Goal: Task Accomplishment & Management: Complete application form

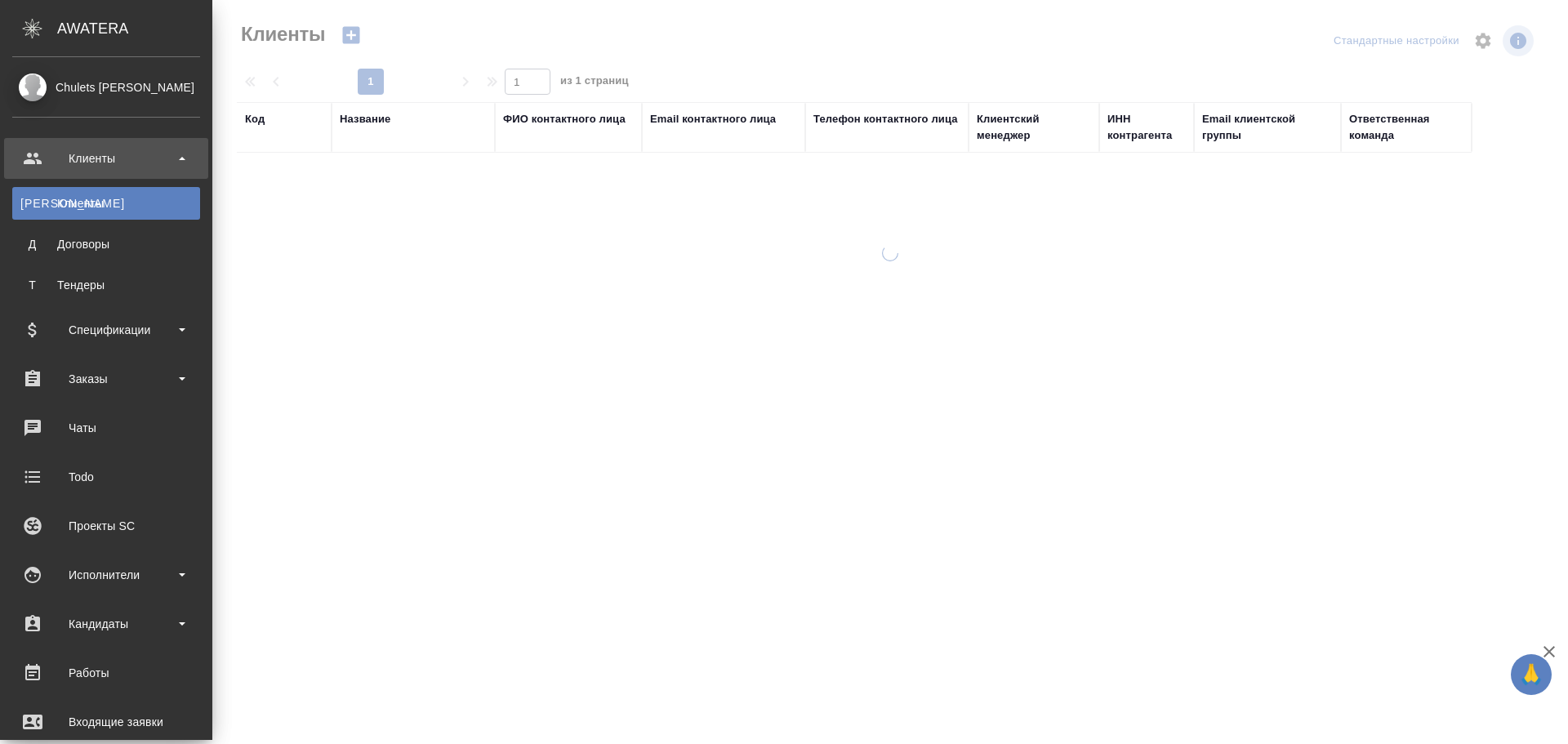
select select "RU"
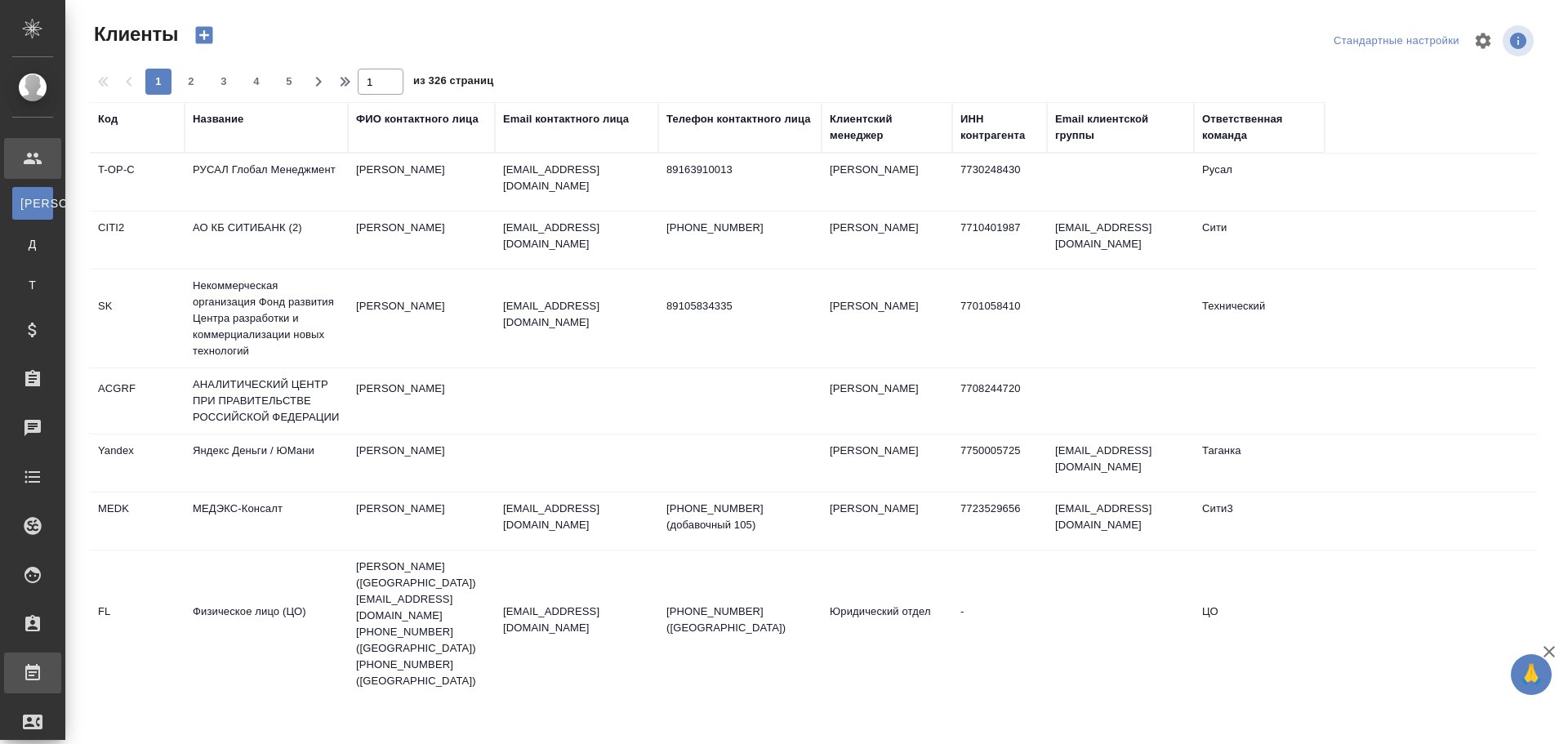
click at [33, 673] on div "Работы" at bounding box center [13, 672] width 41 height 24
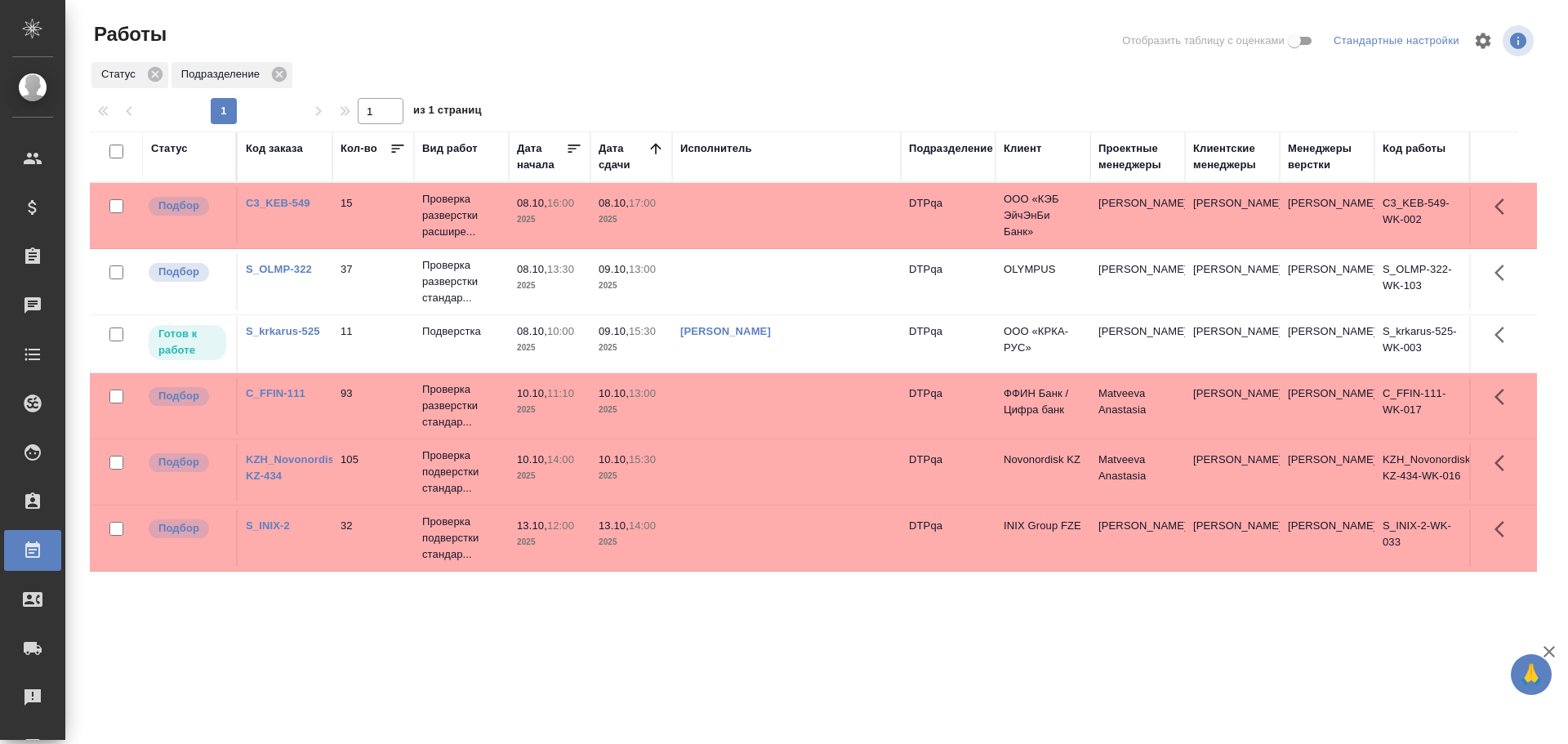
click at [711, 351] on td "[PERSON_NAME]" at bounding box center [787, 344] width 229 height 57
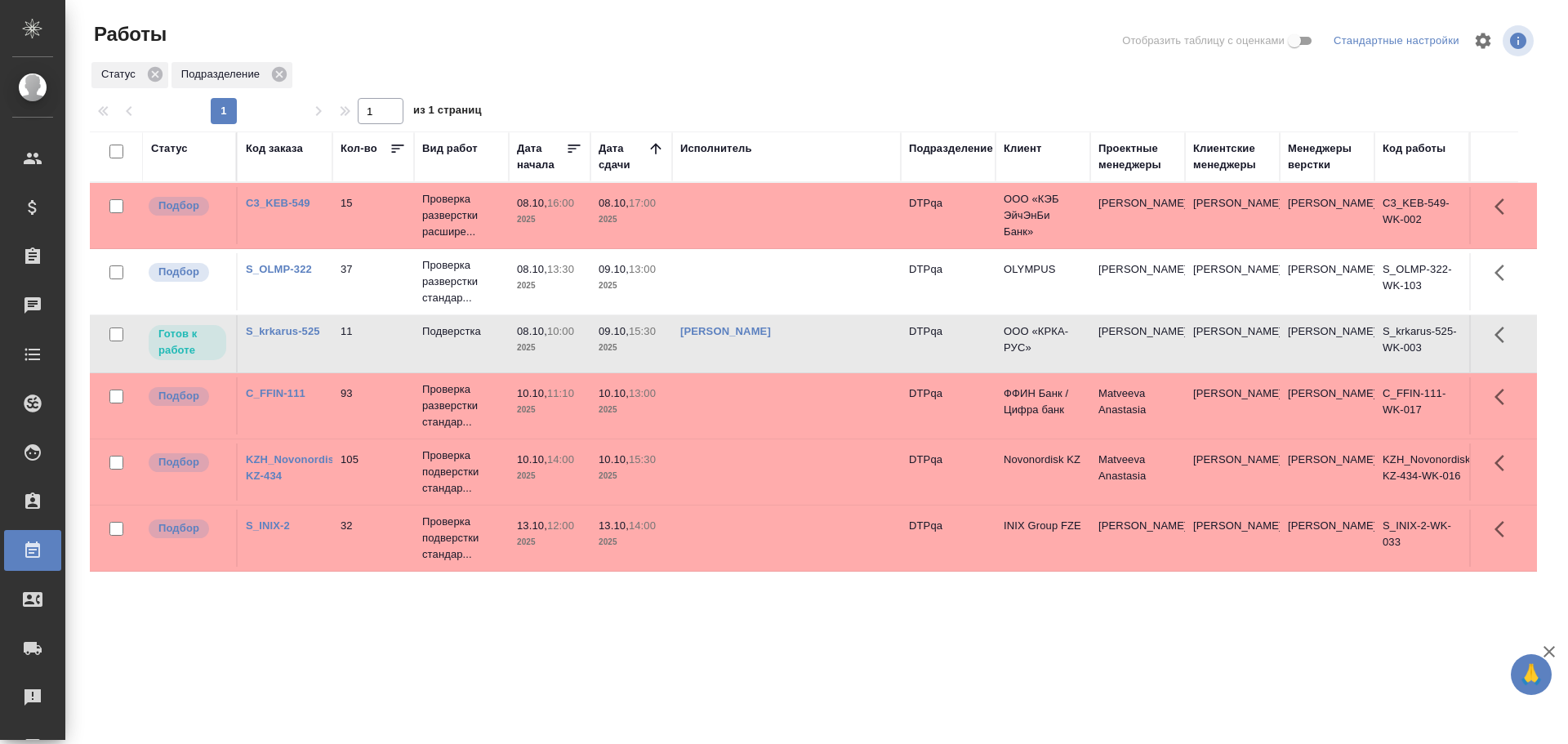
click at [711, 351] on td "[PERSON_NAME]" at bounding box center [787, 344] width 229 height 57
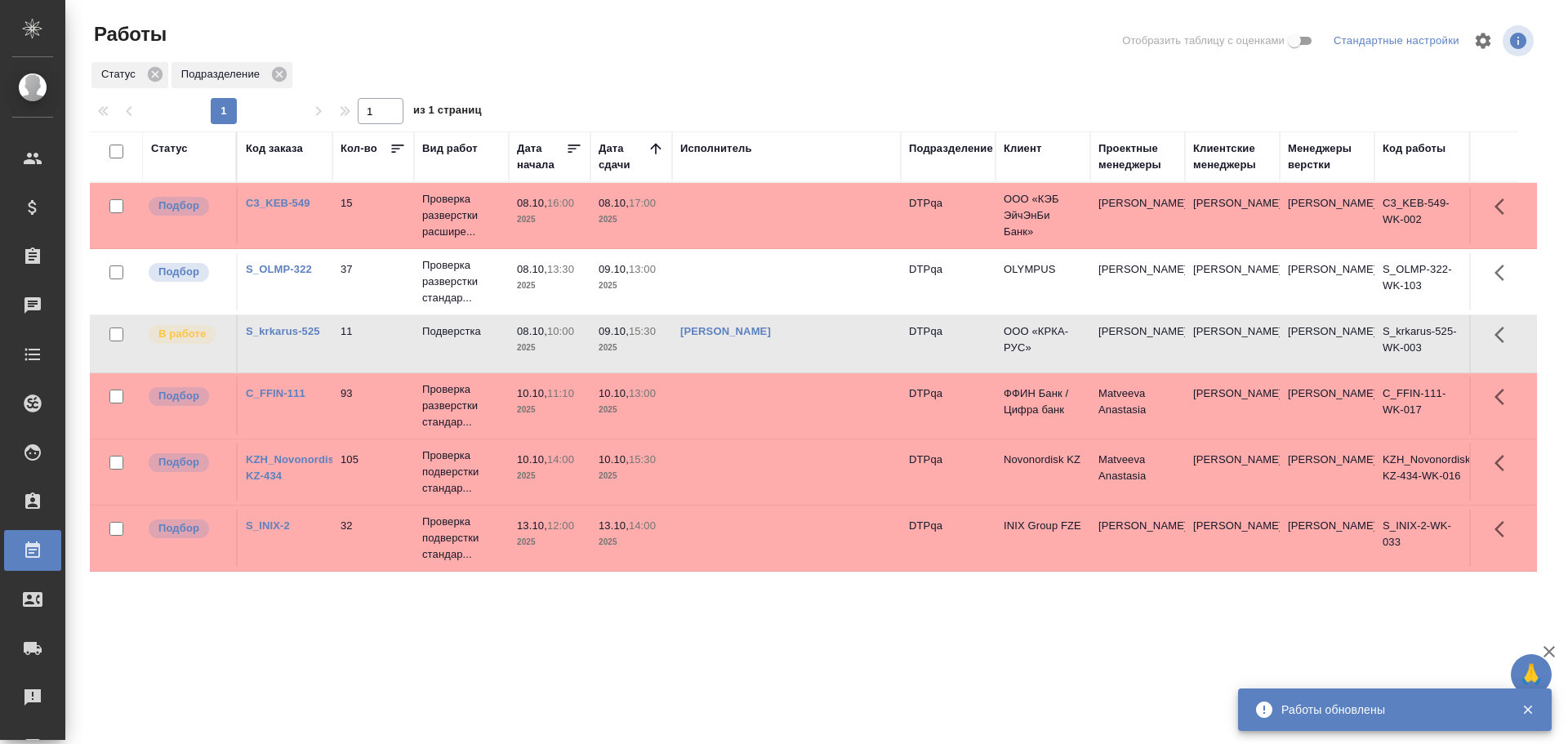
click at [824, 342] on td "[PERSON_NAME]" at bounding box center [787, 344] width 229 height 57
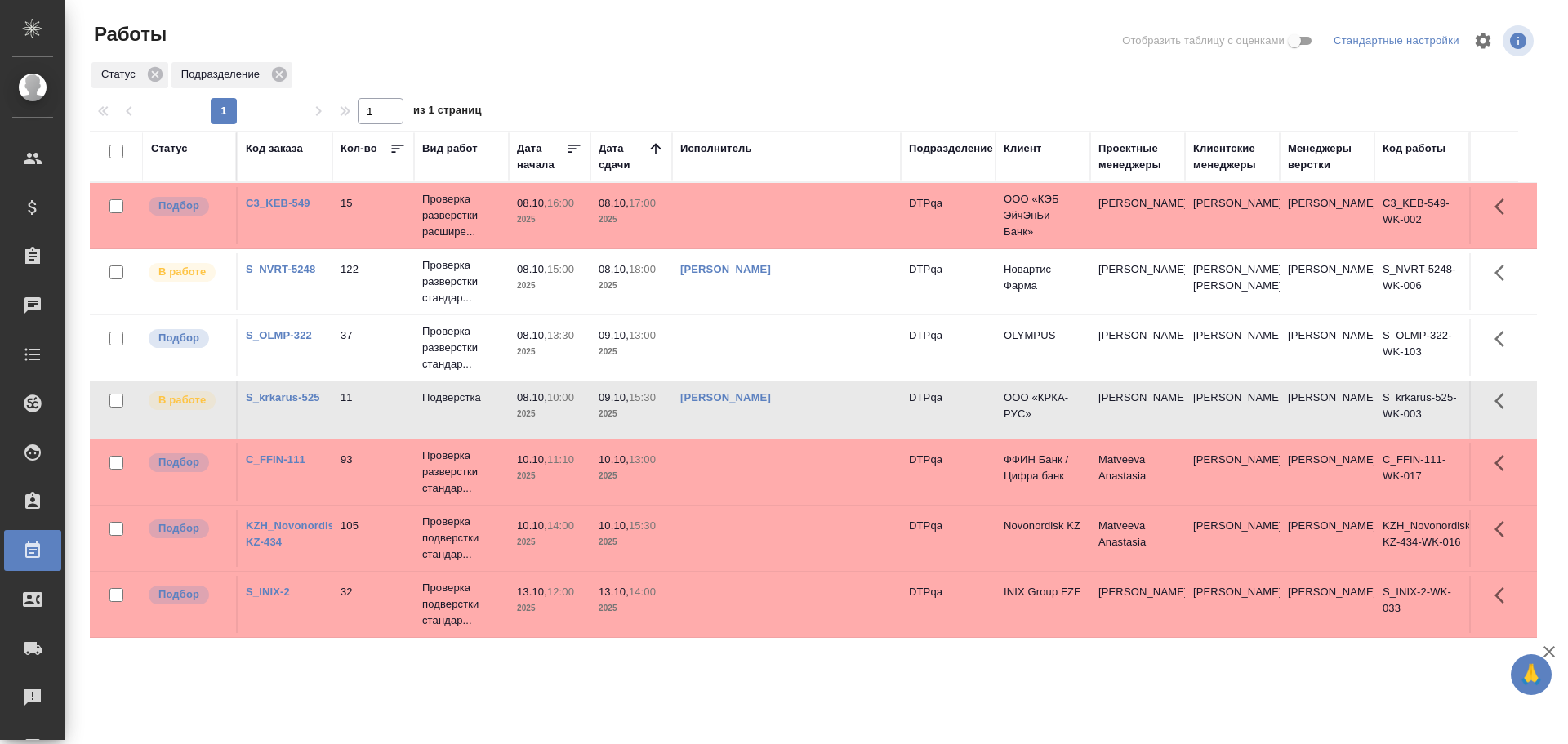
click at [1292, 461] on td "Оксютович Ирина" at bounding box center [1327, 472] width 95 height 57
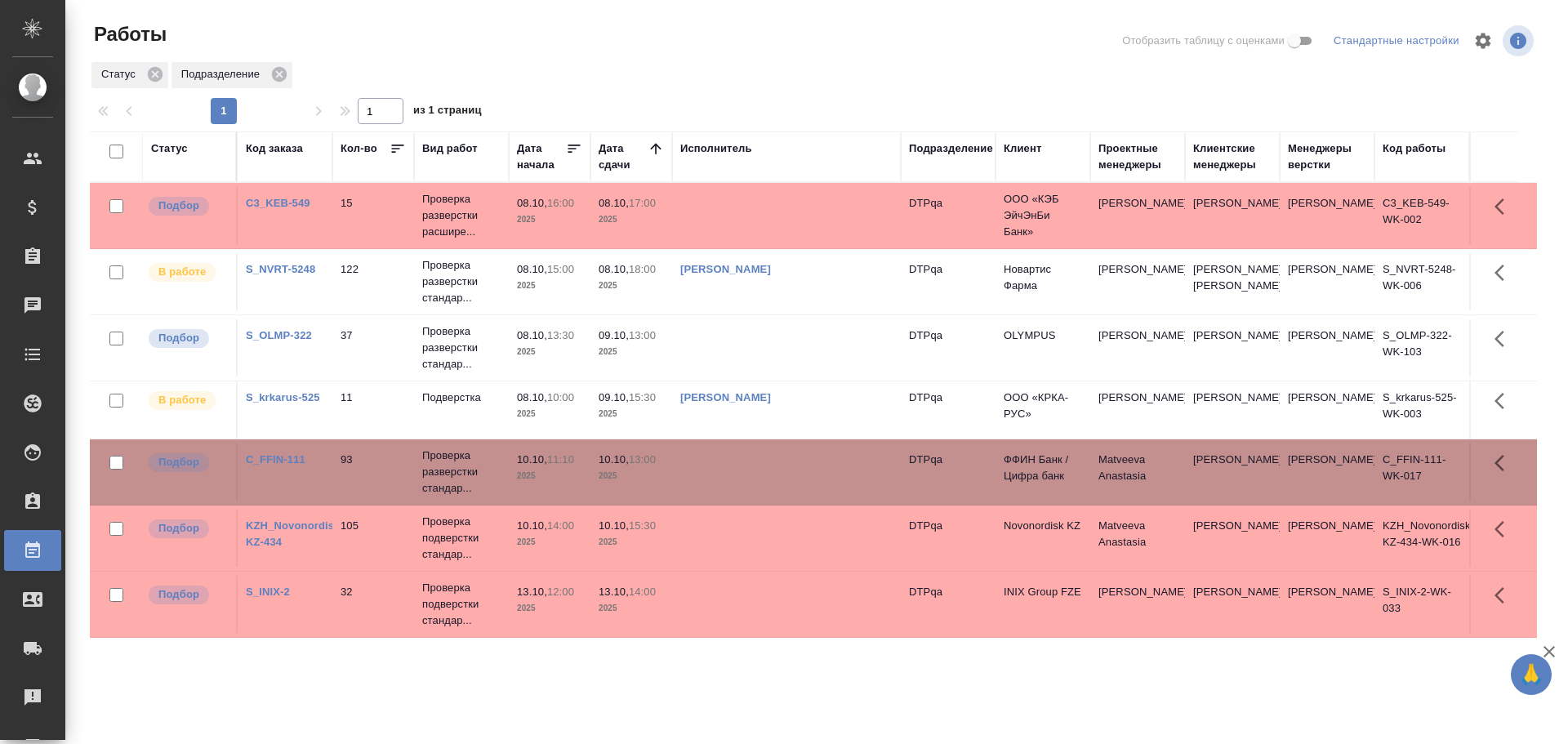
click at [834, 438] on td "Чулец Елена Сергеевна" at bounding box center [787, 410] width 229 height 57
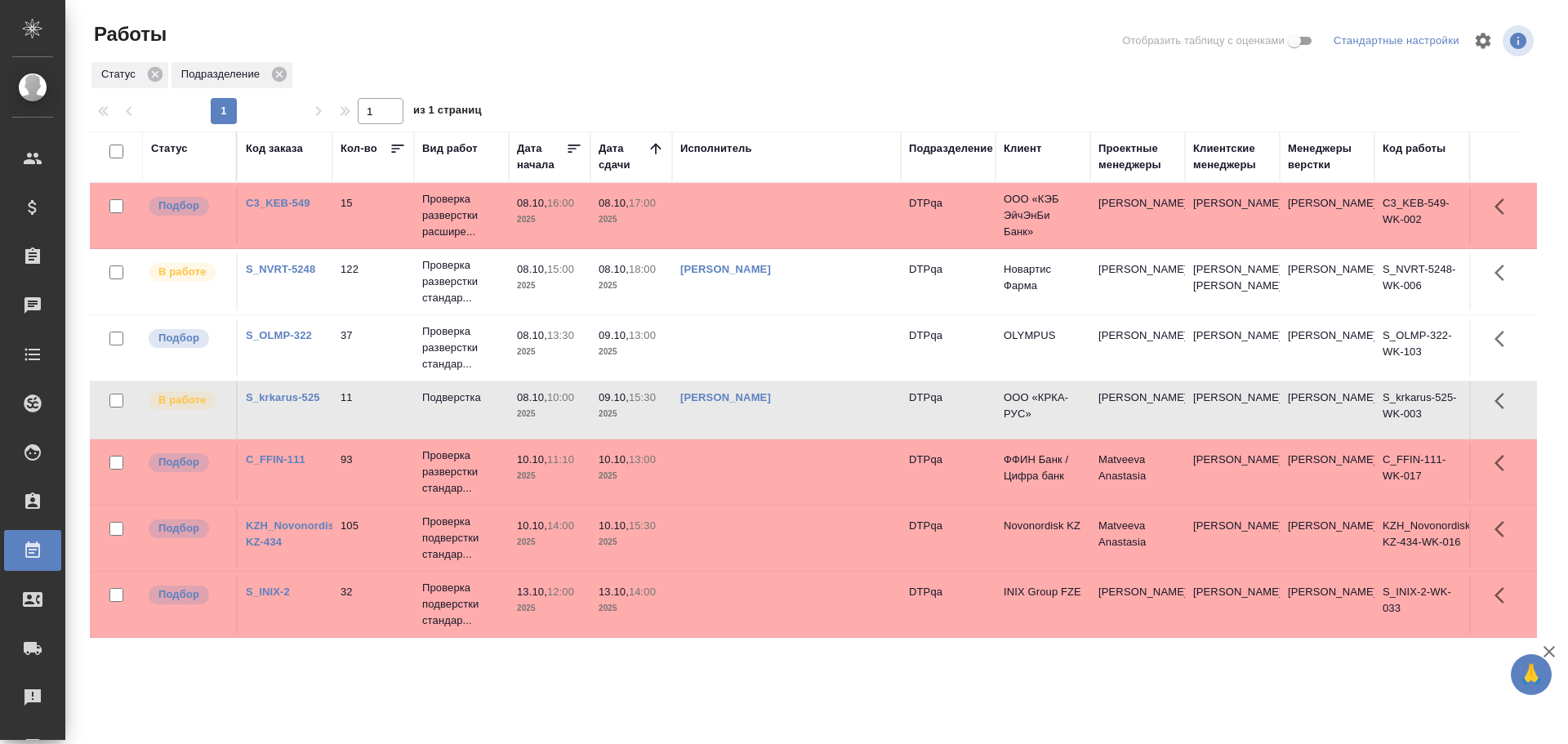
click at [834, 438] on td "Чулец Елена Сергеевна" at bounding box center [787, 410] width 229 height 57
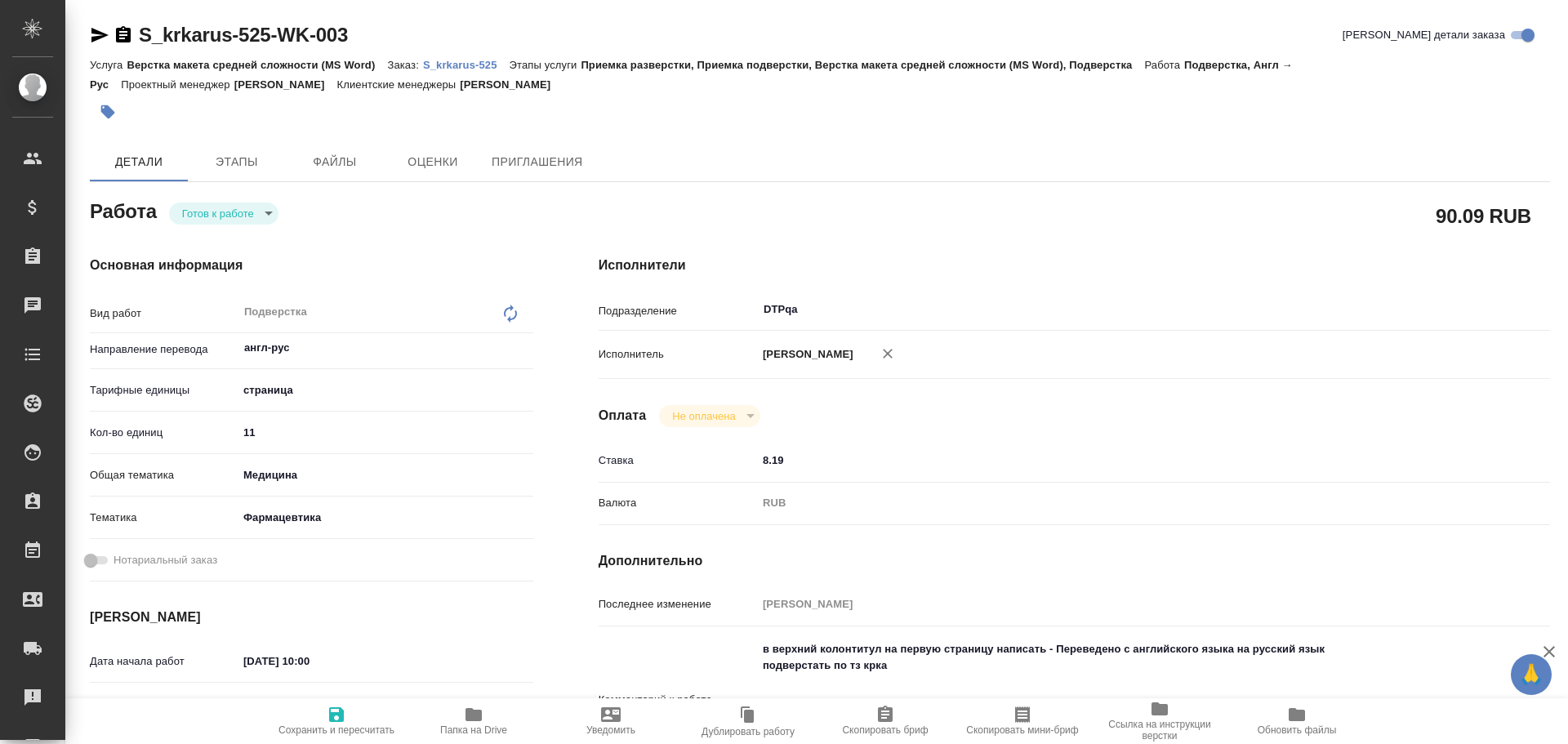
type textarea "x"
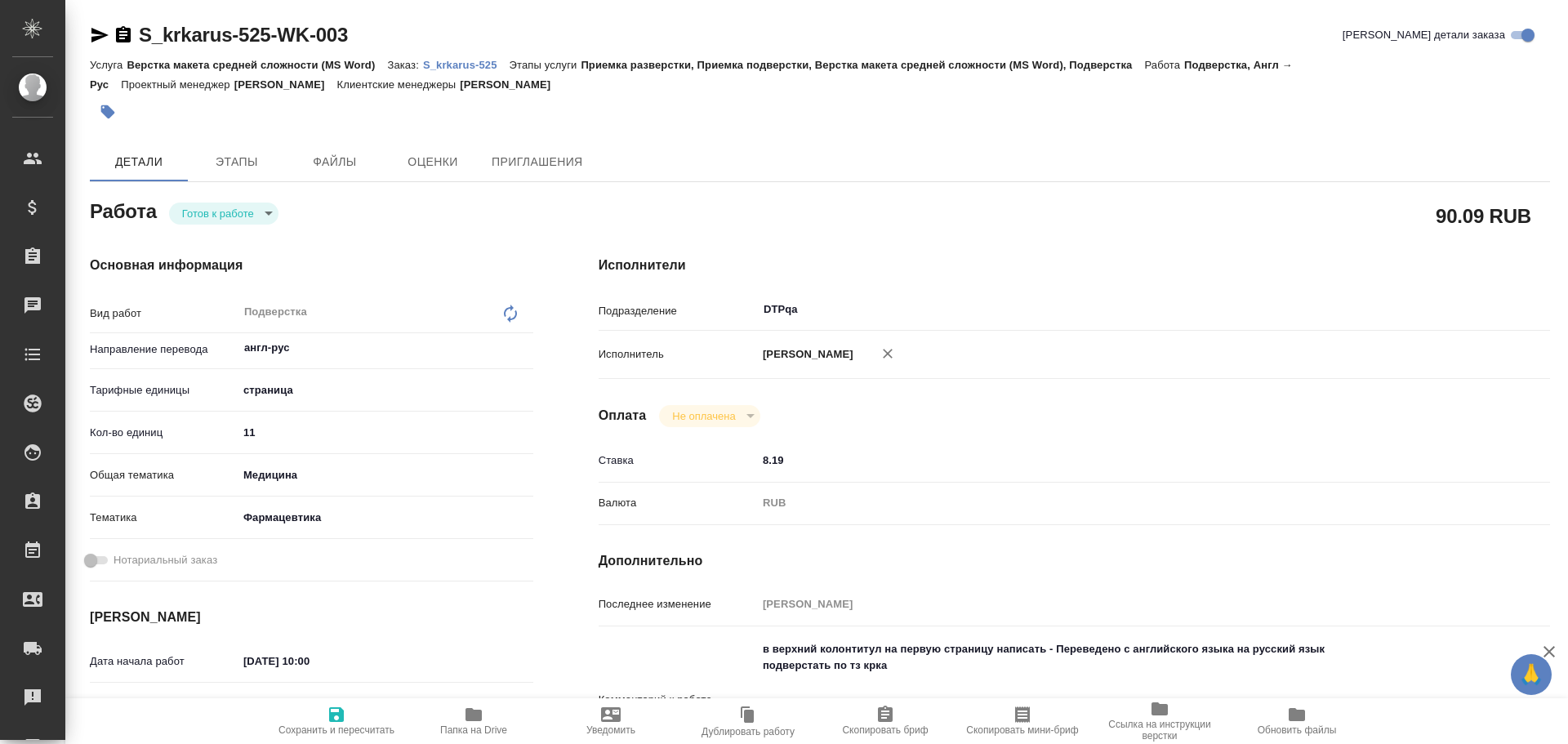
type textarea "x"
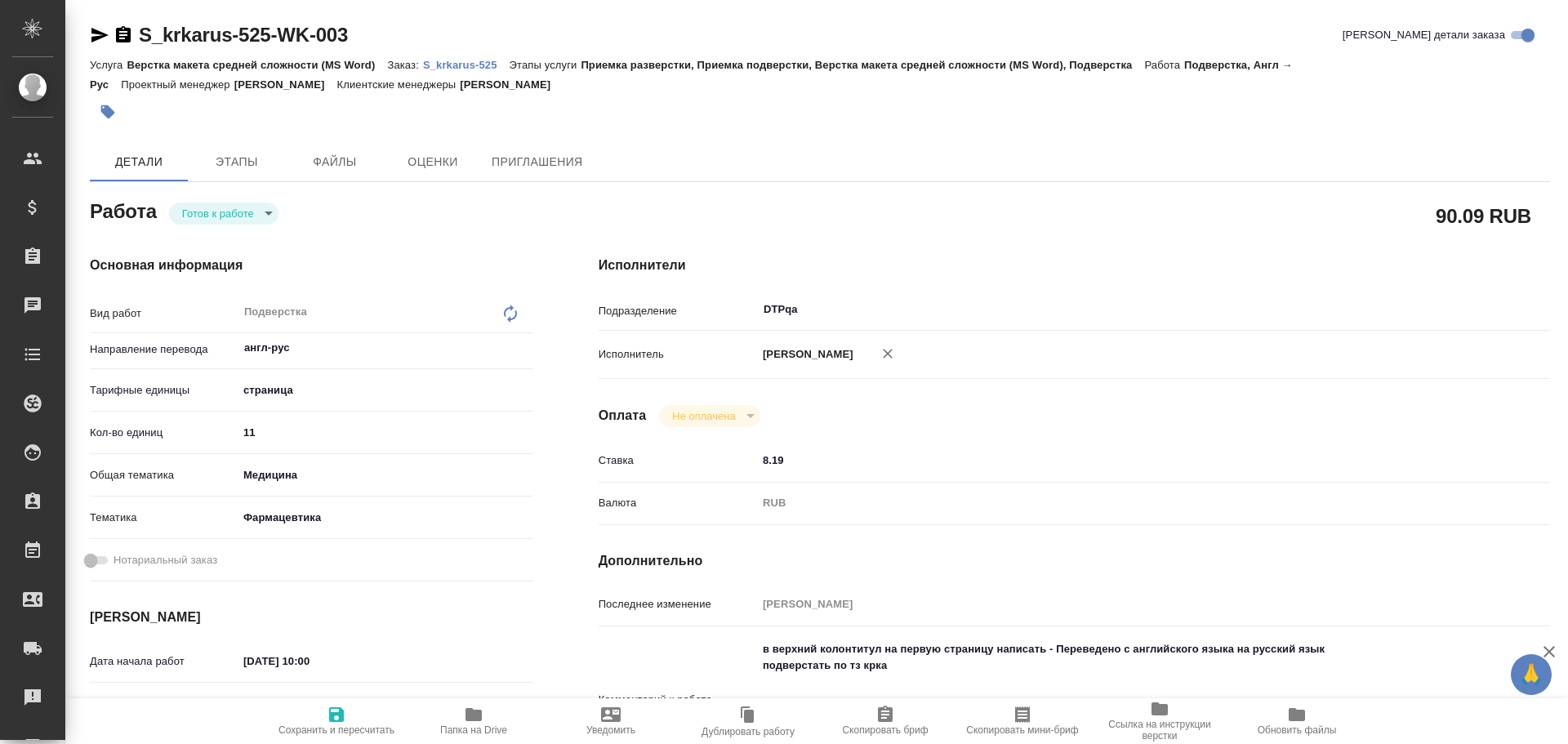
type textarea "x"
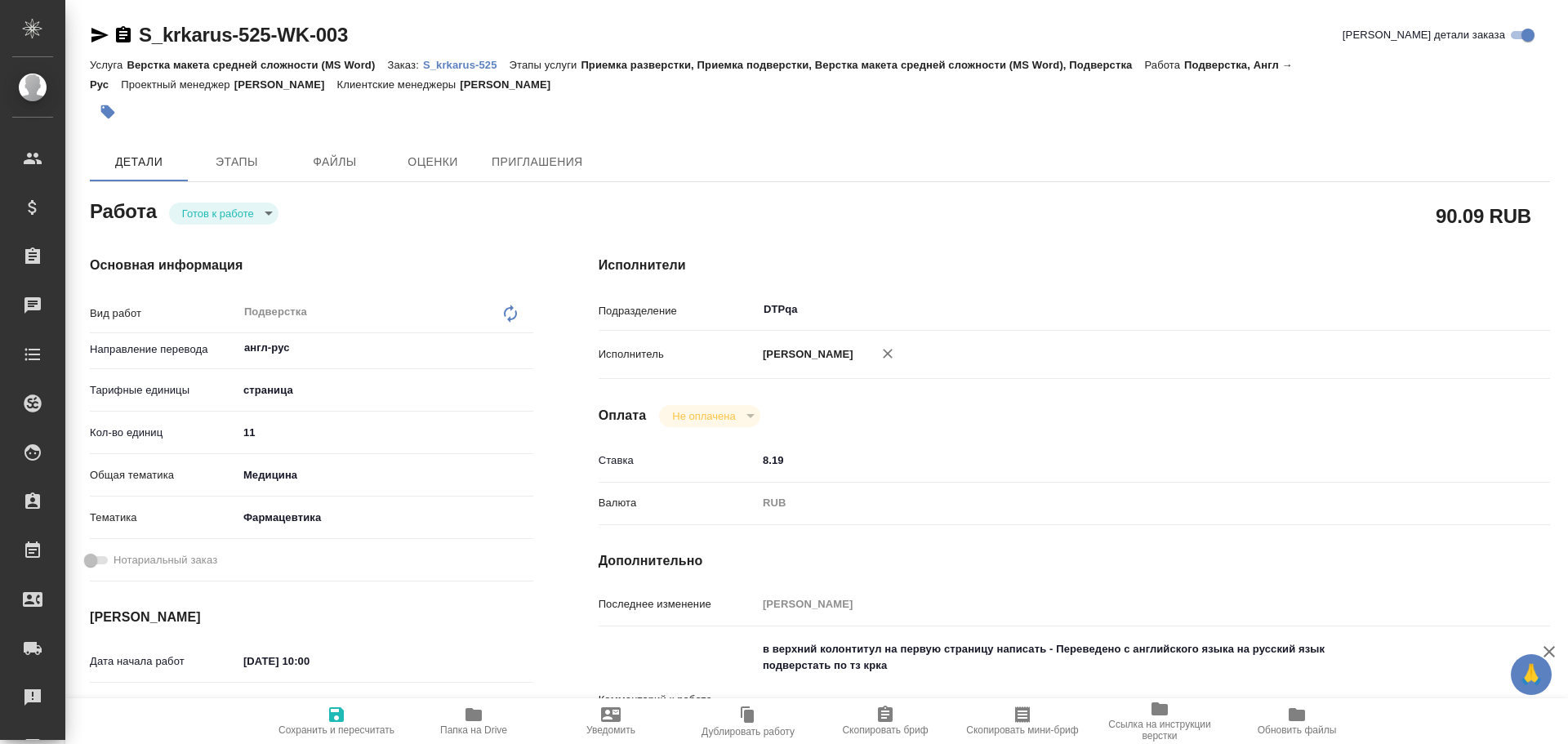
type textarea "x"
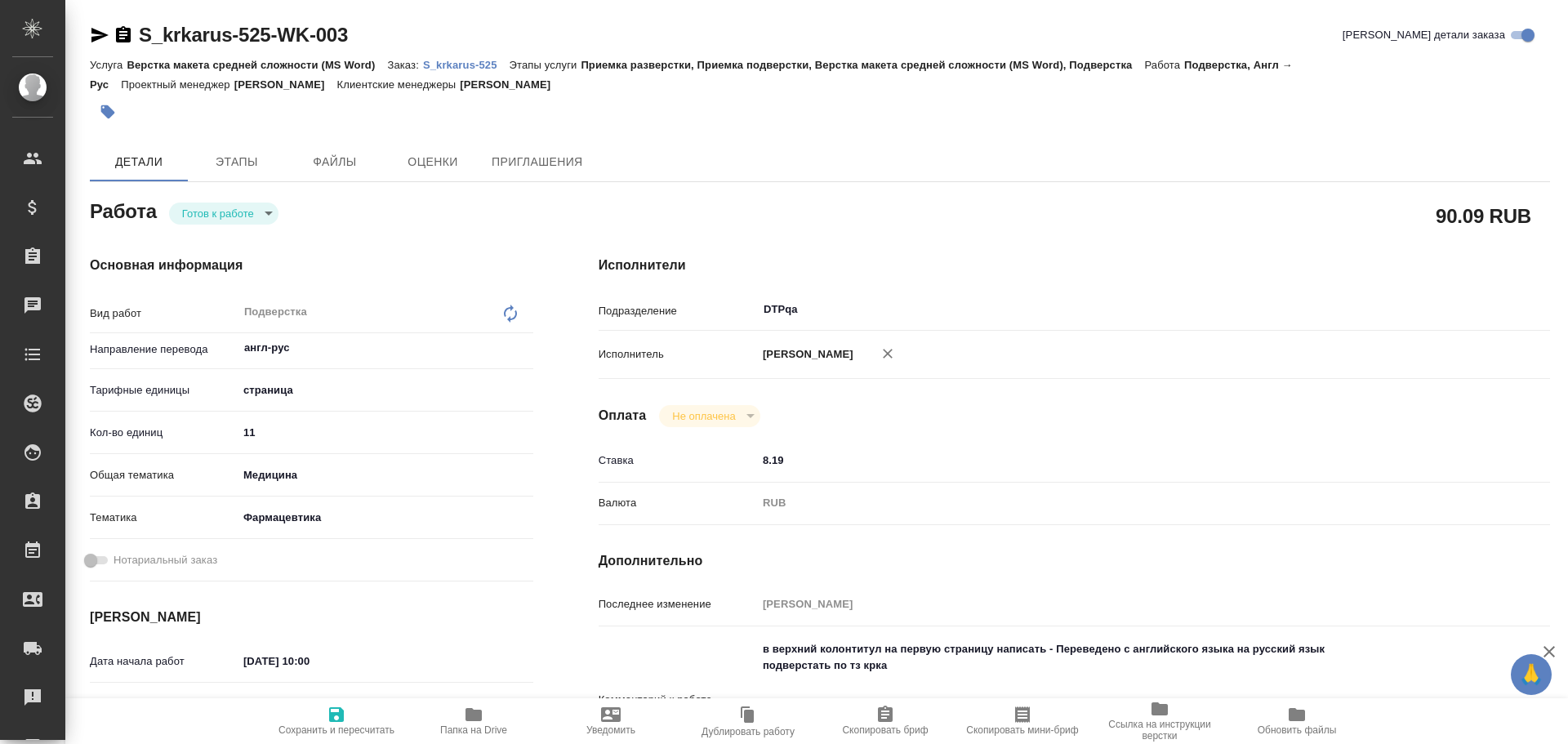
click at [216, 213] on body "🙏 .cls-1 fill:#fff; AWATERA Chulets Elena Клиенты Спецификации Заказы Чаты Todo…" at bounding box center [784, 372] width 1568 height 744
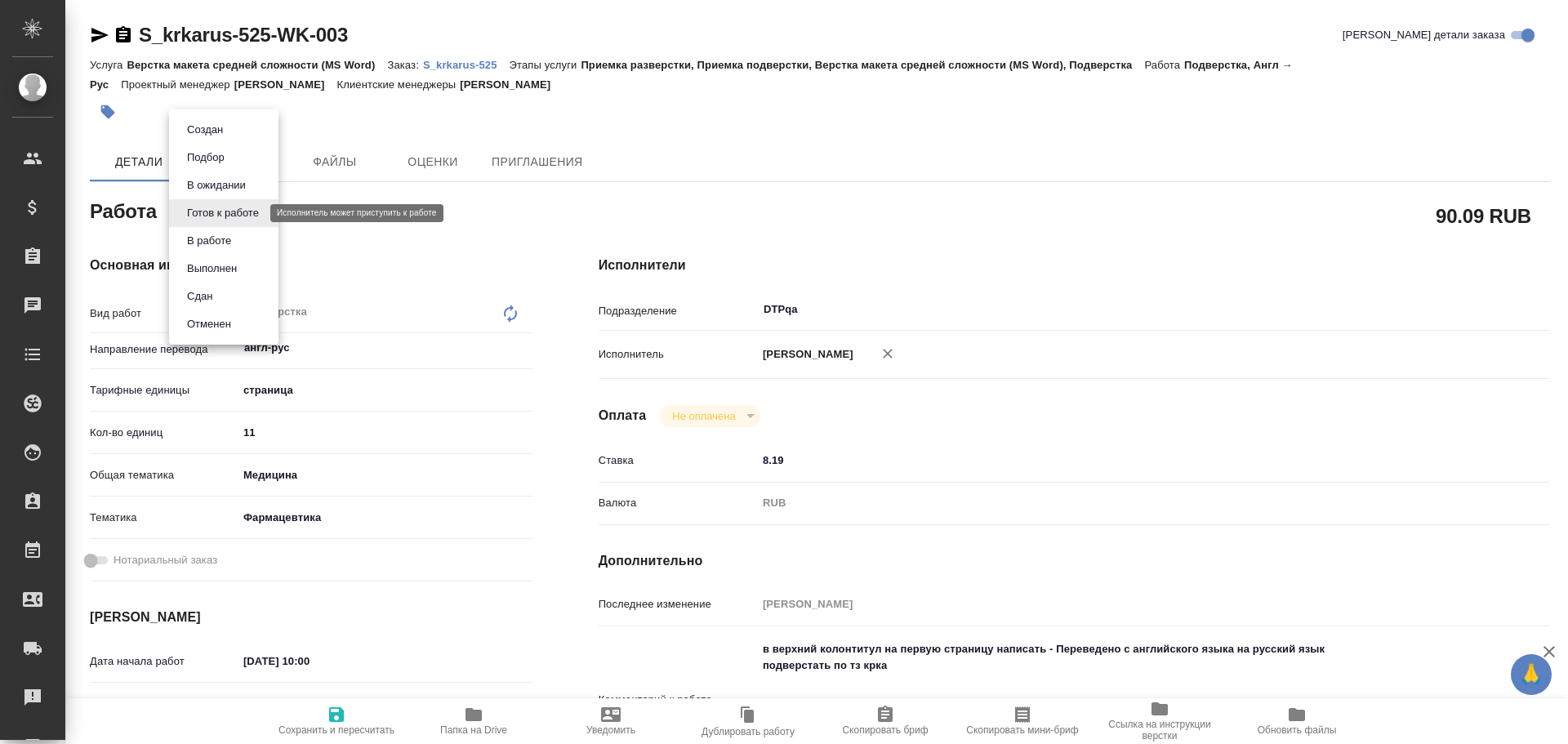
type textarea "x"
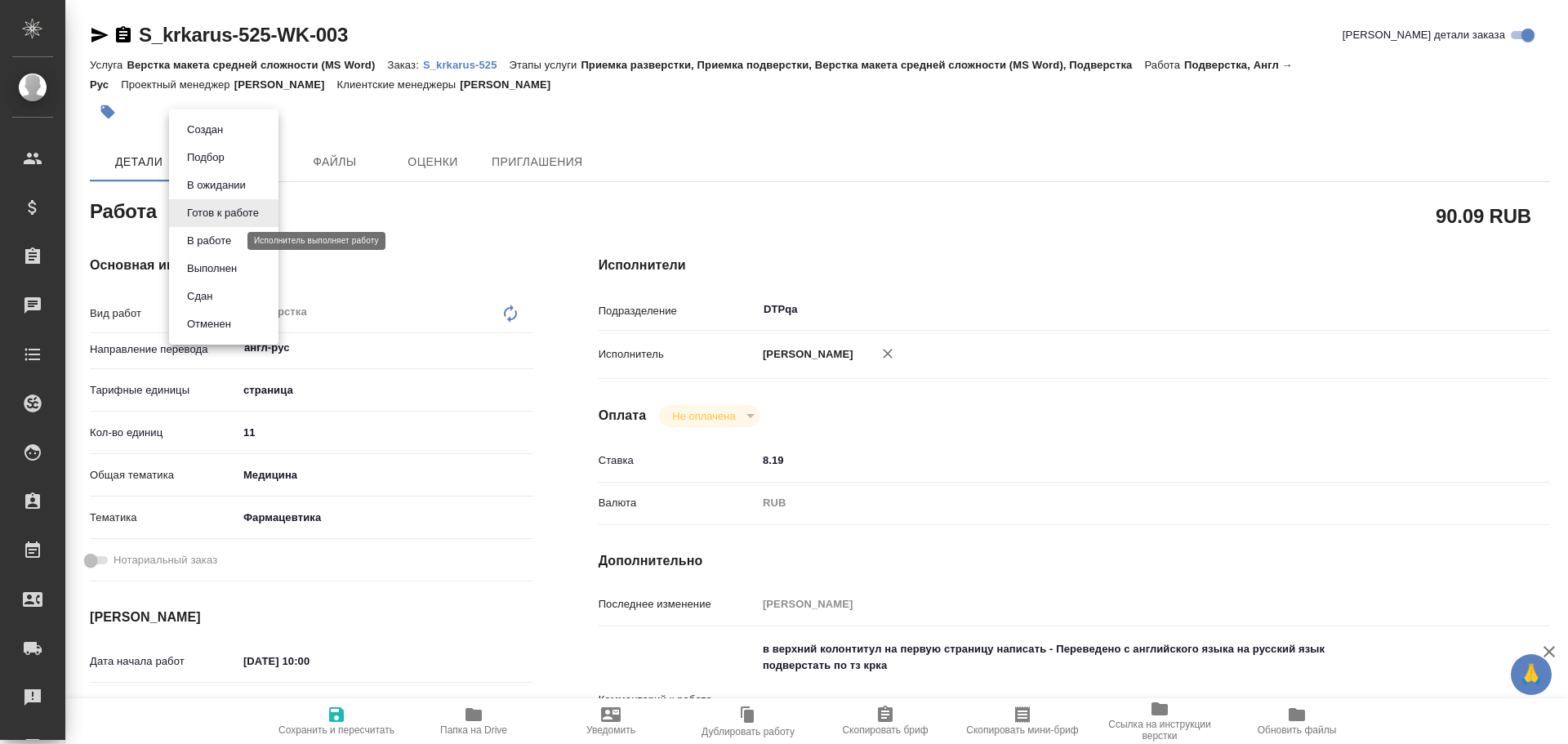
click at [221, 238] on button "В работе" at bounding box center [209, 241] width 54 height 18
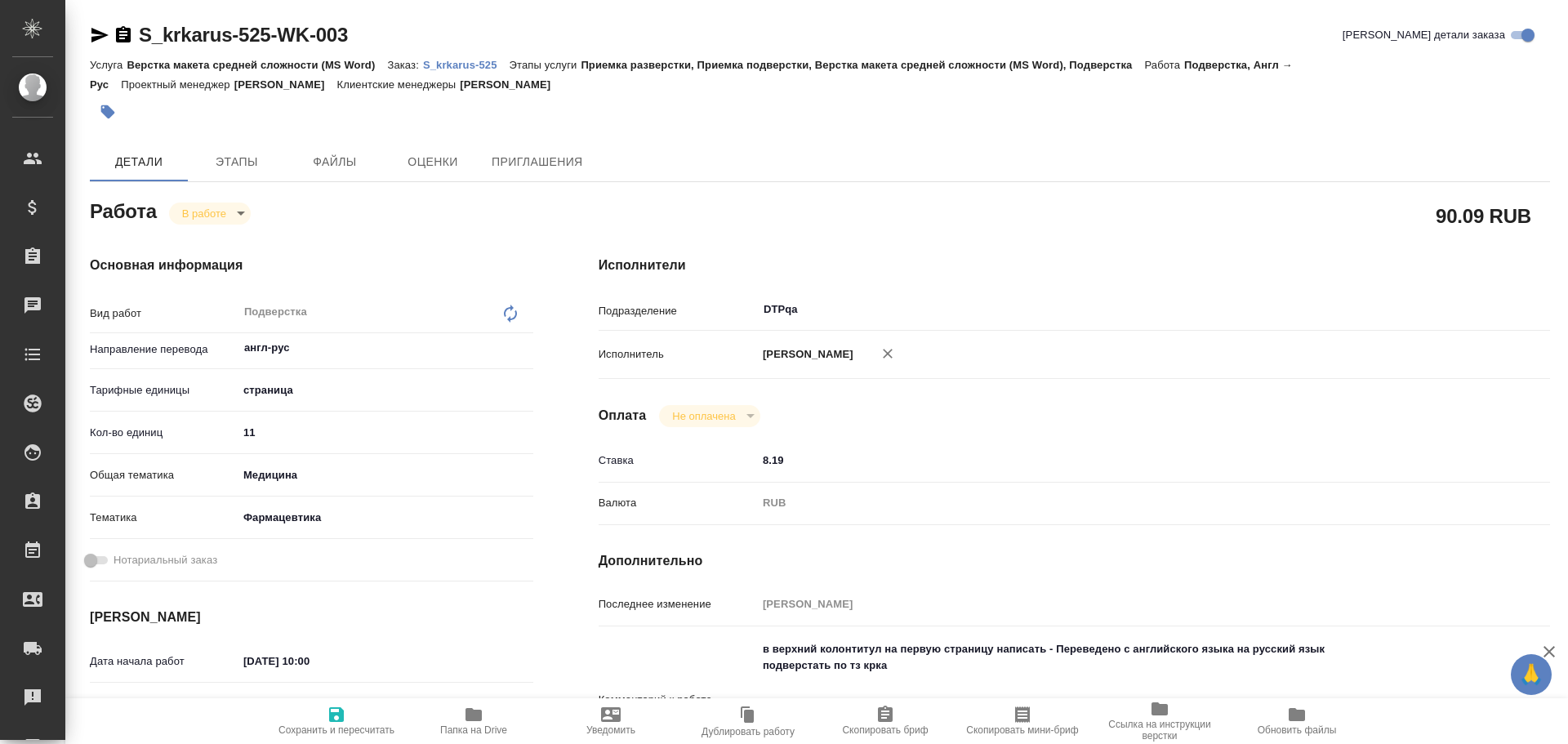
type textarea "x"
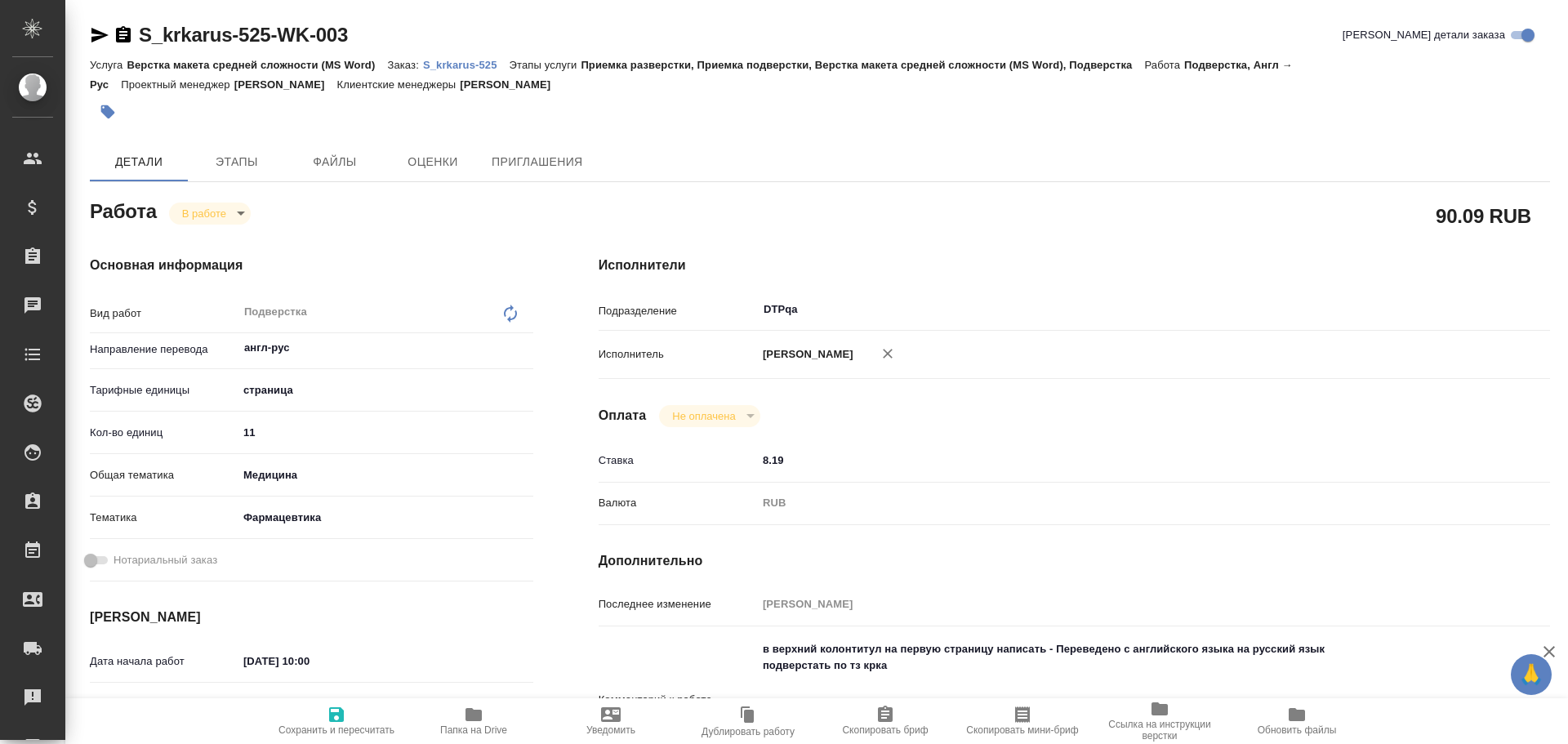
type textarea "x"
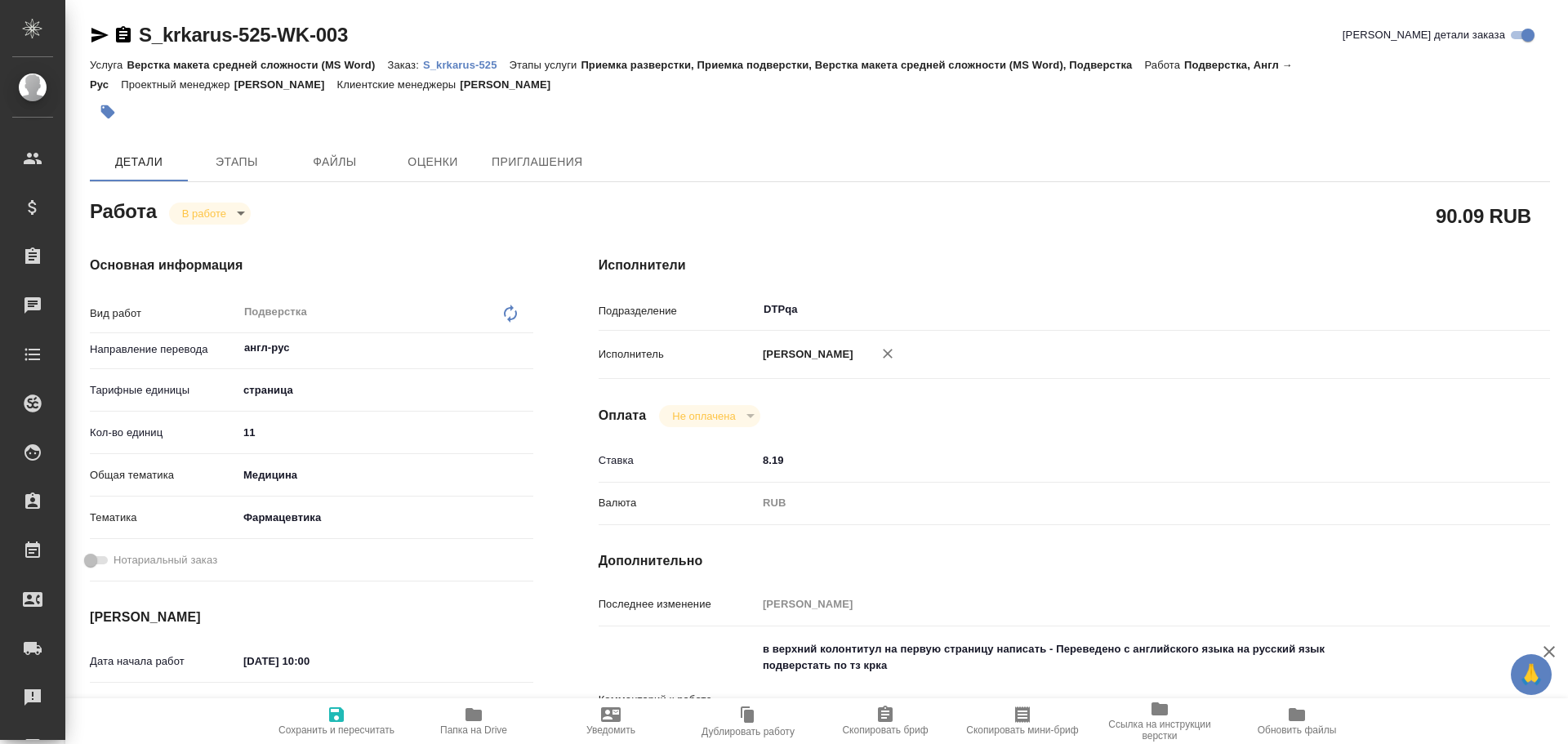
type textarea "x"
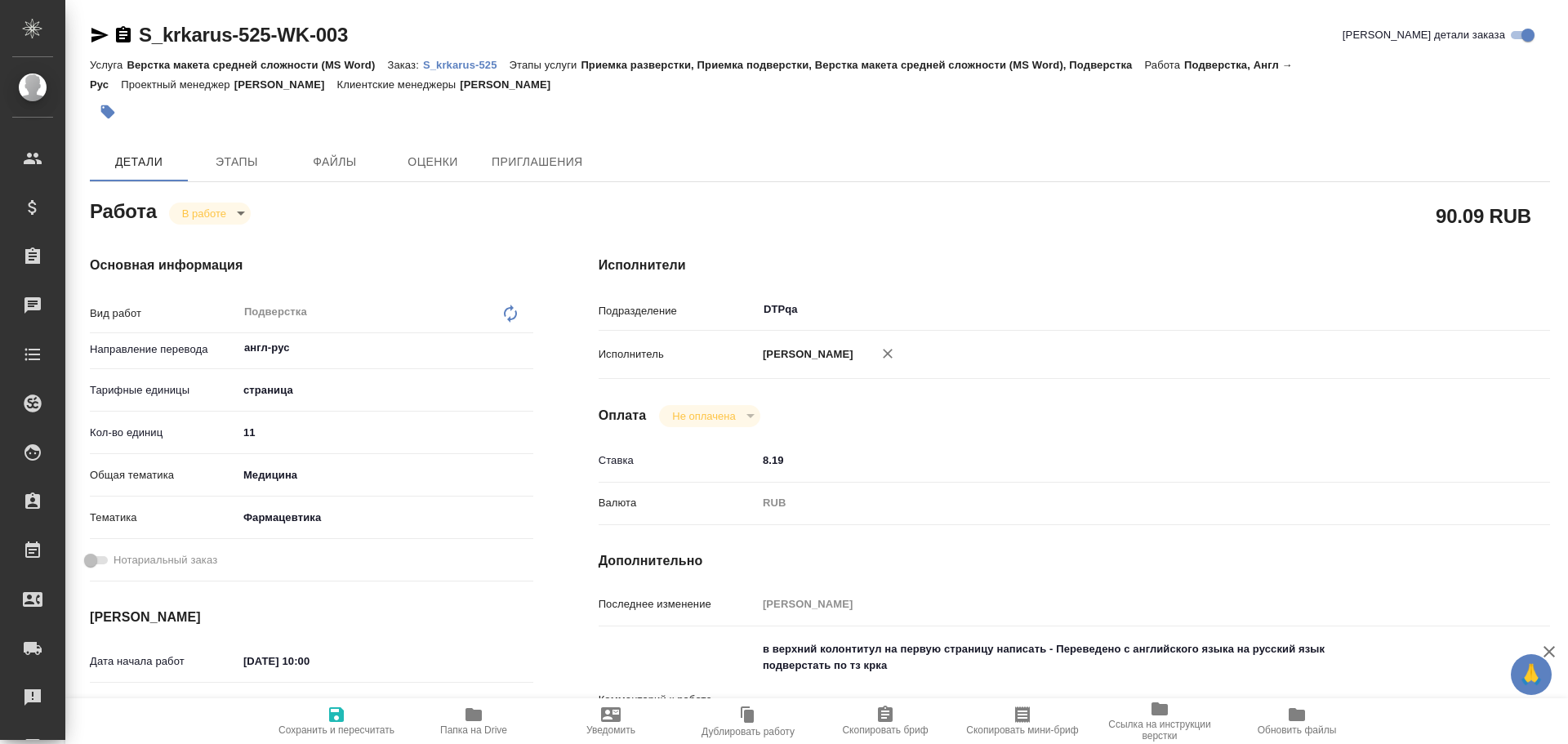
type textarea "x"
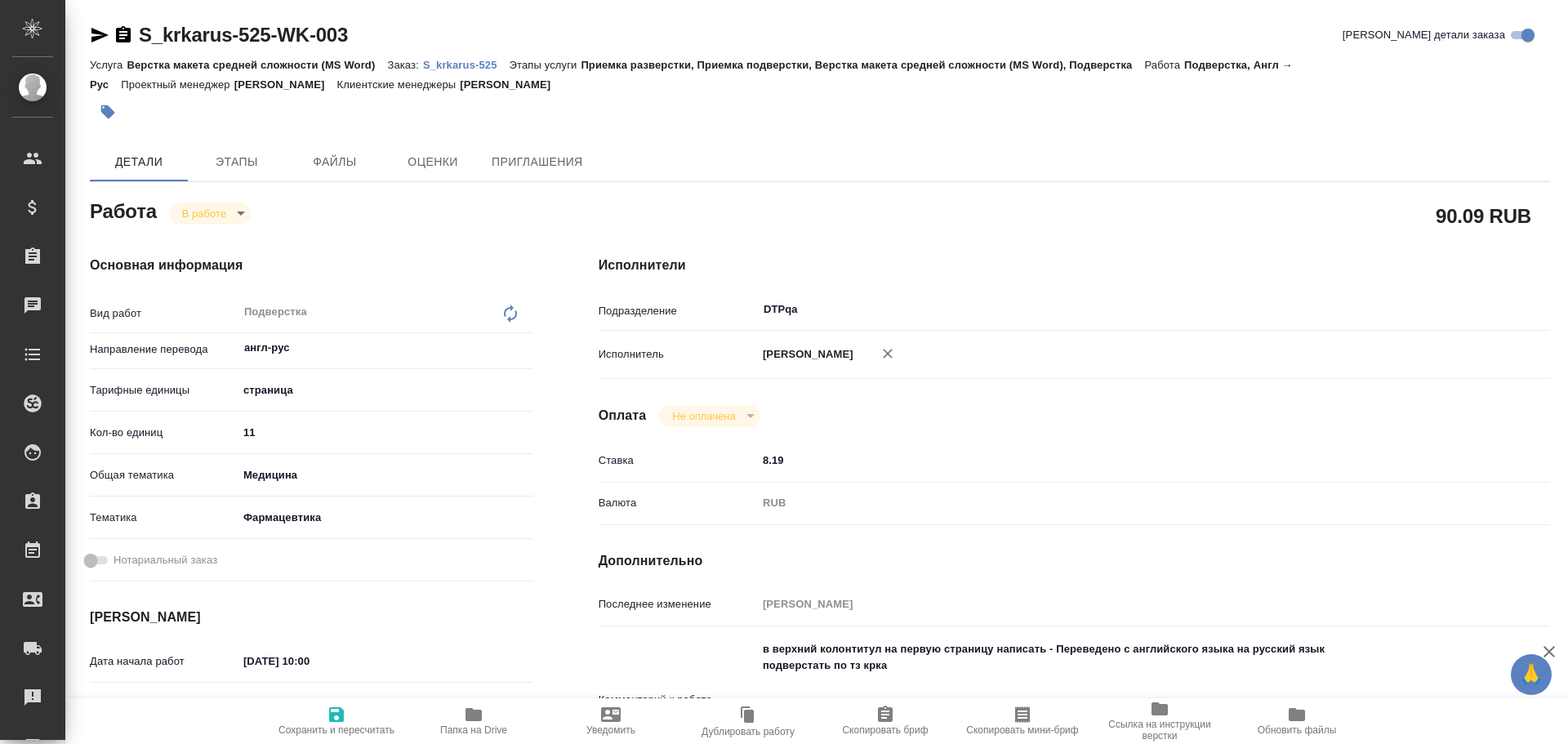
click at [340, 715] on icon "button" at bounding box center [336, 714] width 14 height 14
type textarea "x"
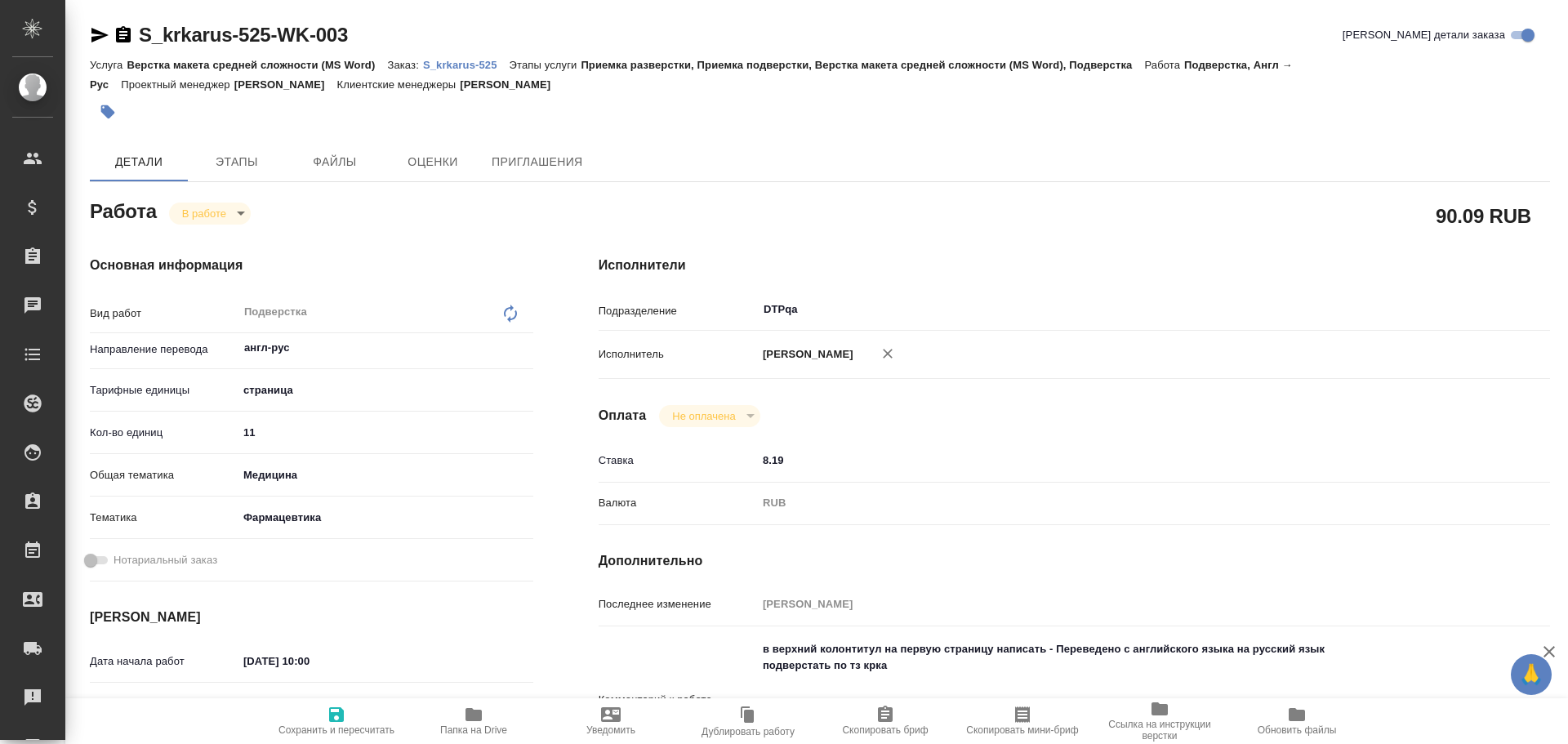
type textarea "x"
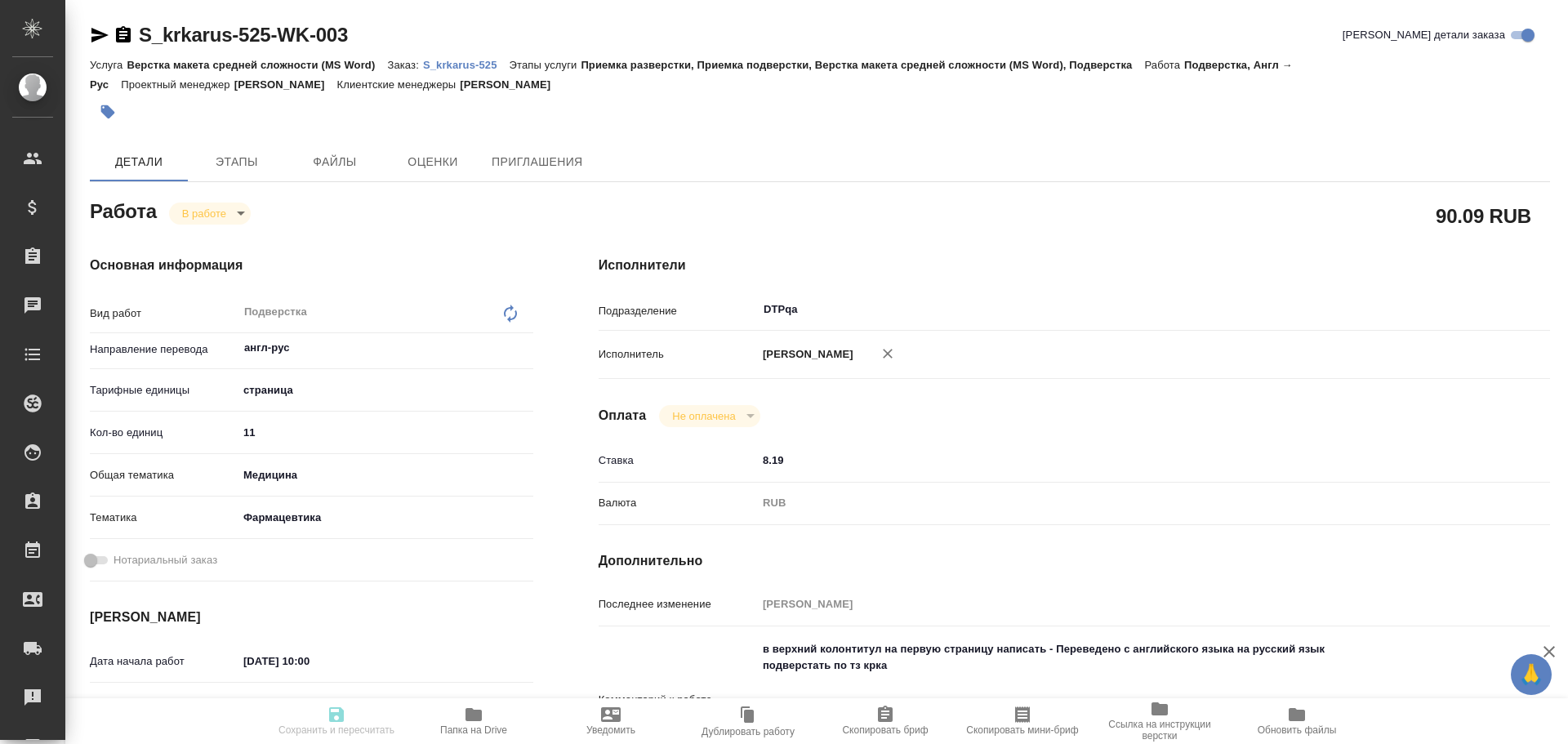
type textarea "x"
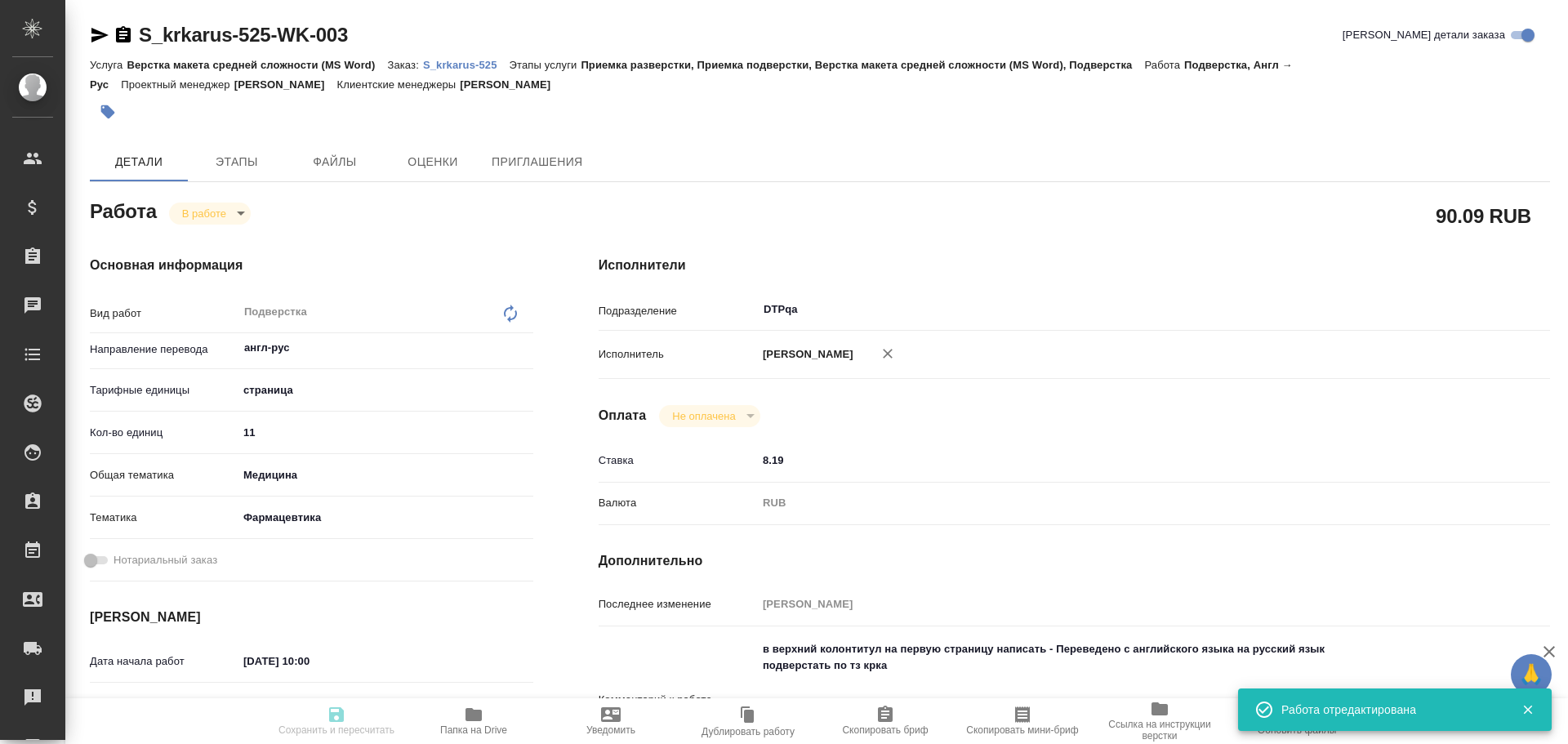
type textarea "x"
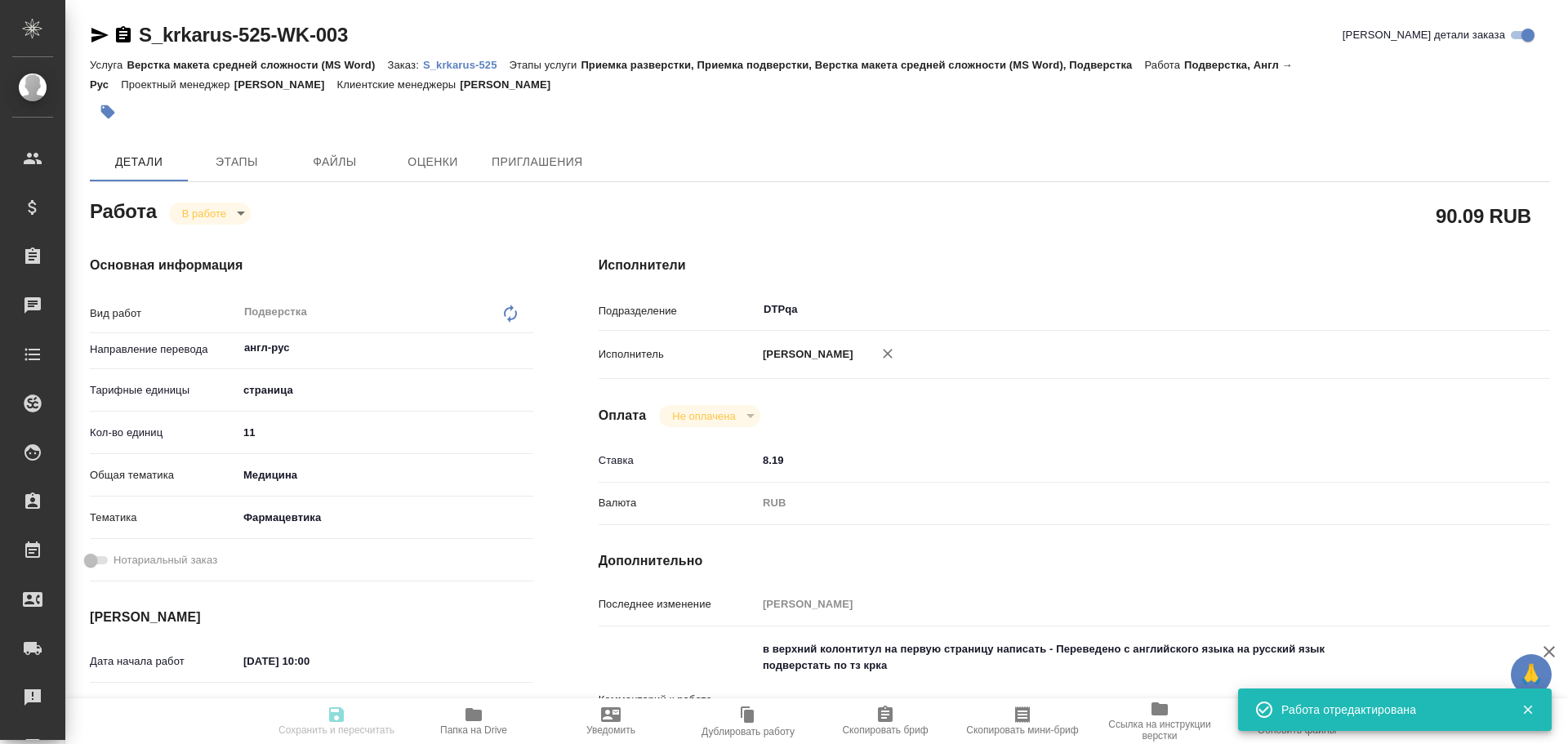
type textarea "x"
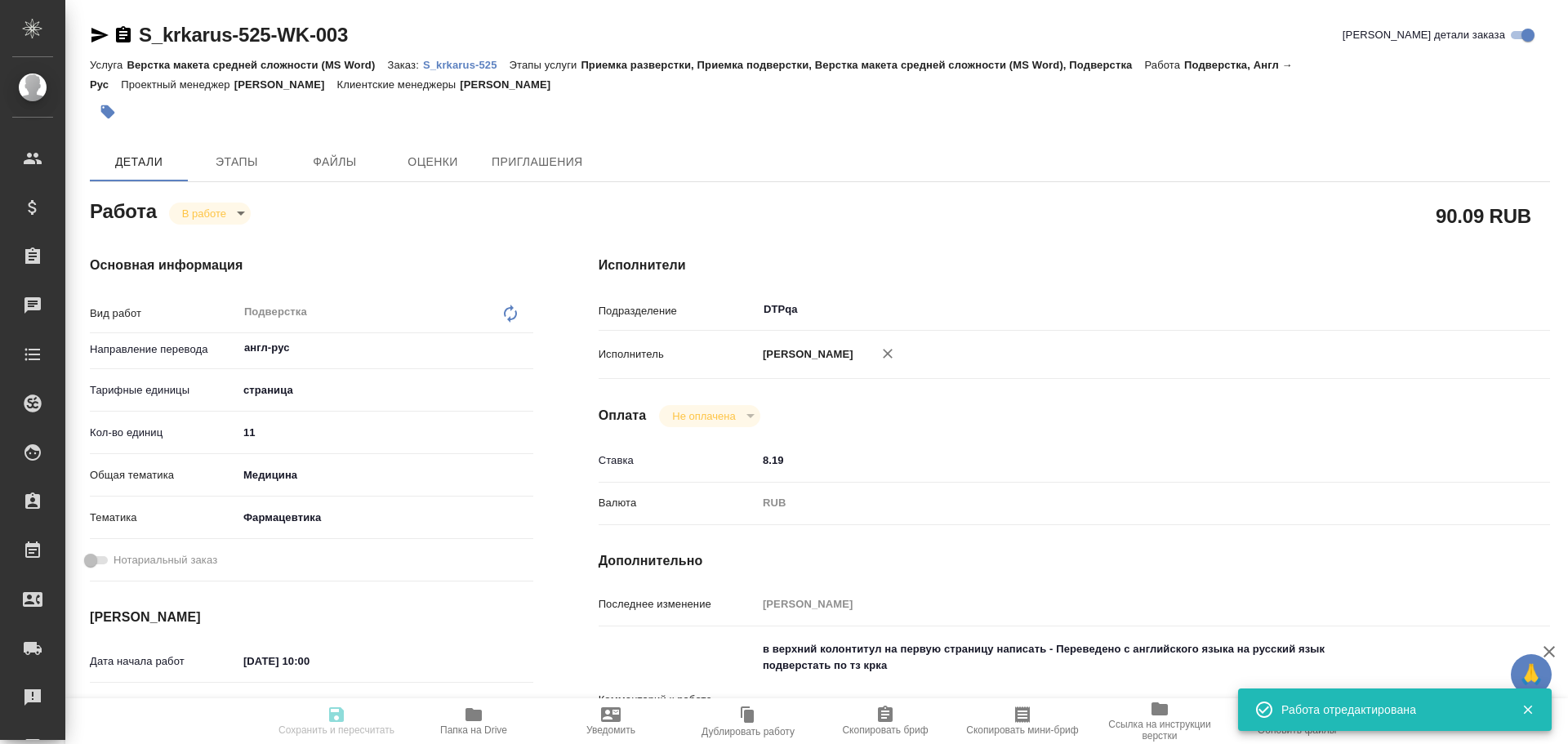
type input "inProgress"
type textarea "Подверстка"
type textarea "x"
type input "англ-рус"
type input "5a8b1489cc6b4906c91bfdb2"
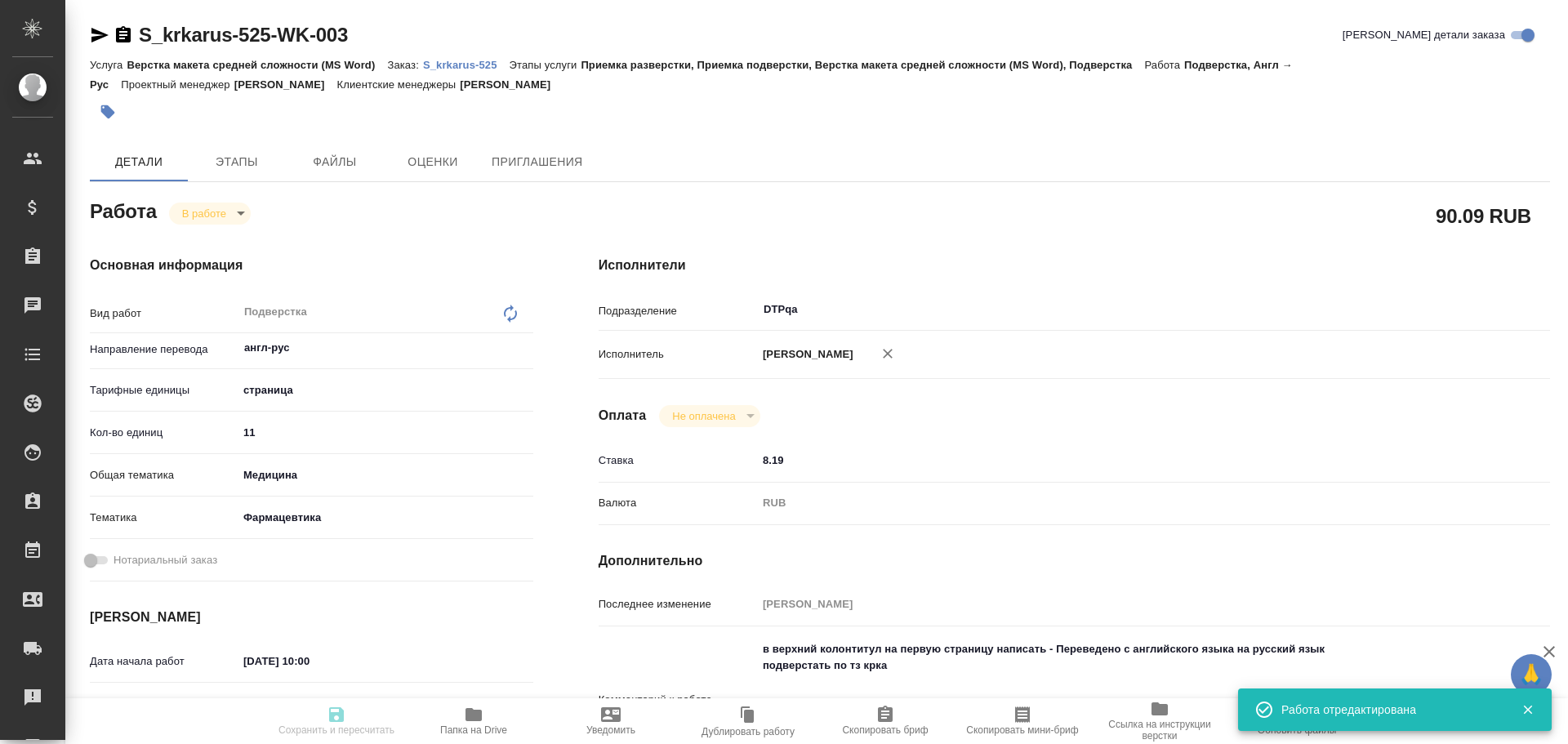
type input "11"
type input "med"
type input "6149832f2b7be24903fd7a82"
type input "08.10.2025 10:00"
type input "08.10.2025 14:15"
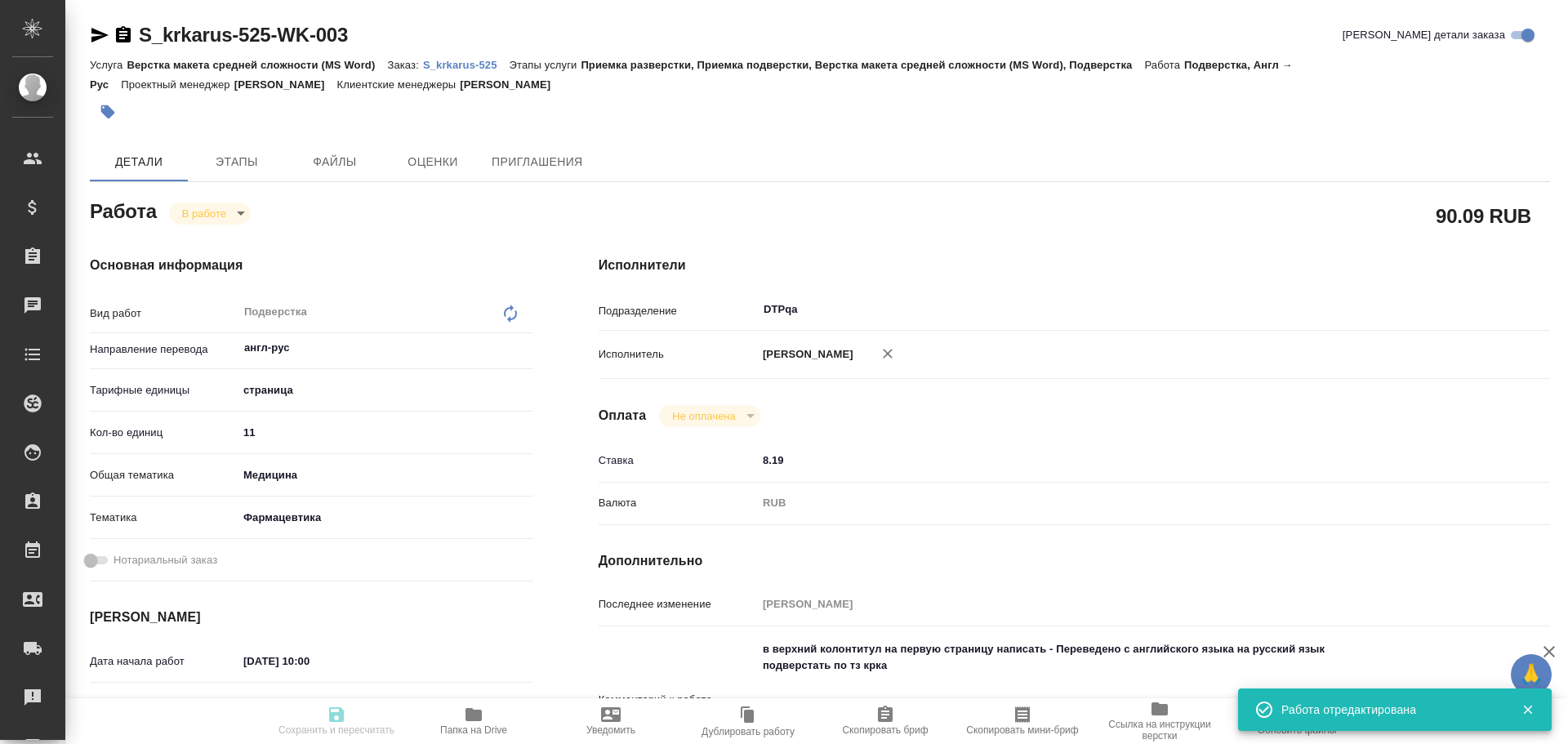
type input "09.10.2025 15:30"
type input "09.10.2025 17:00"
type input "DTPqa"
type input "notPayed"
type input "8.19"
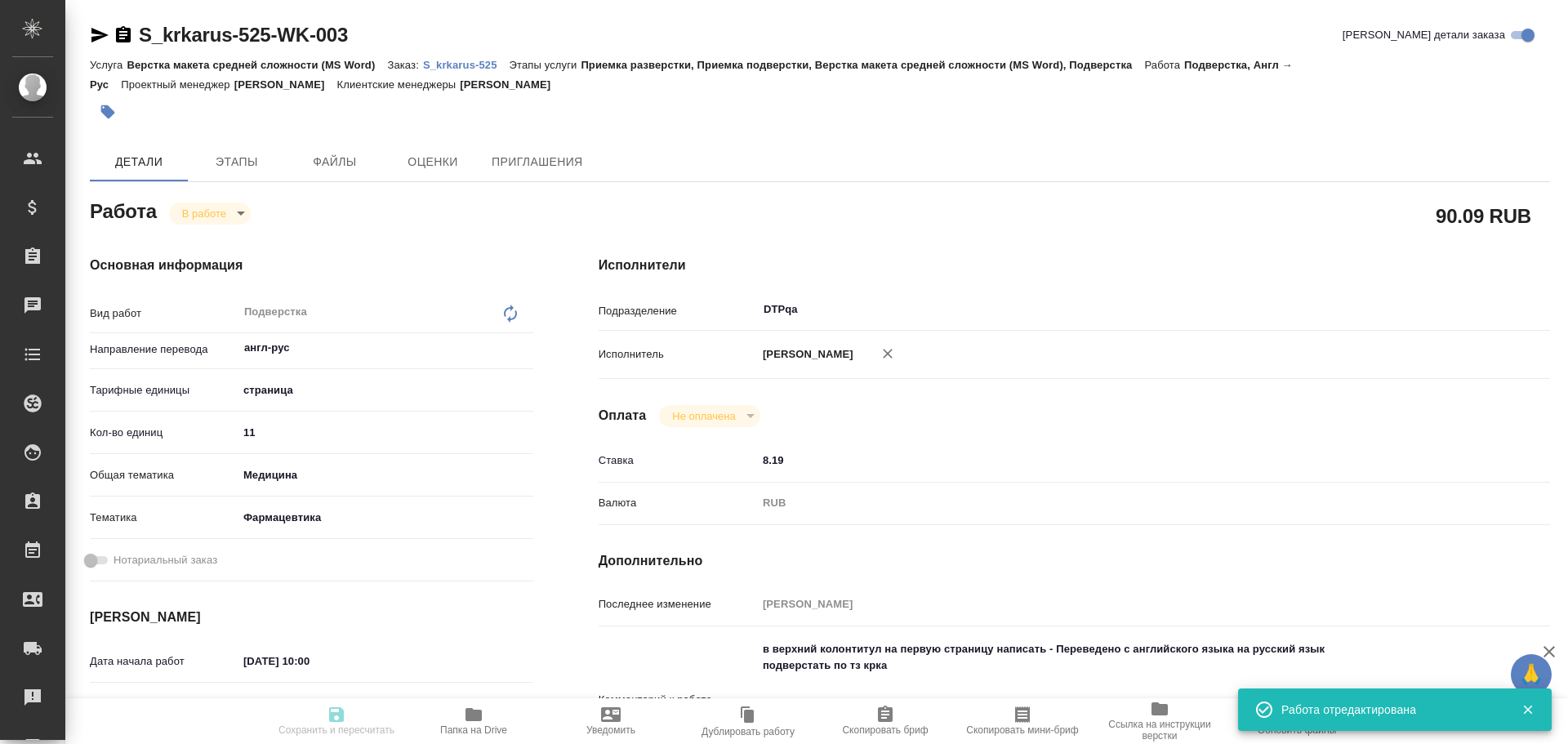
type input "RUB"
type input "Чулец Елена"
type textarea "в верхний колонтитул на первую страницу написать - Переведено с английского язы…"
type textarea "x"
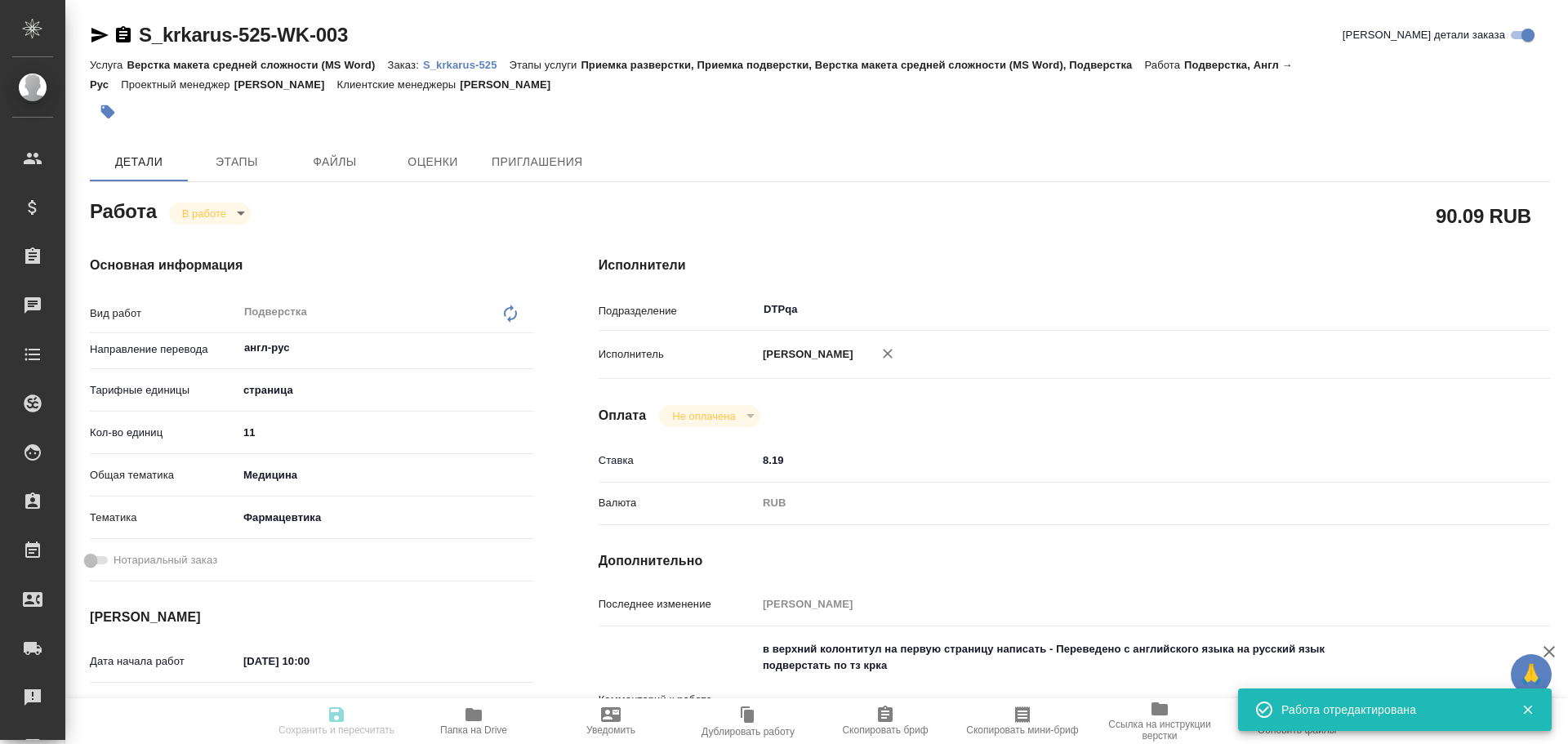
type input "S_krkarus-525"
type input "Верстка макета средней сложности (MS Word)"
type input "Приемка разверстки, Приемка подверстки, Верстка макета средней сложности (MS Wo…"
type input "Сайдашева Диляра"
type input "Петрова Валерия"
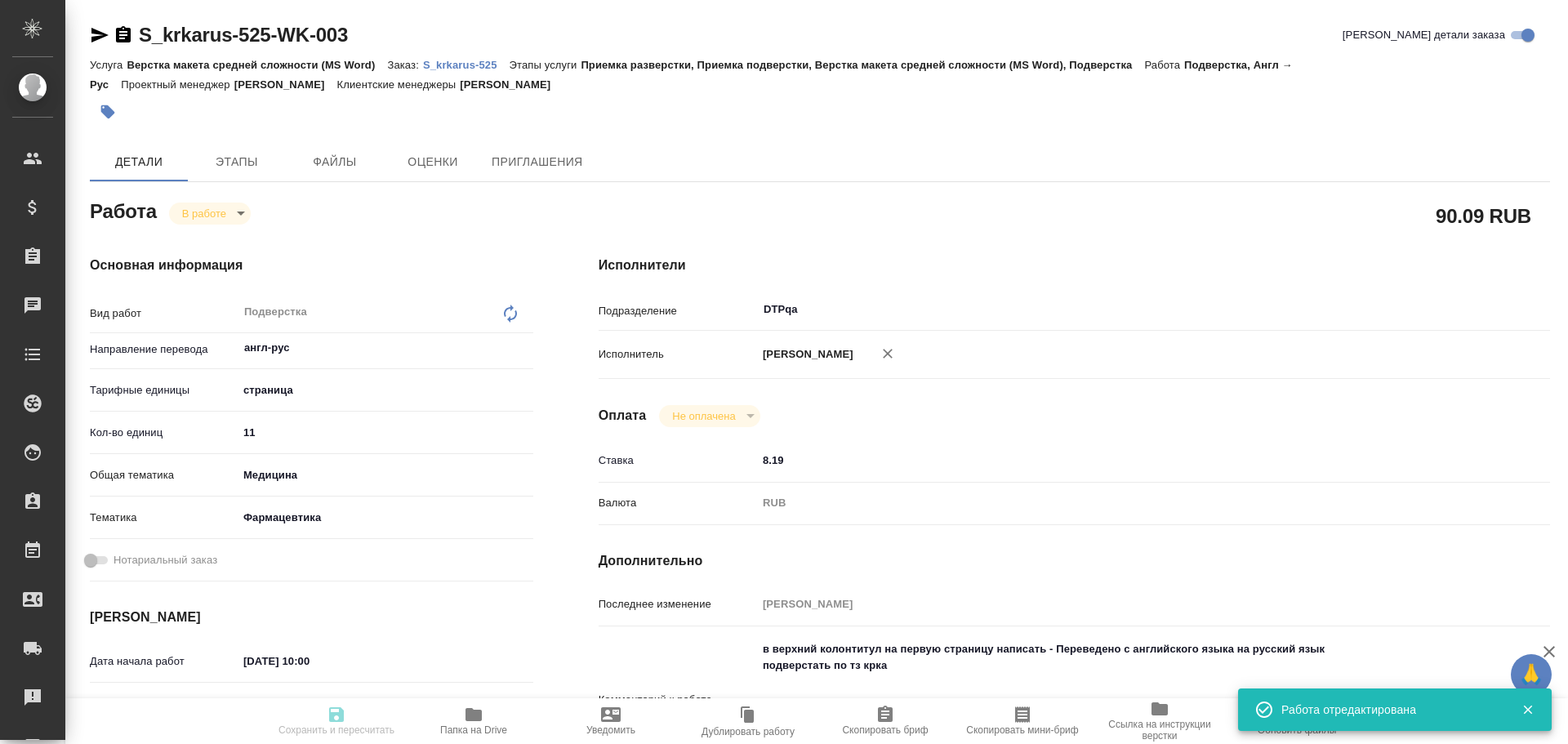
type input "/Clients/ООО «КРКА-РУС»/Orders/S_krkarus-525"
type textarea "x"
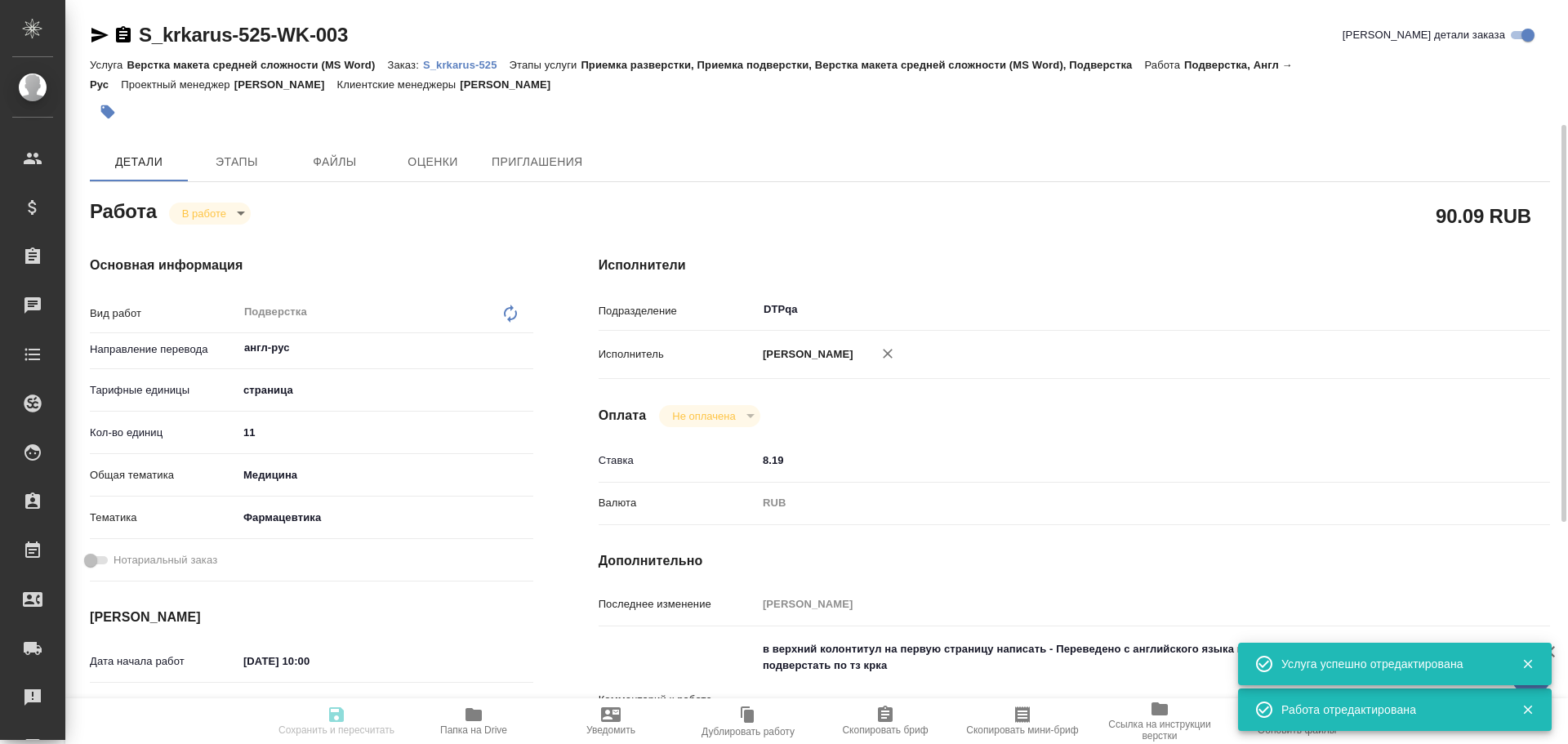
scroll to position [81, 0]
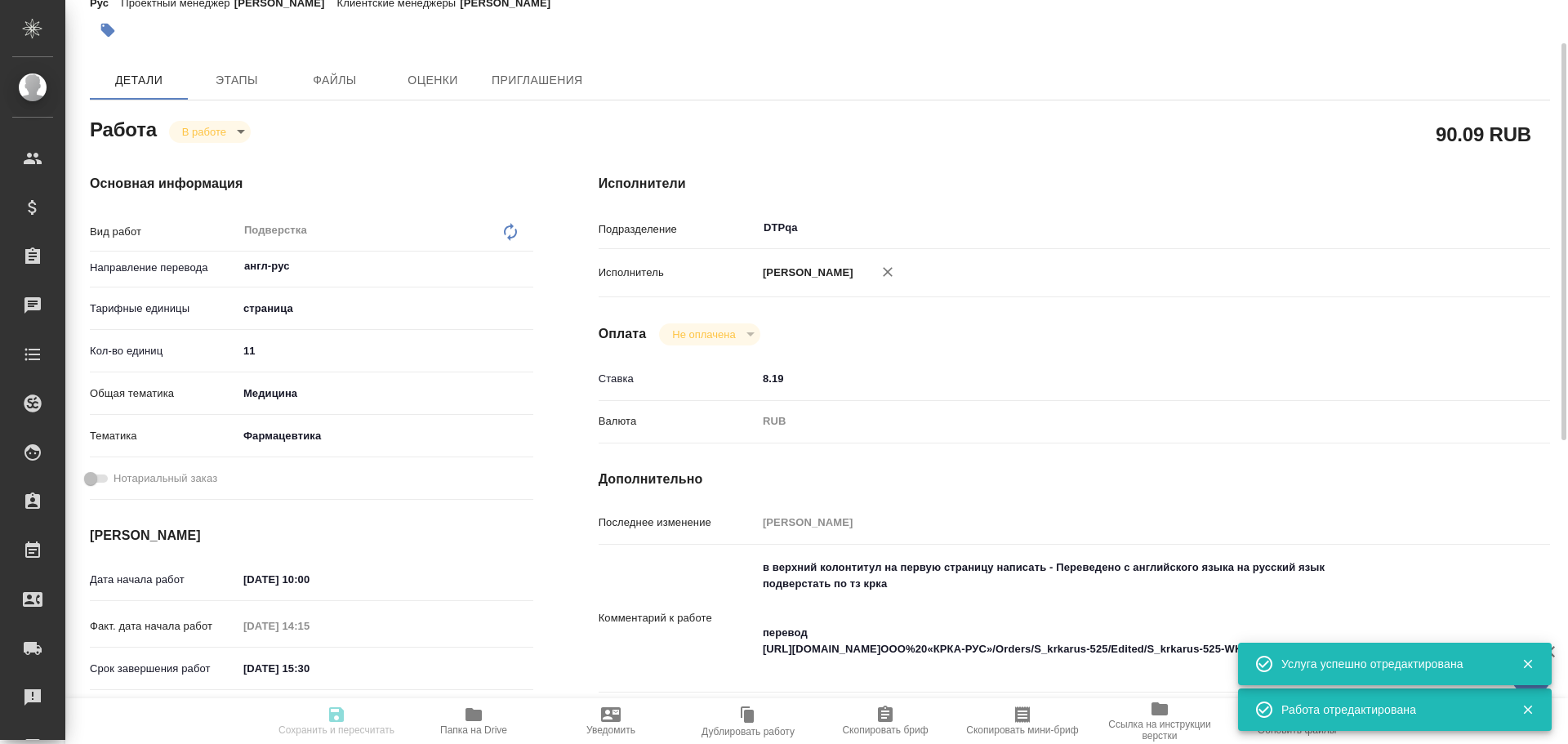
type textarea "x"
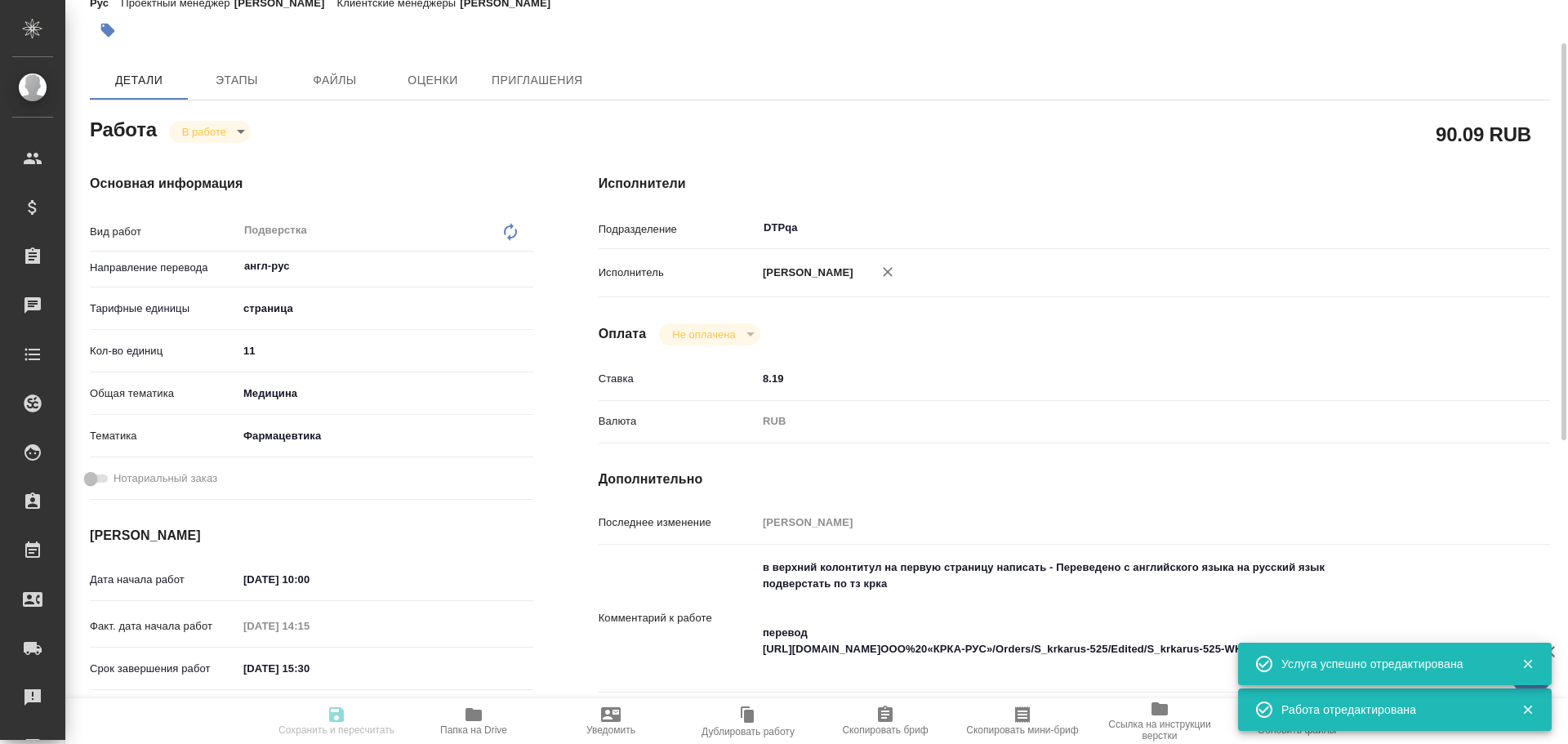
type textarea "x"
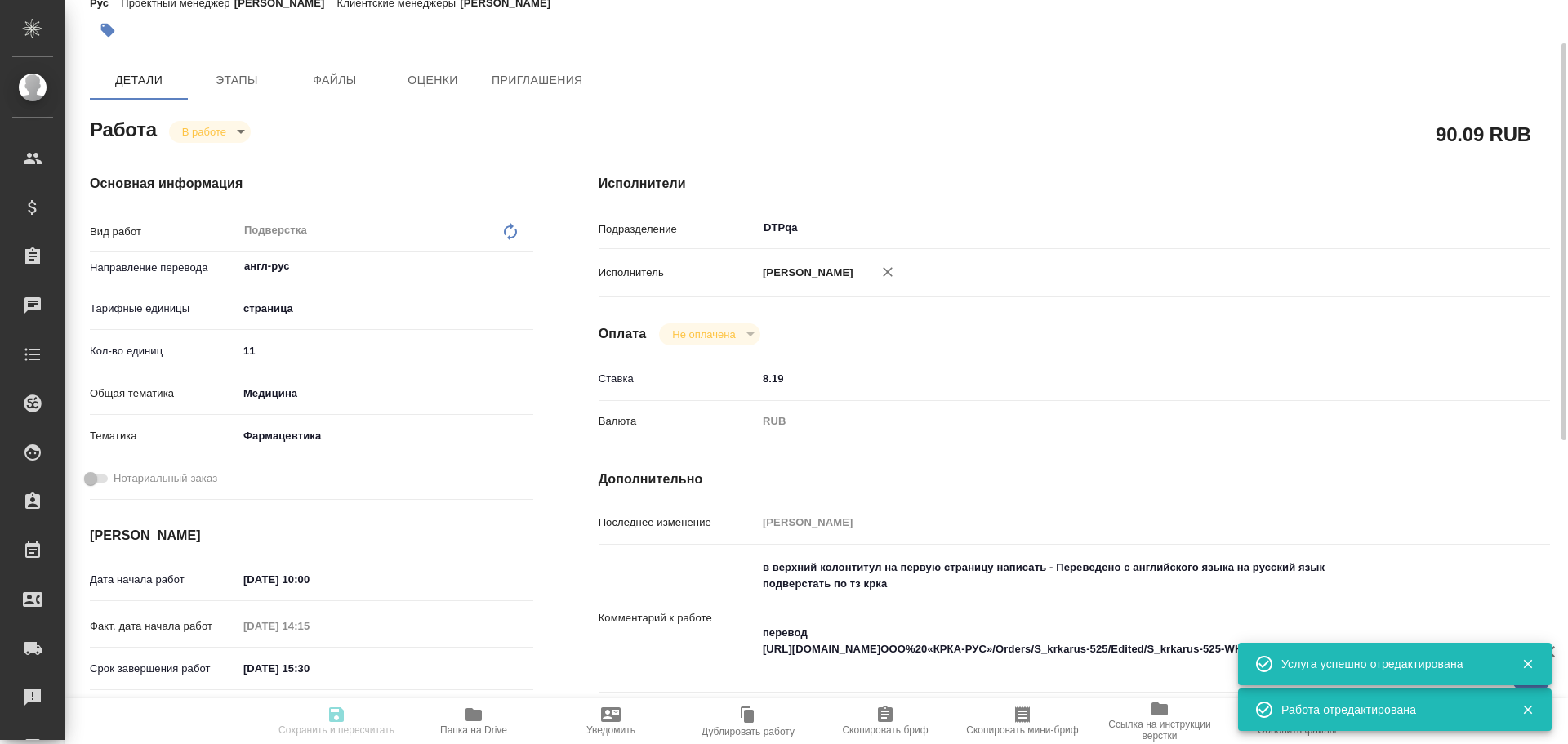
type textarea "x"
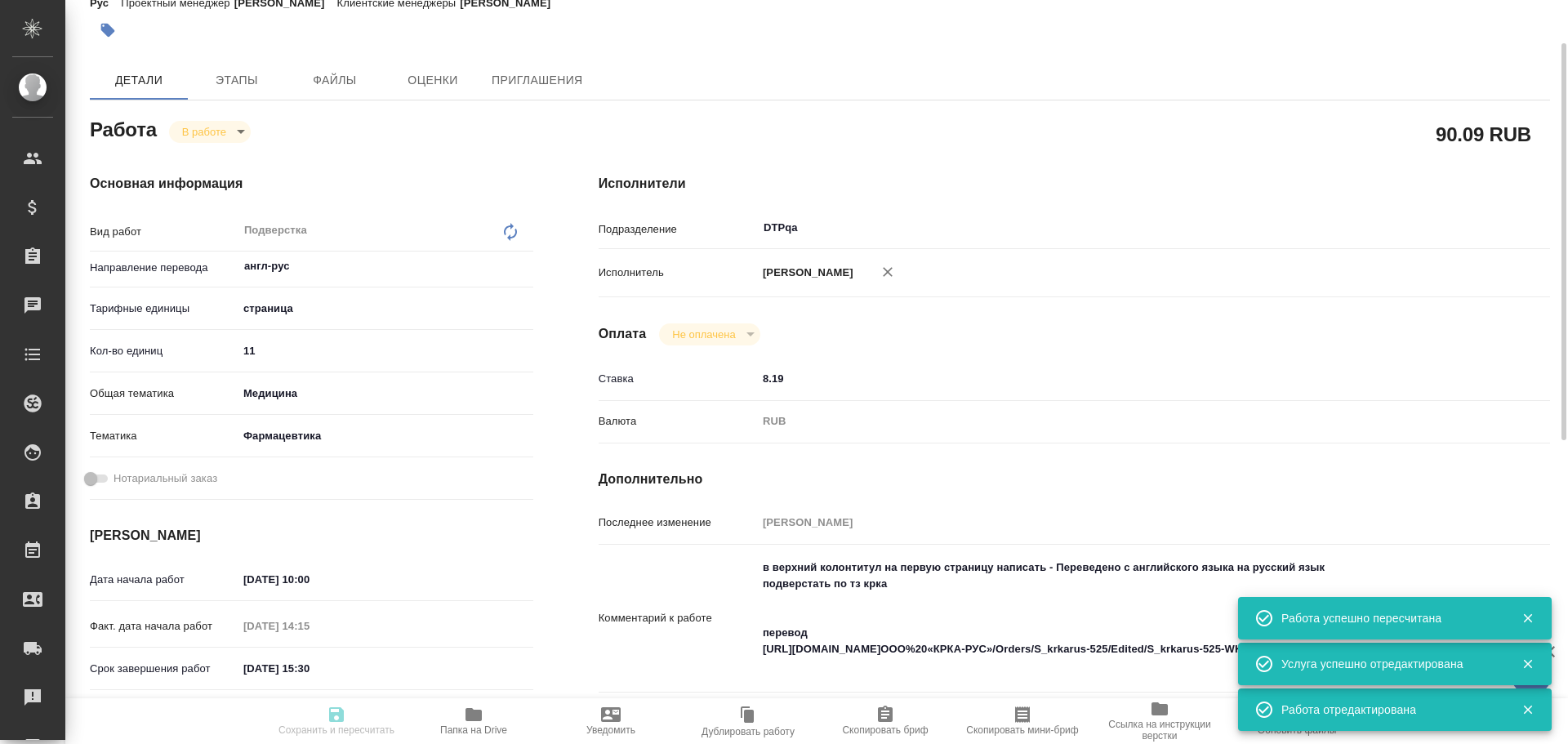
type textarea "x"
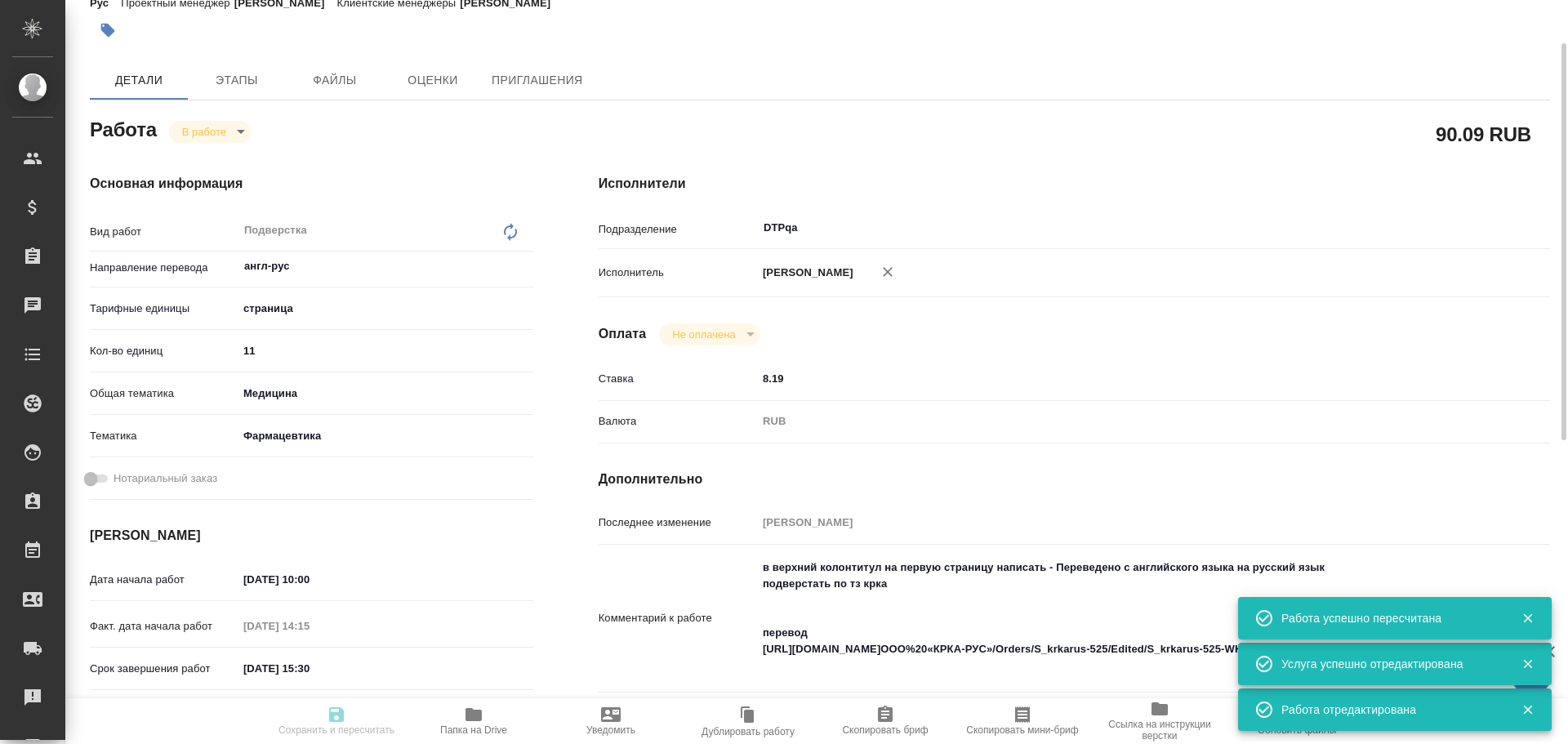
type input "inProgress"
type textarea "Подверстка"
type textarea "x"
type input "англ-рус"
type input "5a8b1489cc6b4906c91bfdb2"
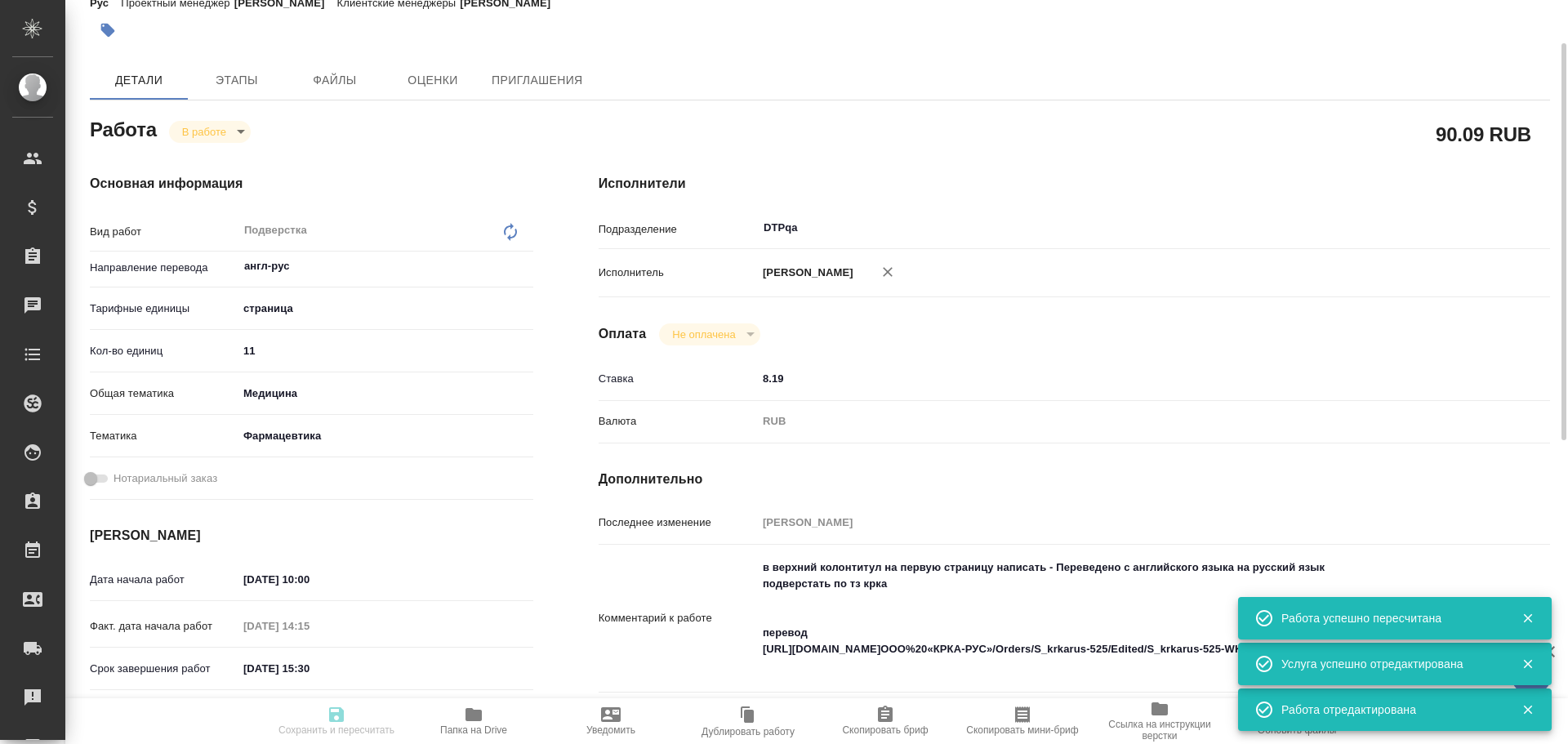
type input "11"
type input "med"
type input "6149832f2b7be24903fd7a82"
type input "08.10.2025 10:00"
type input "08.10.2025 14:15"
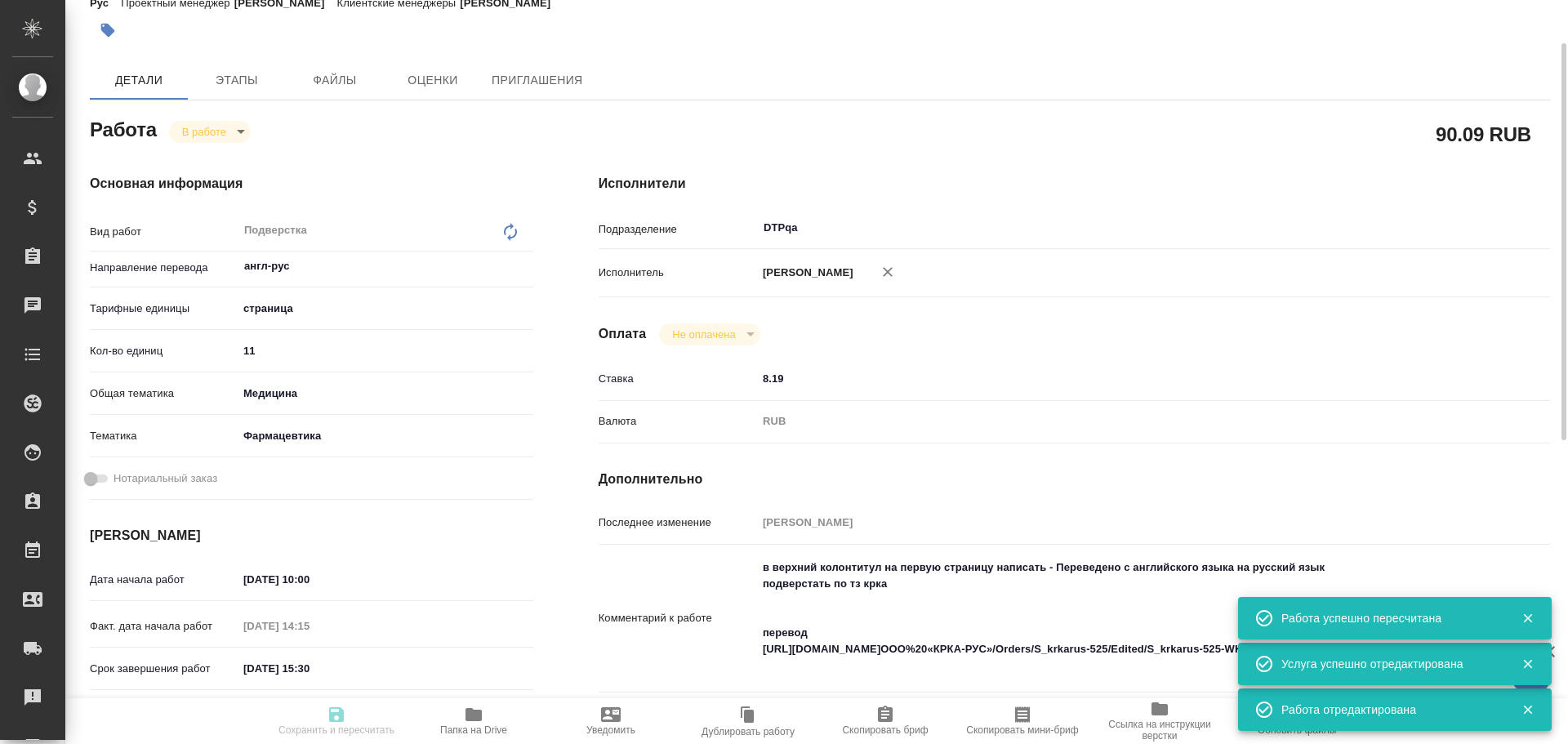
type input "09.10.2025 15:30"
type input "09.10.2025 17:00"
type input "DTPqa"
type input "notPayed"
type input "8.19"
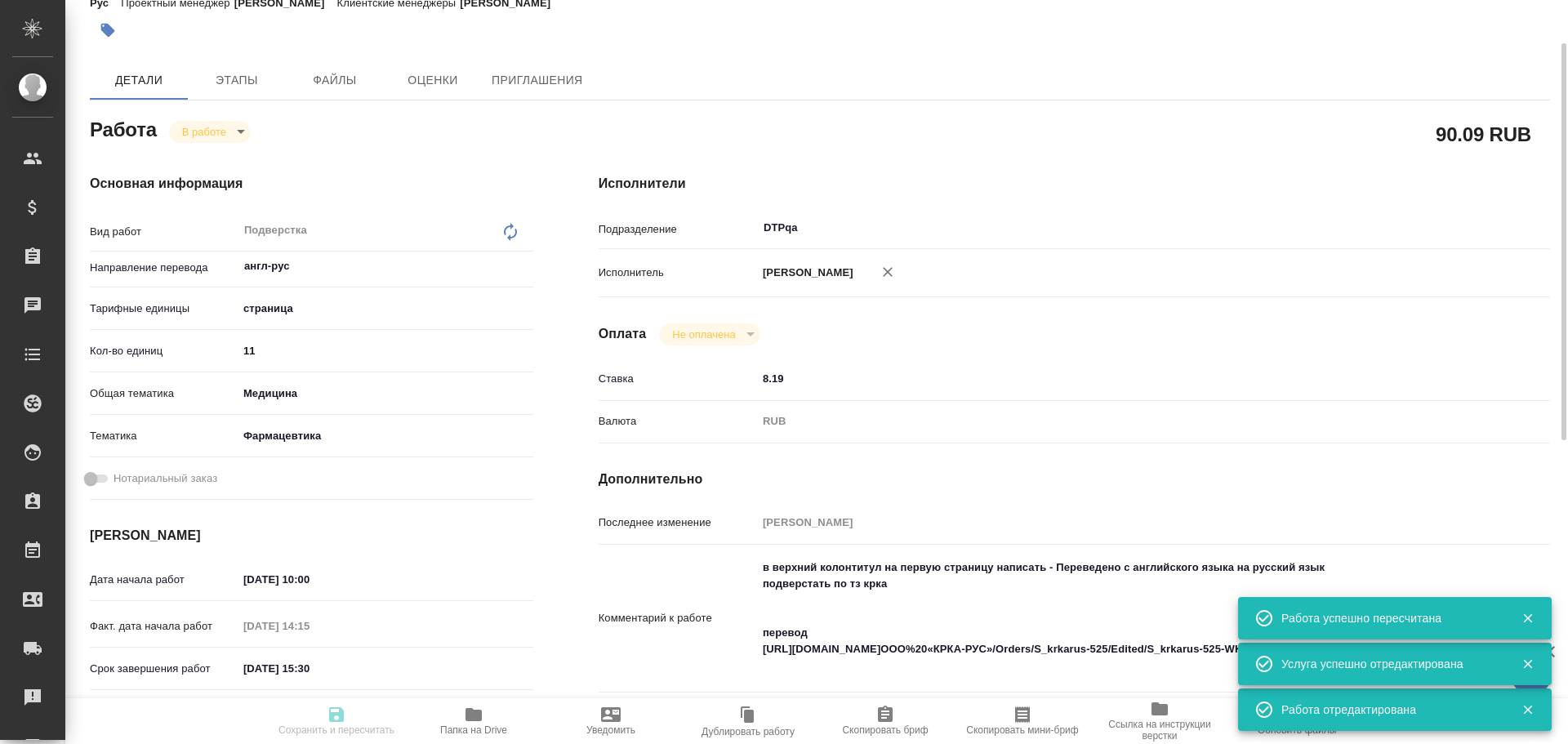
type input "RUB"
type input "Чулец Елена"
type textarea "в верхний колонтитул на первую страницу написать - Переведено с английского язы…"
type textarea "x"
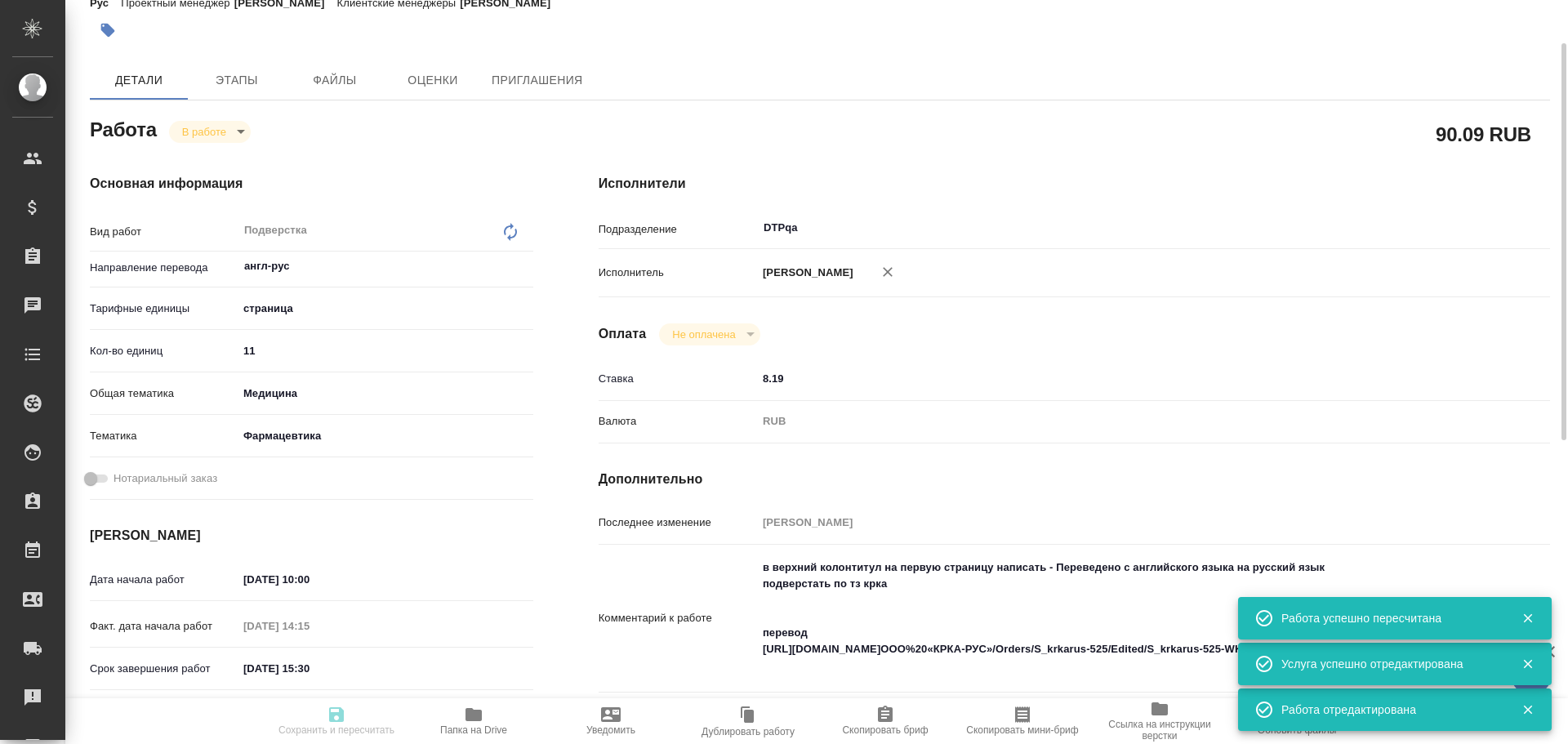
type input "S_krkarus-525"
type input "Верстка макета средней сложности (MS Word)"
type input "Приемка разверстки, Приемка подверстки, Верстка макета средней сложности (MS Wo…"
type input "Сайдашева Диляра"
type input "Петрова Валерия"
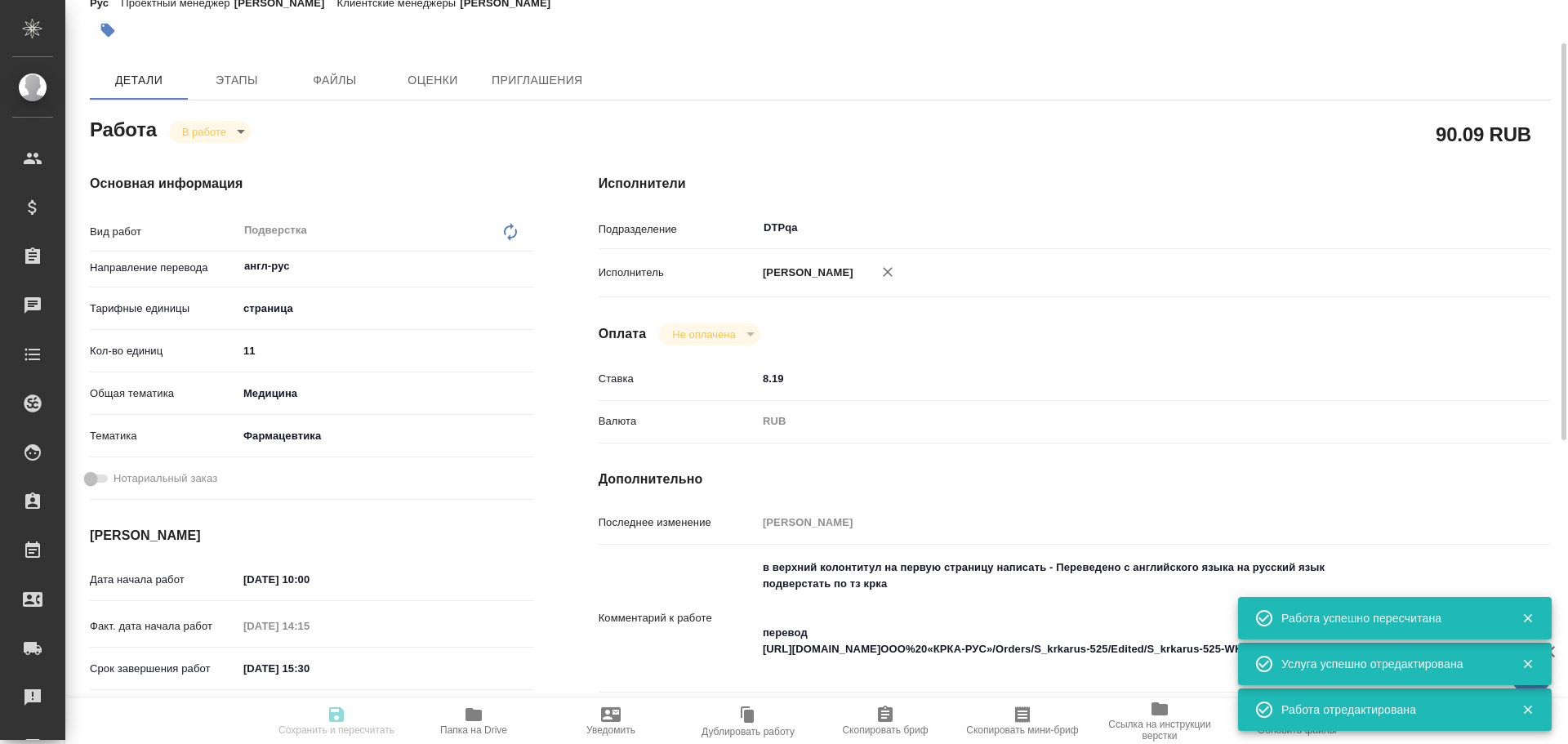
type input "/Clients/ООО «КРКА-РУС»/Orders/S_krkarus-525"
type textarea "x"
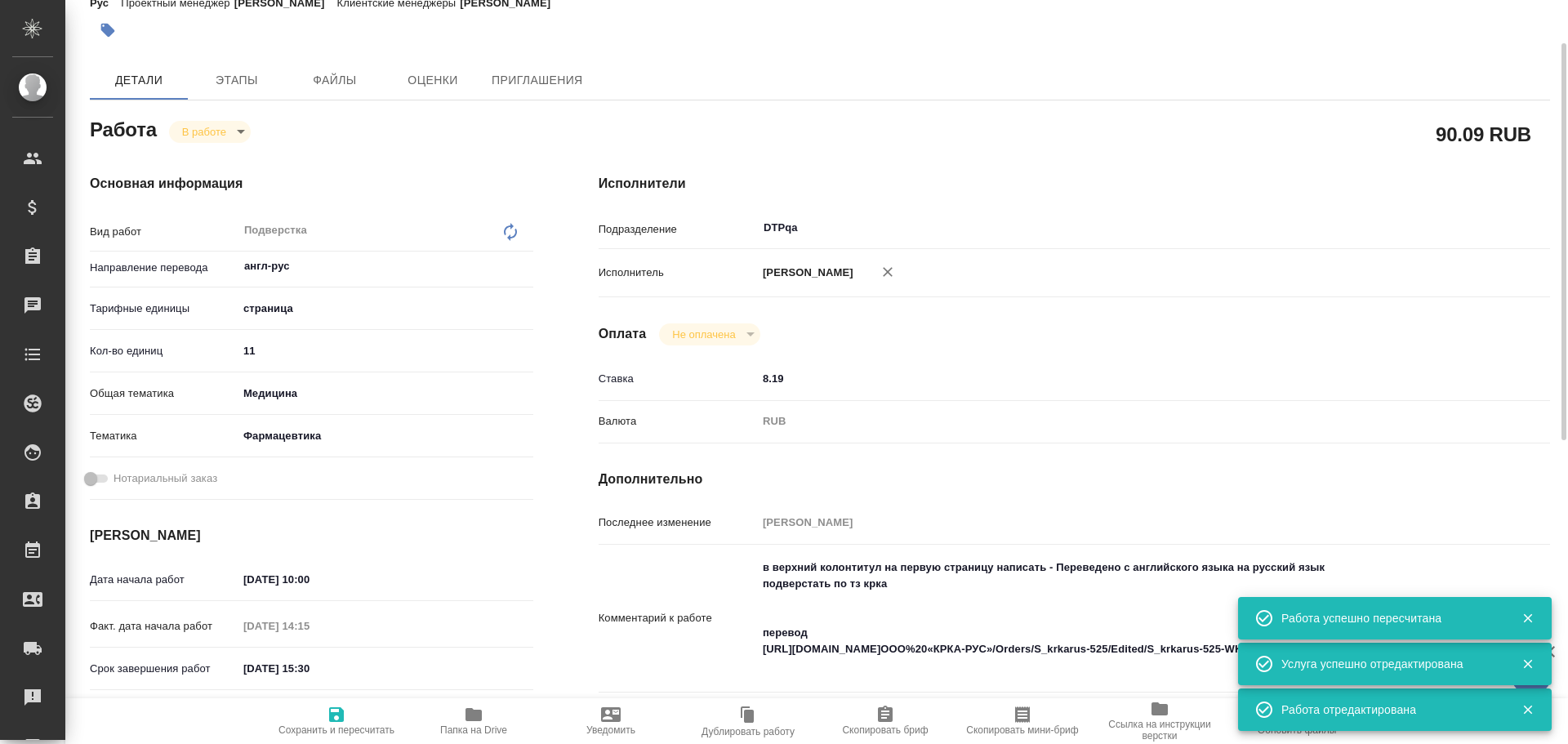
type textarea "x"
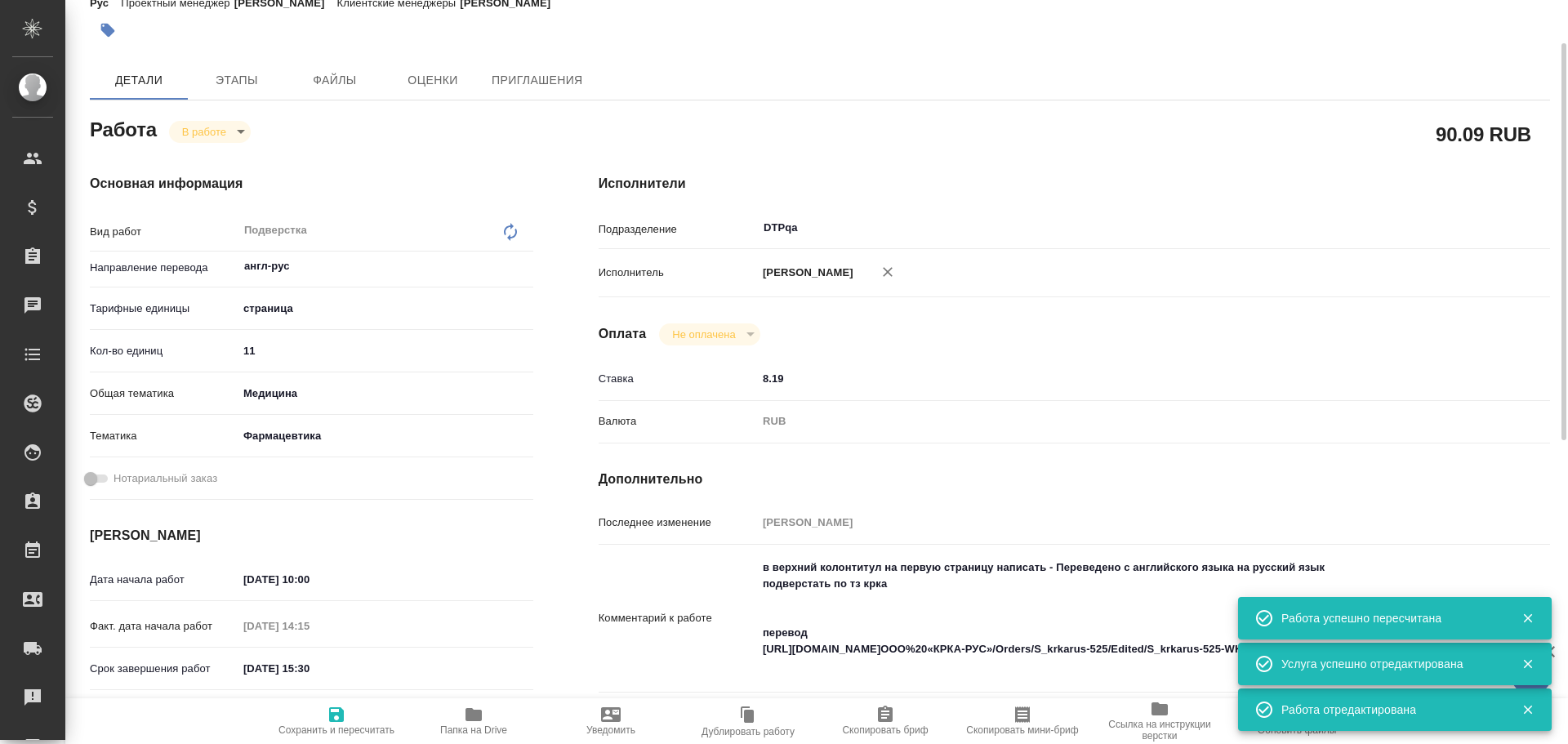
type textarea "x"
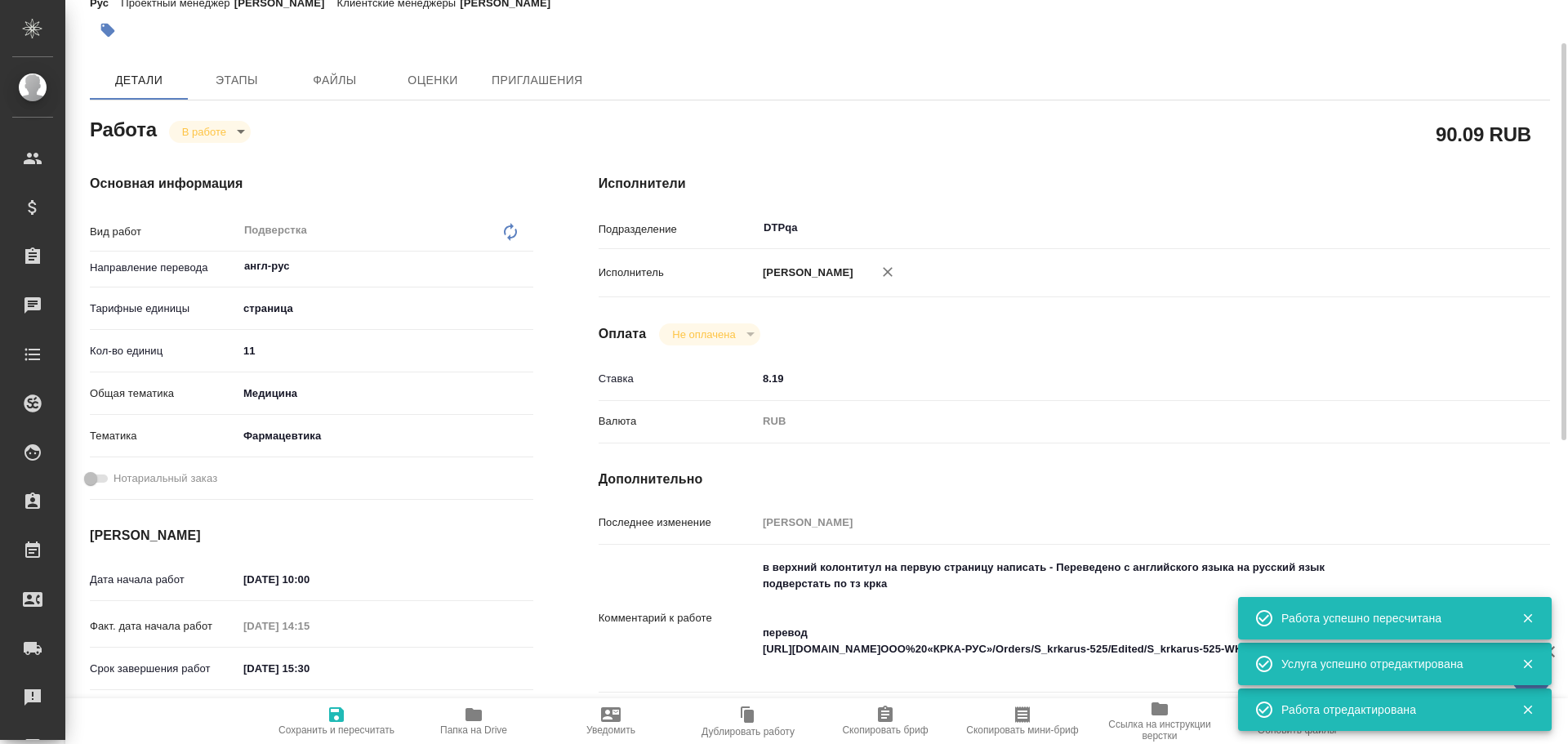
type textarea "x"
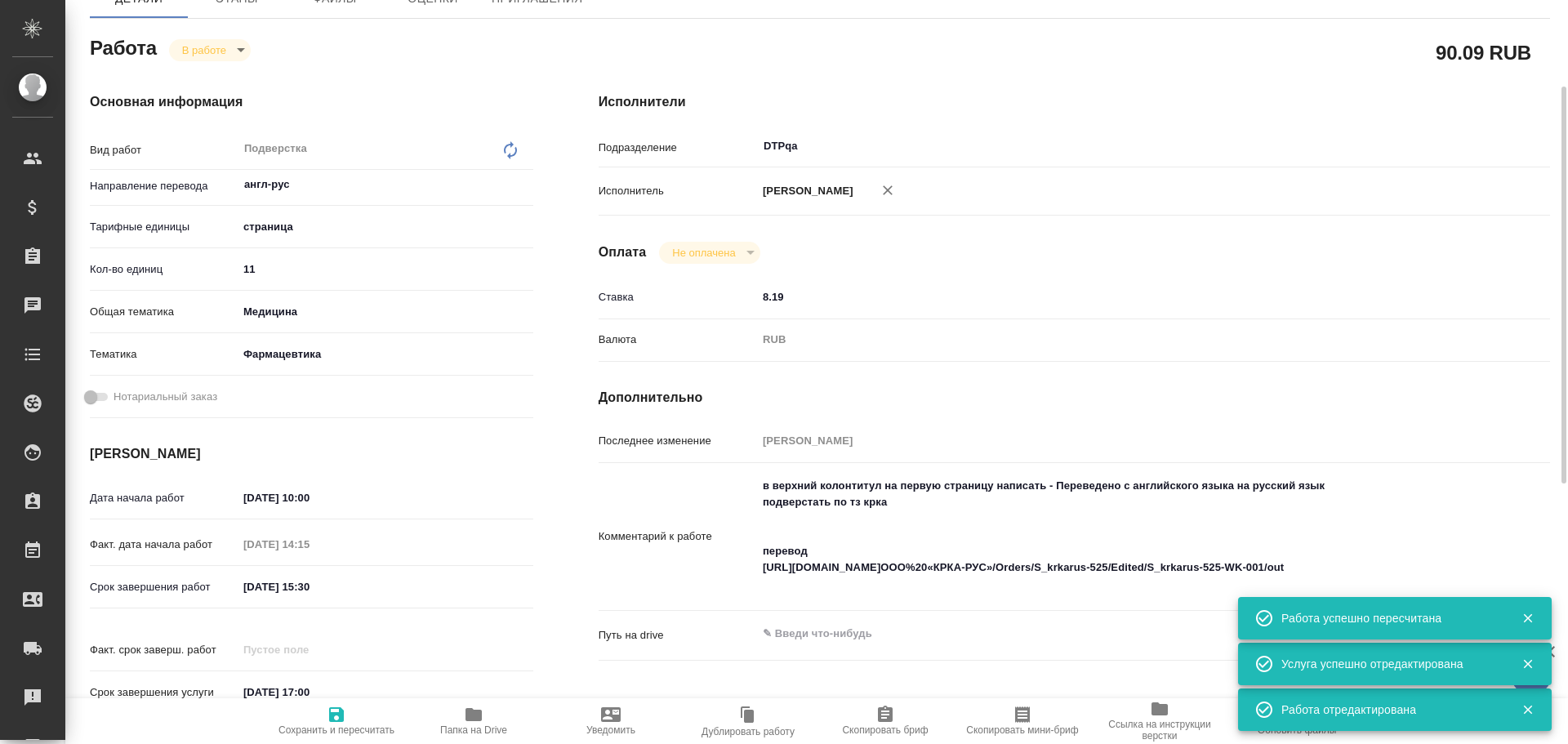
type textarea "x"
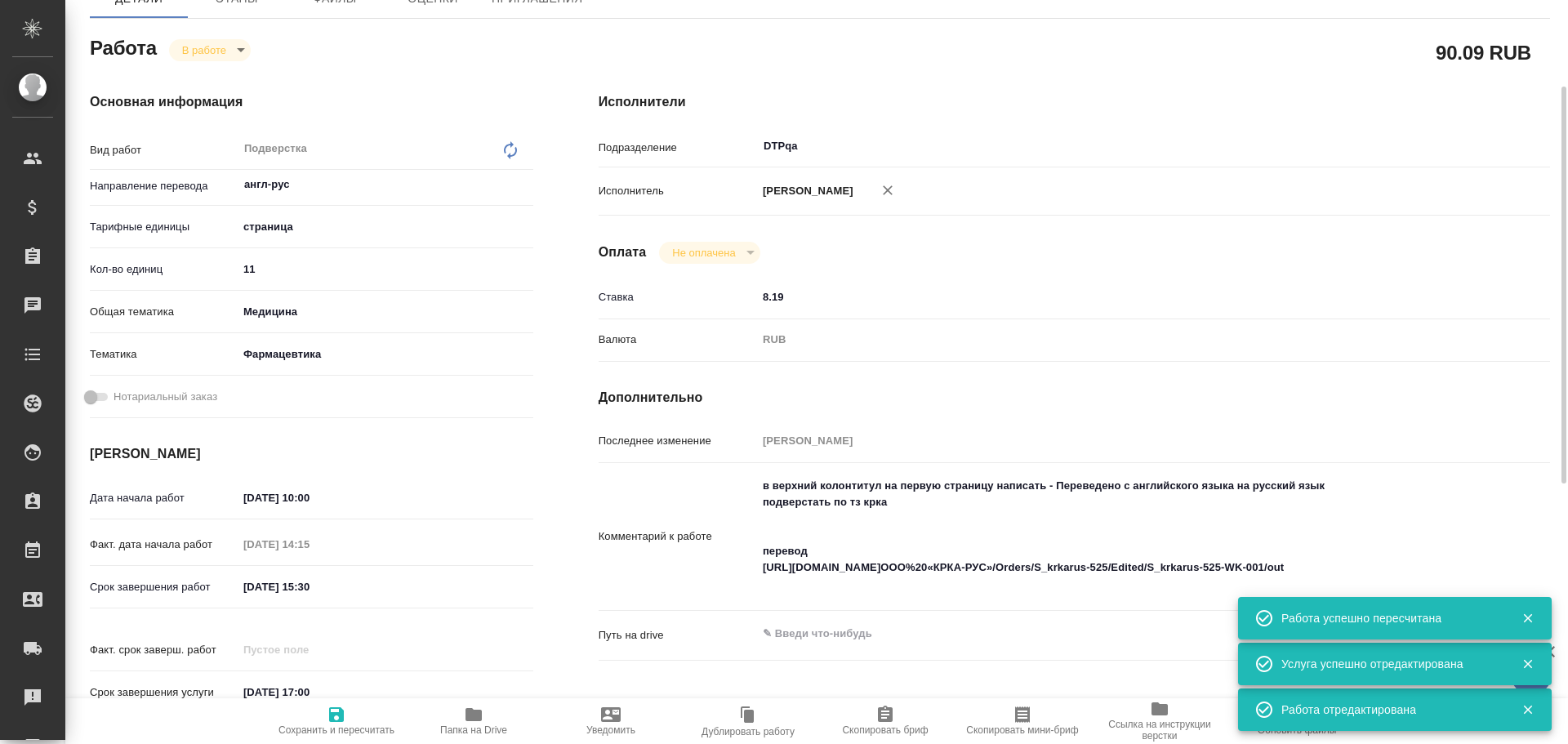
type textarea "x"
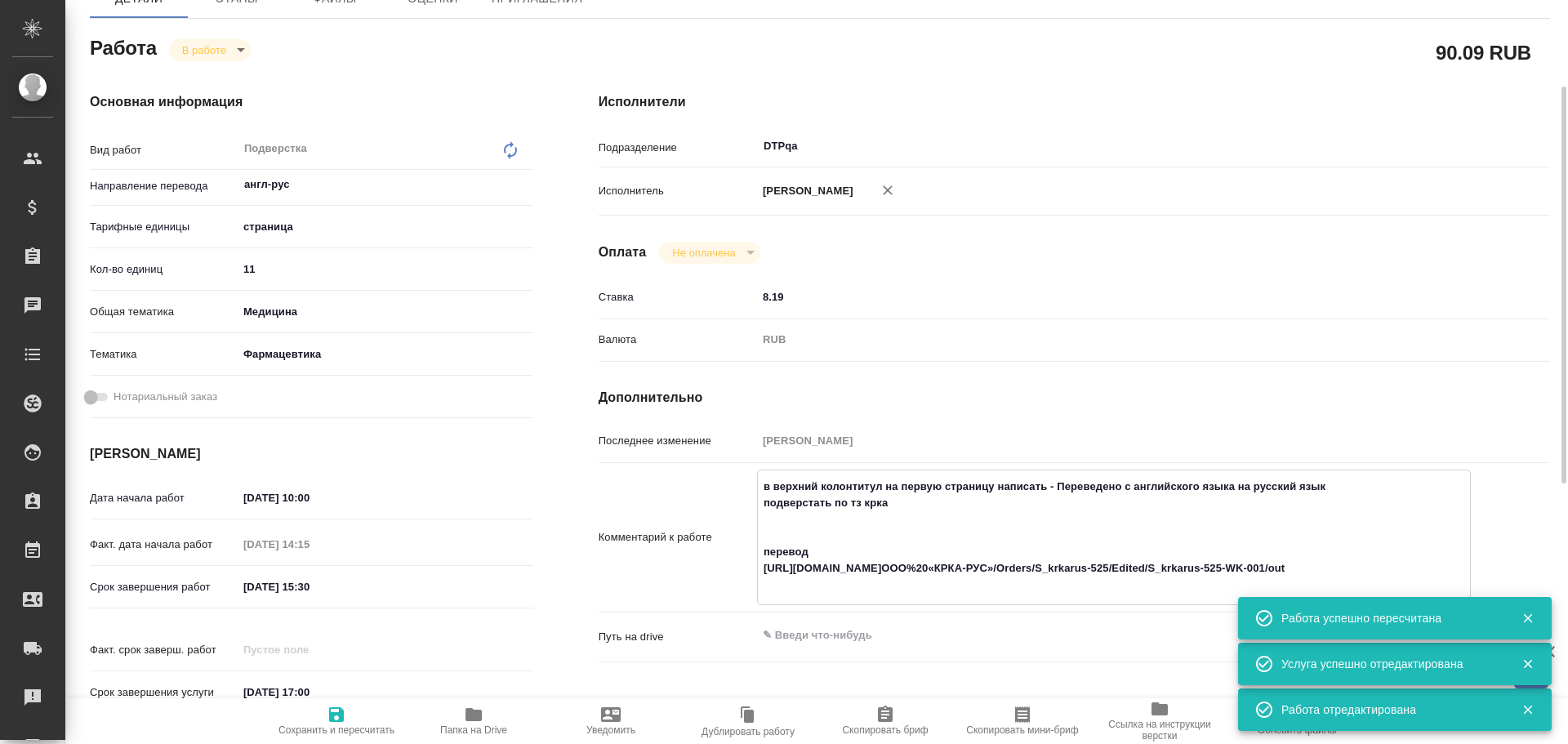
drag, startPoint x: 1055, startPoint y: 484, endPoint x: 1157, endPoint y: 490, distance: 102.2
click at [1157, 490] on textarea "в верхний колонтитул на первую страницу написать - Переведено с английского язы…" at bounding box center [1115, 536] width 712 height 126
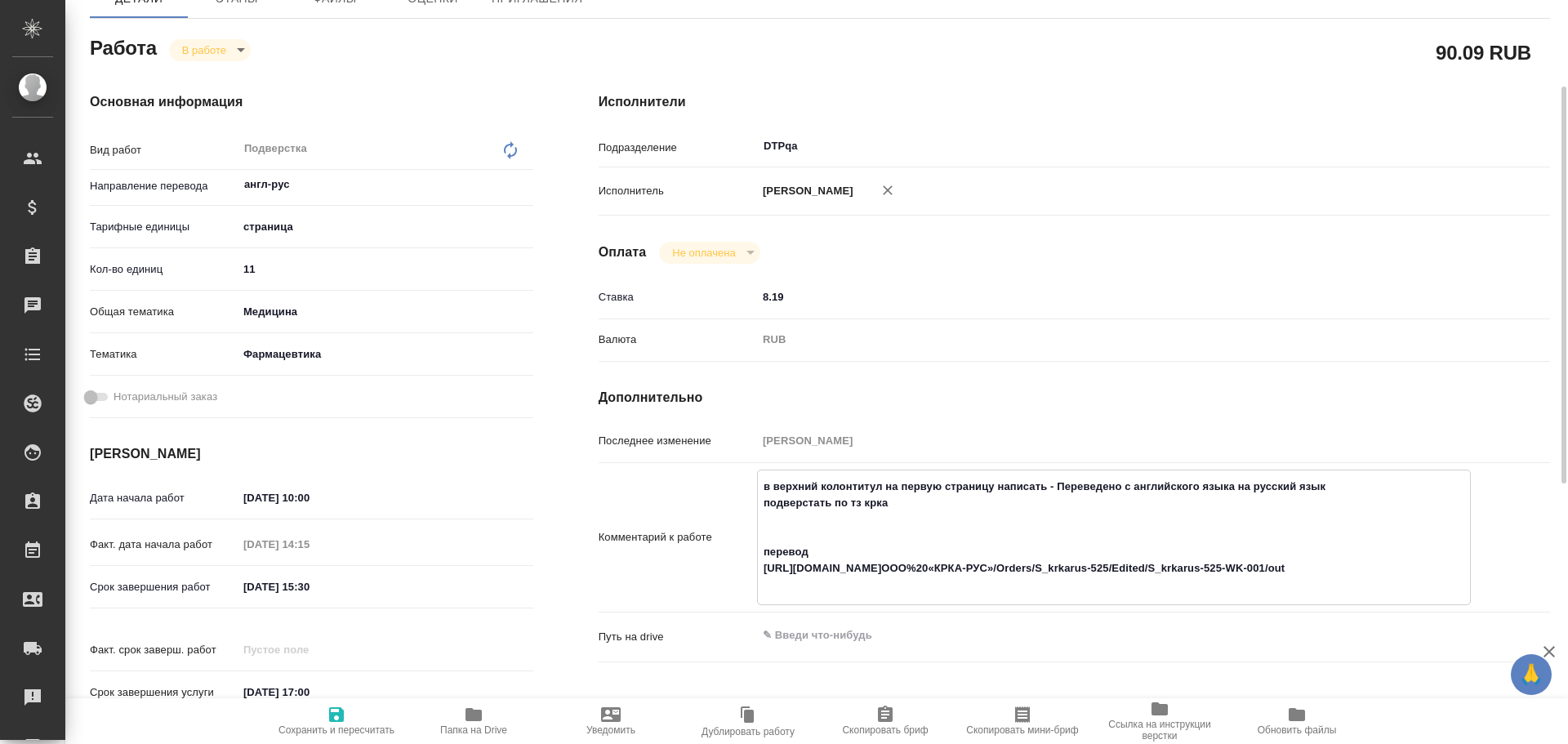
drag, startPoint x: 1056, startPoint y: 486, endPoint x: 1327, endPoint y: 494, distance: 271.1
click at [1327, 494] on textarea "в верхний колонтитул на первую страницу написать - Переведено с английского язы…" at bounding box center [1115, 536] width 712 height 126
drag, startPoint x: 765, startPoint y: 571, endPoint x: 1440, endPoint y: 564, distance: 675.0
click at [1440, 564] on textarea "в верхний колонтитул на первую страницу написать - Переведено с английского язы…" at bounding box center [1115, 536] width 712 height 126
type textarea "x"
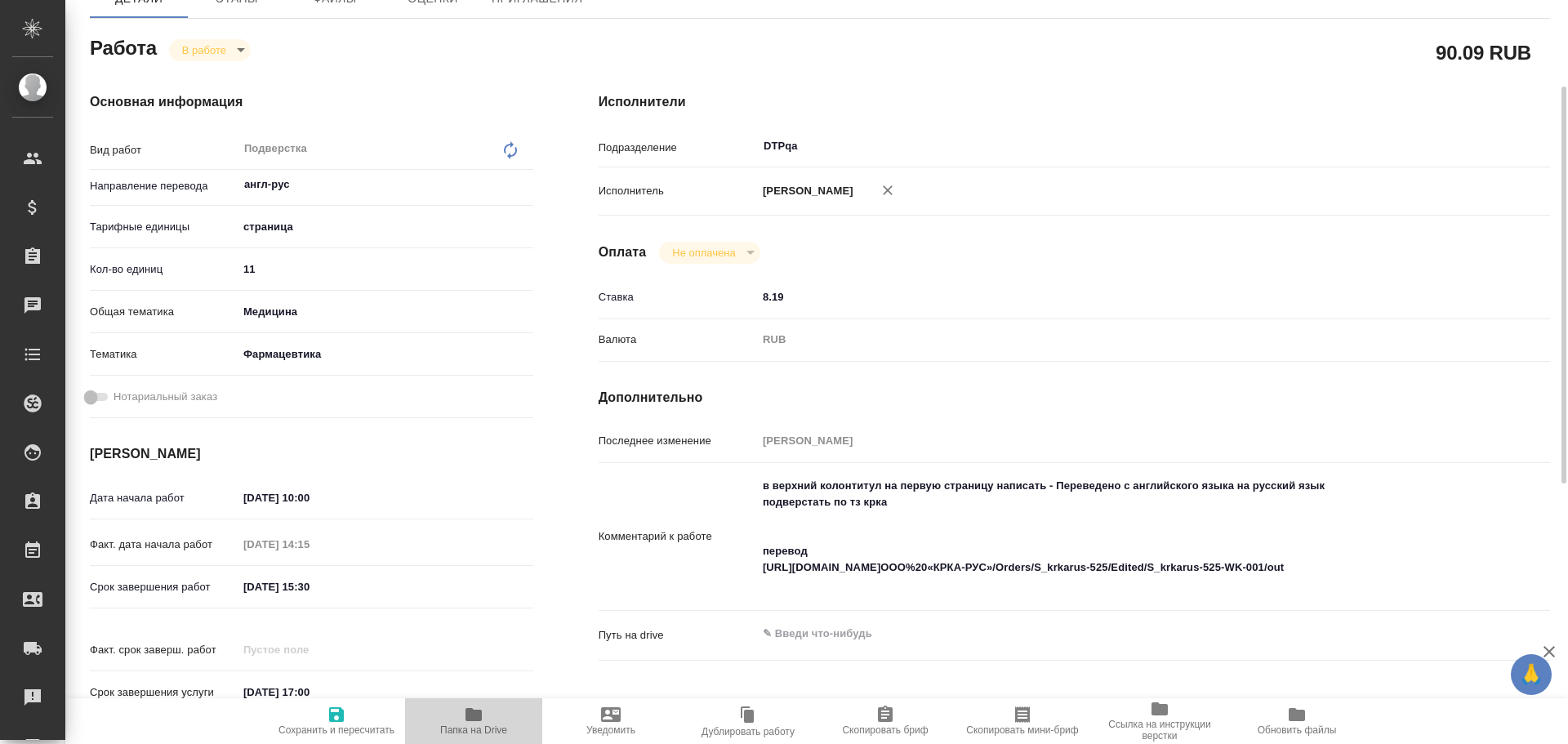
click at [467, 721] on icon "button" at bounding box center [474, 714] width 16 height 13
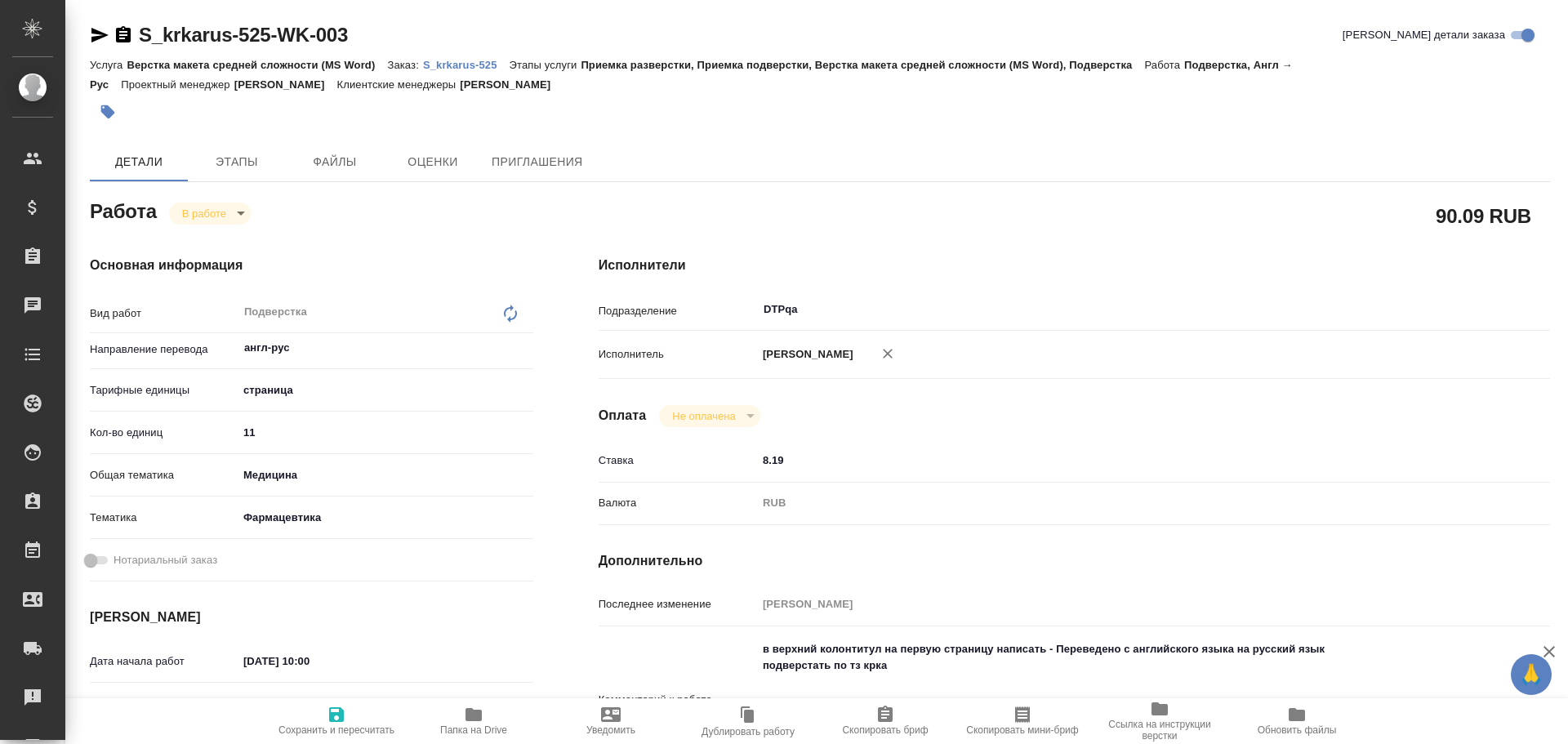
type textarea "x"
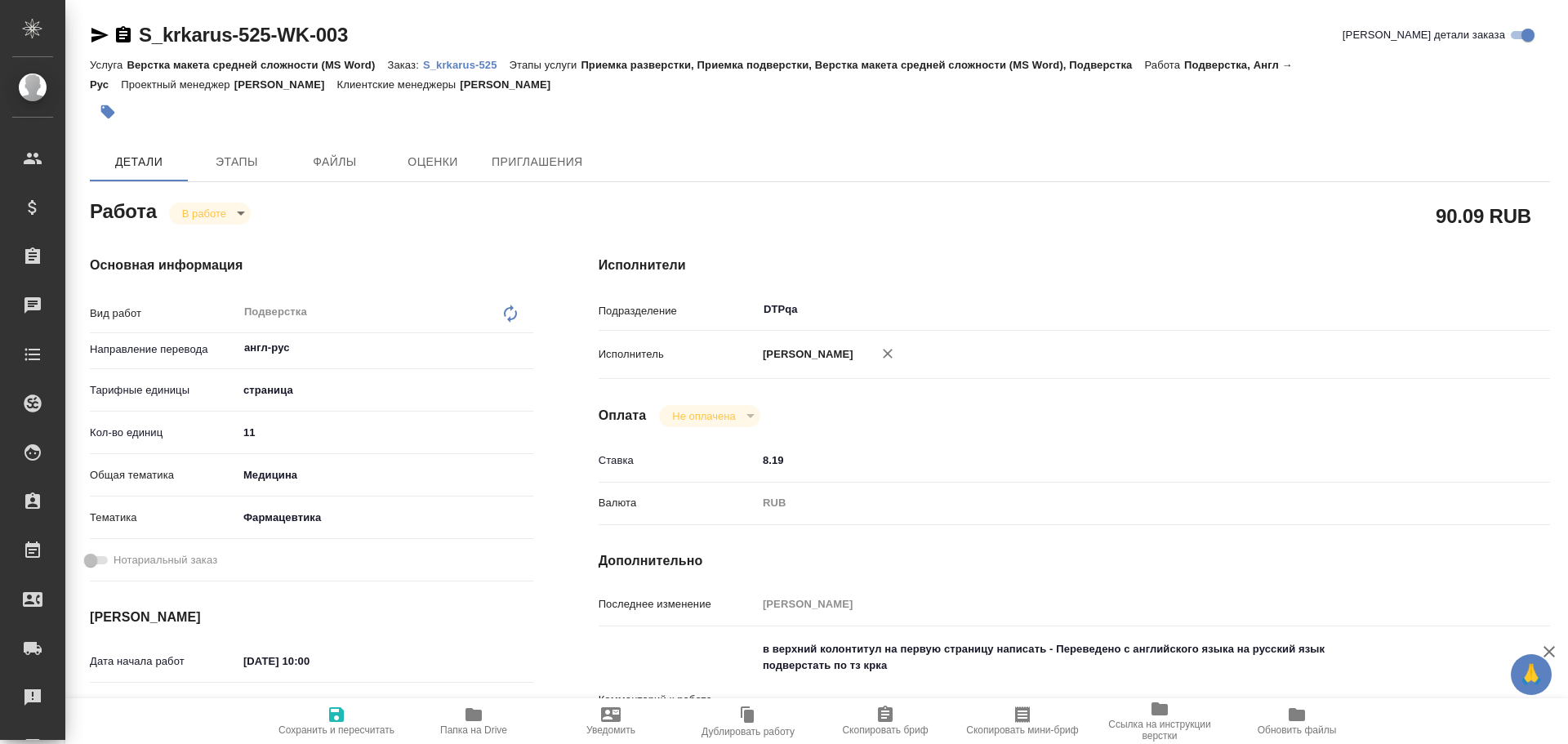
type textarea "x"
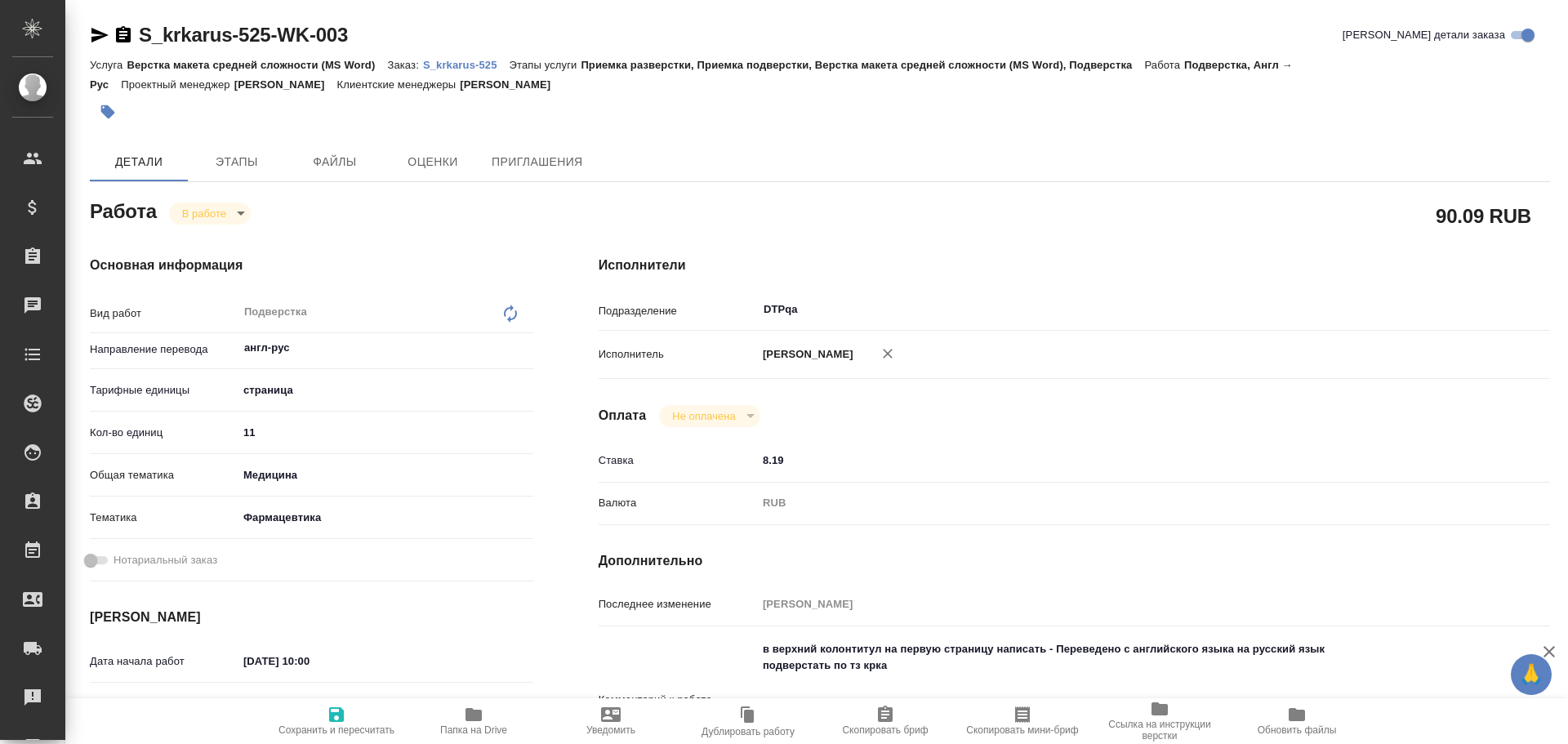
type textarea "x"
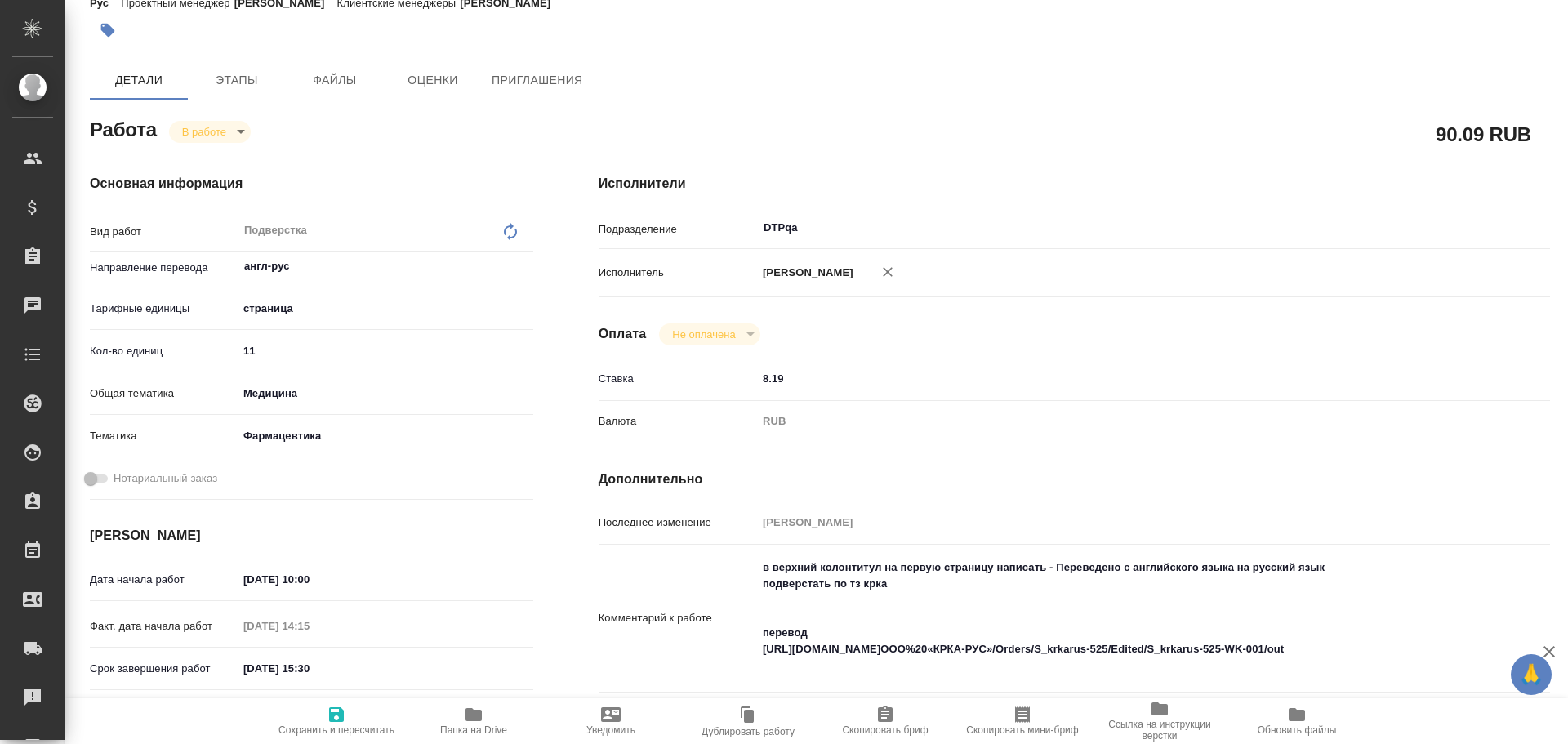
type textarea "x"
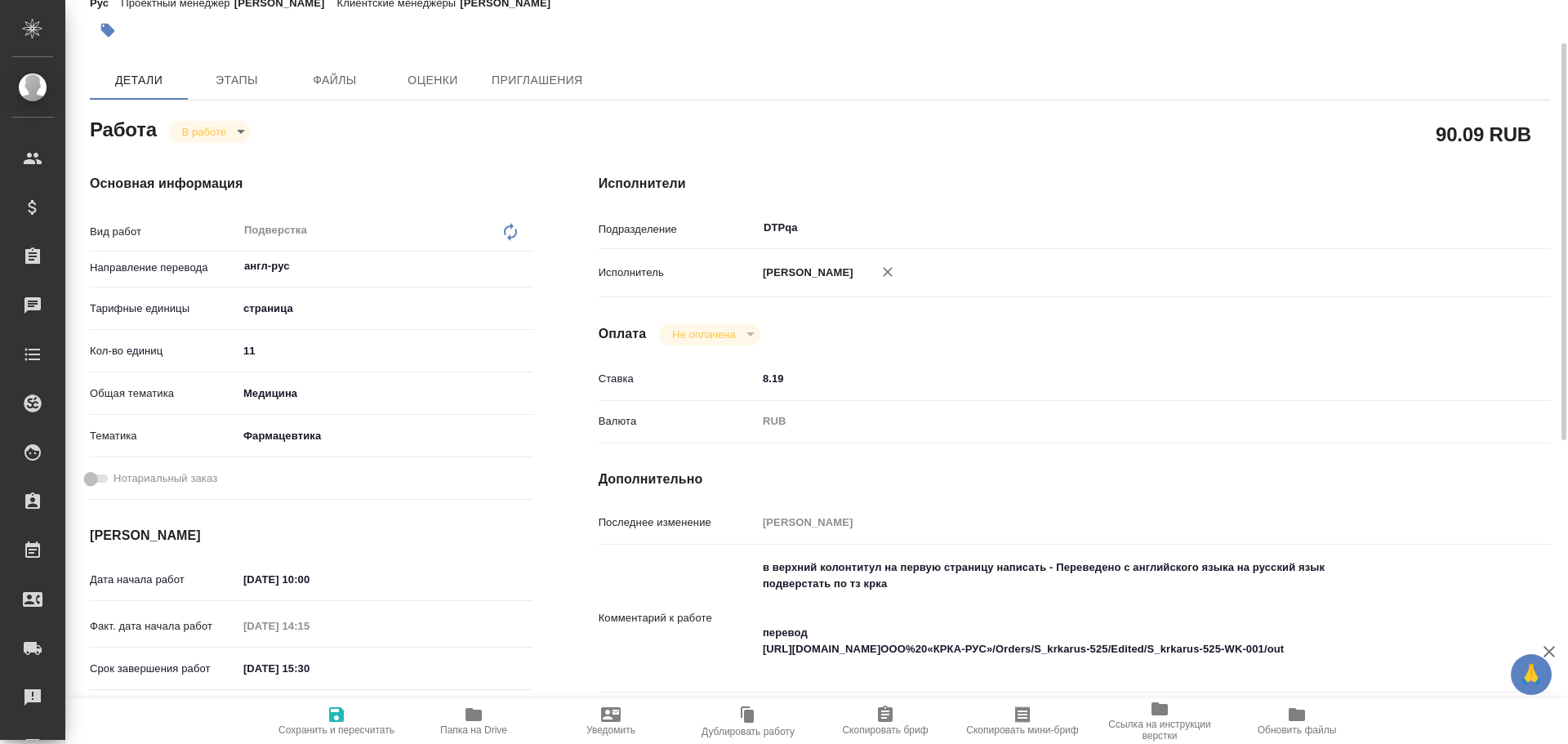
scroll to position [164, 0]
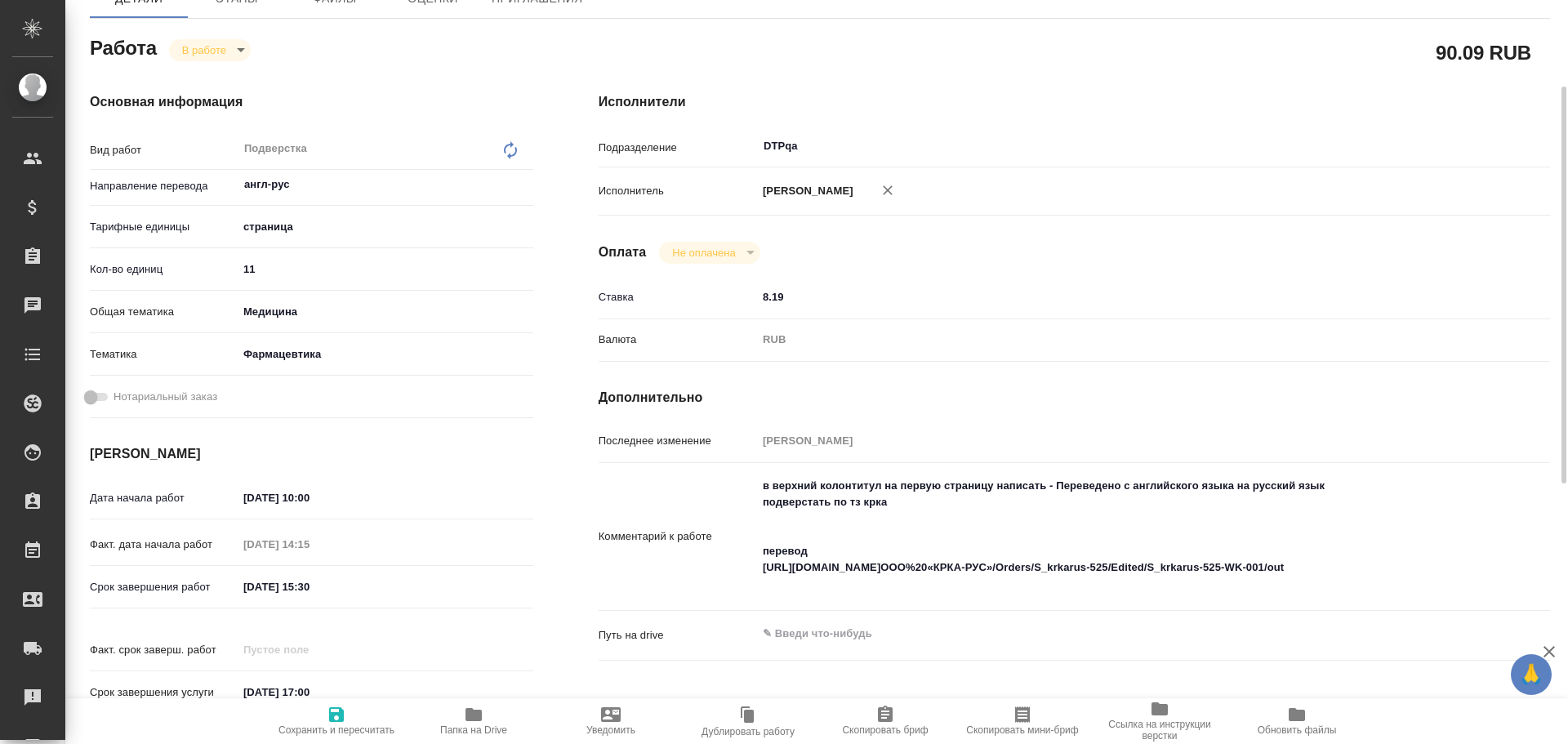
type textarea "x"
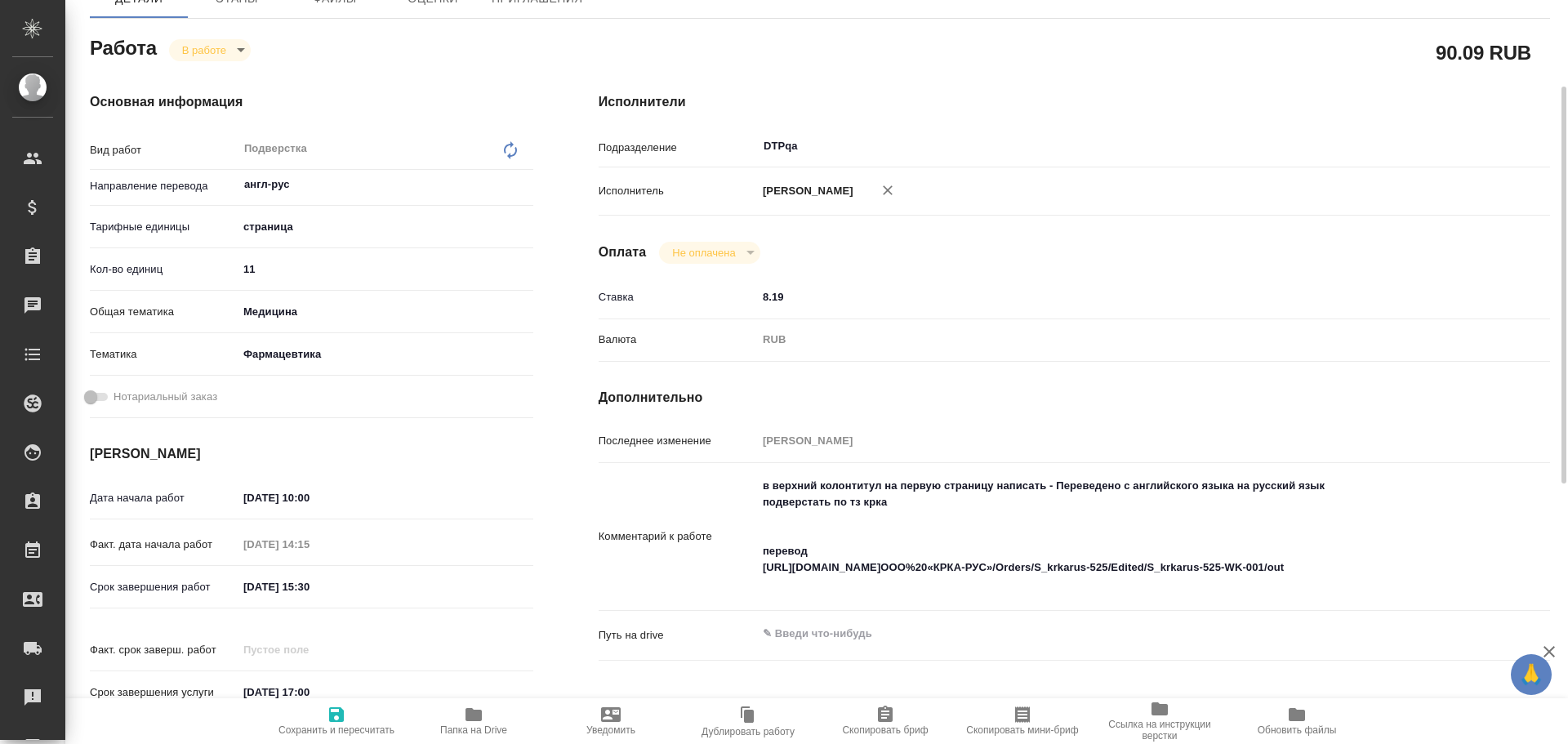
click at [470, 721] on icon "button" at bounding box center [474, 714] width 16 height 13
type textarea "x"
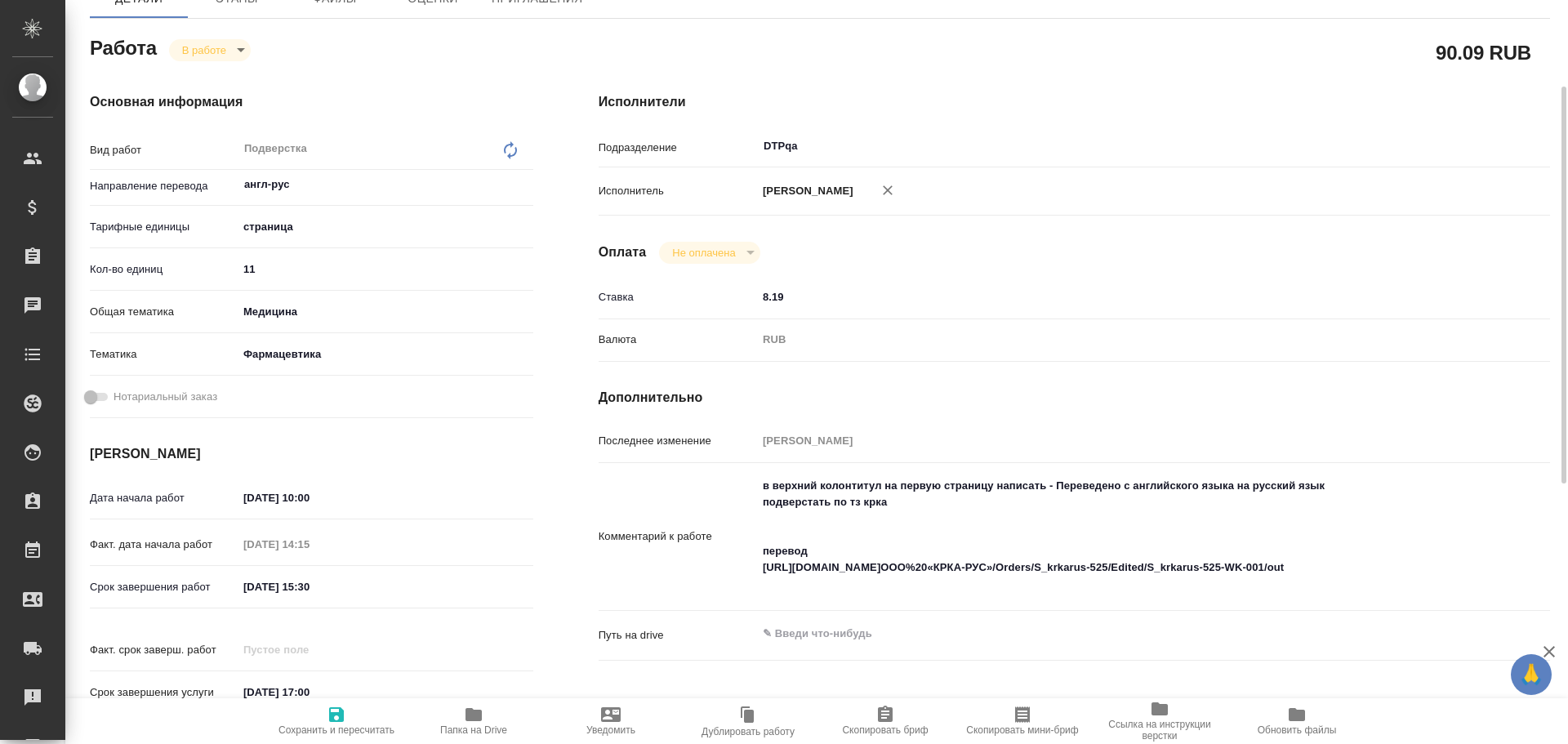
type textarea "x"
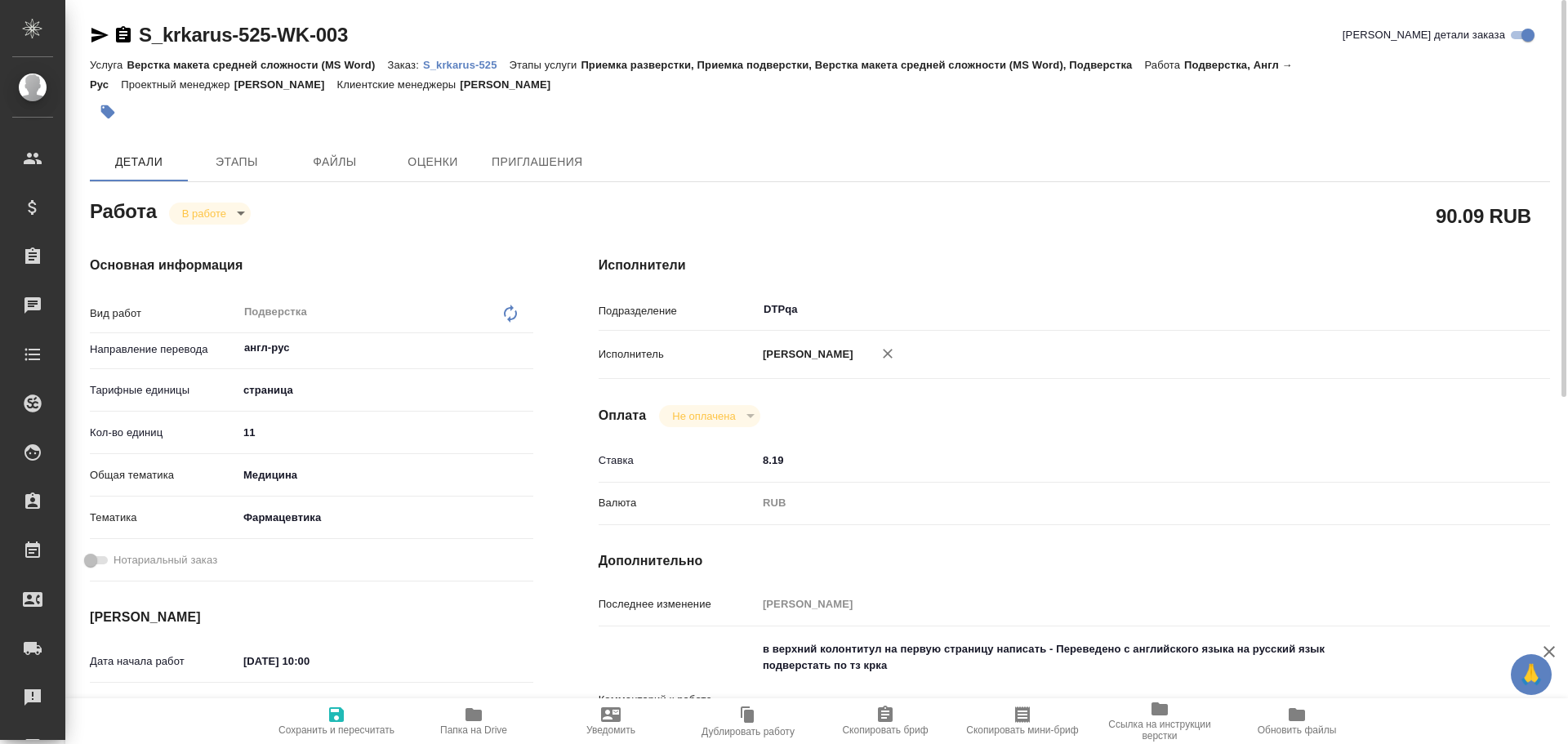
drag, startPoint x: 97, startPoint y: 39, endPoint x: 109, endPoint y: 56, distance: 20.8
click at [97, 38] on icon "button" at bounding box center [99, 35] width 17 height 14
click at [476, 723] on icon "button" at bounding box center [474, 714] width 20 height 20
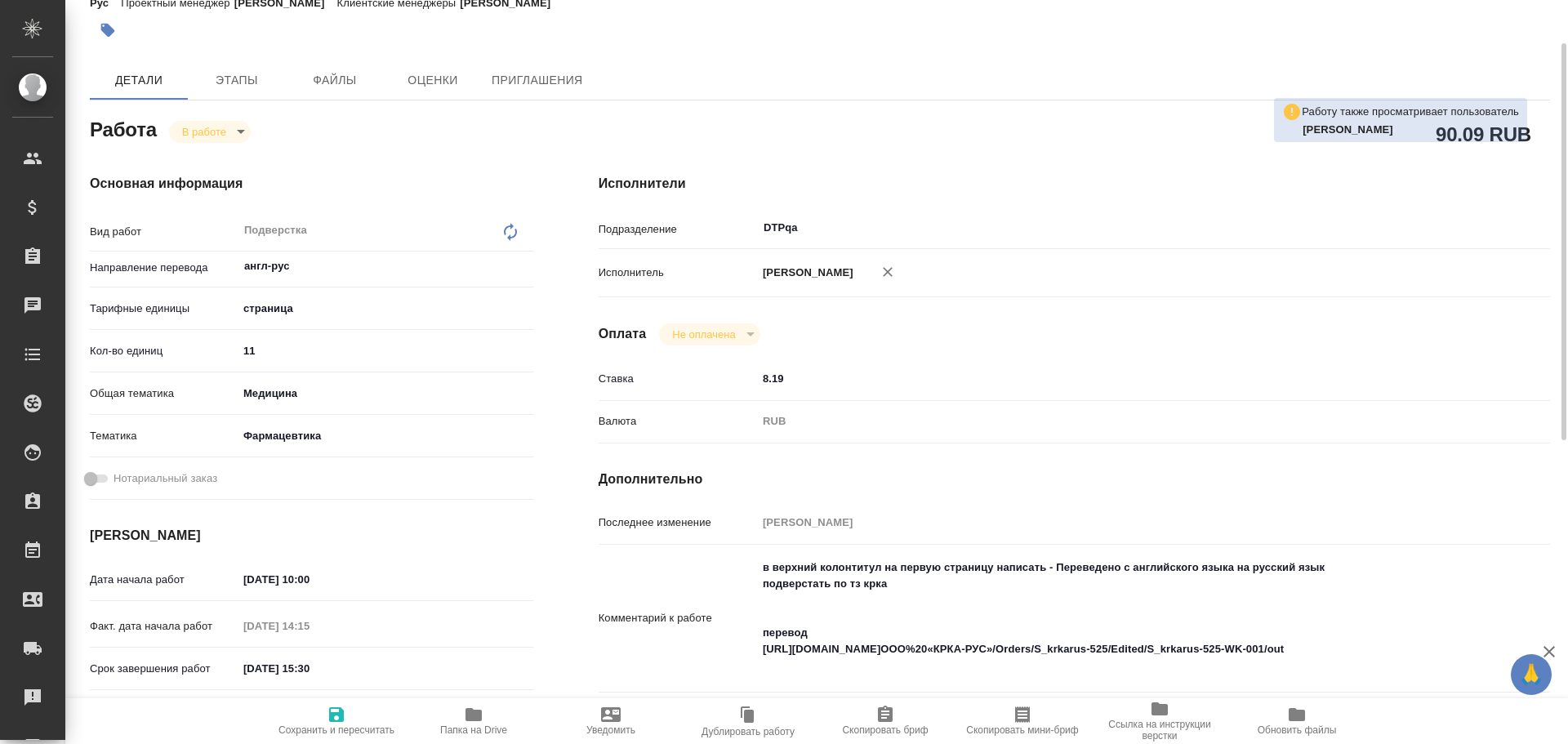
scroll to position [326, 0]
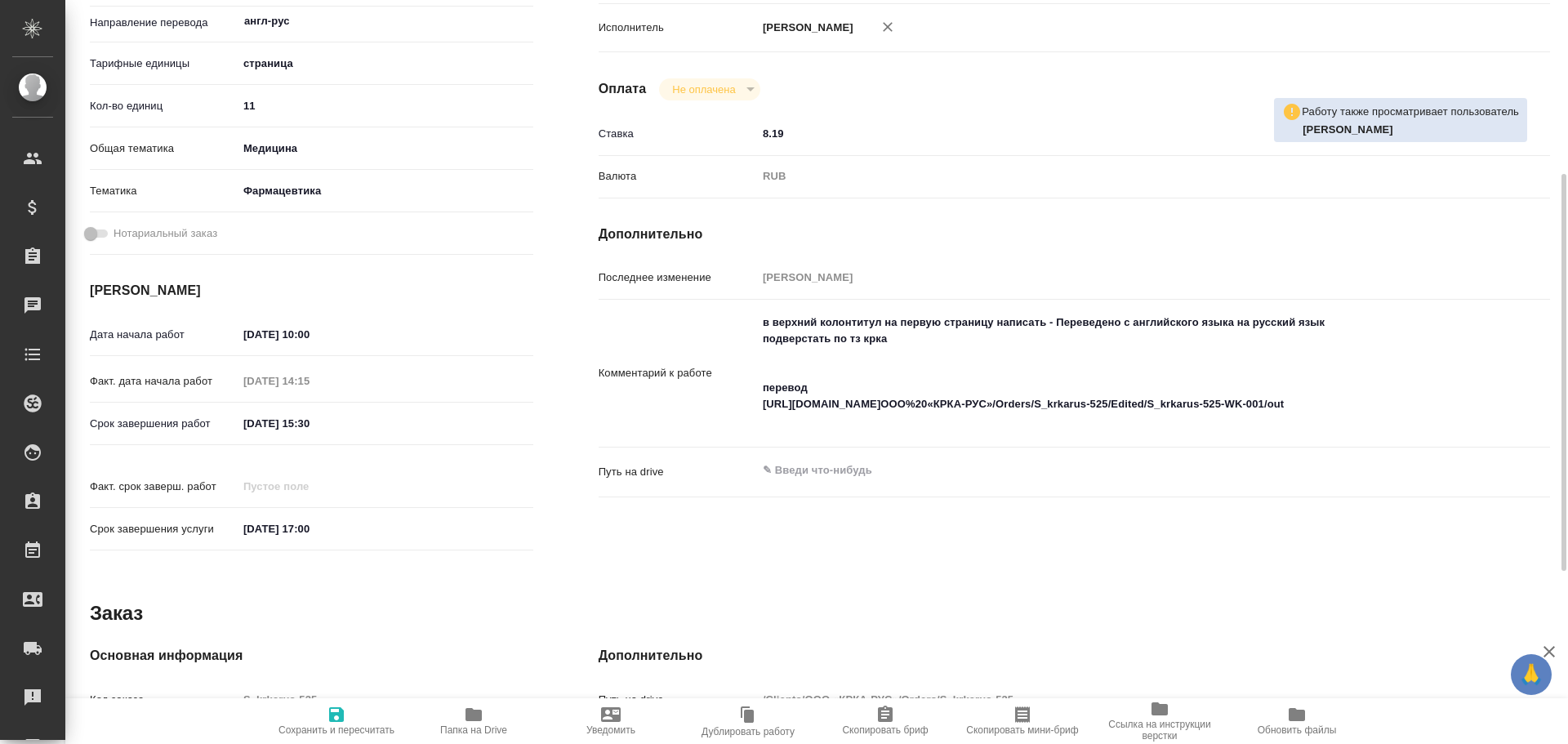
type textarea "x"
click at [1447, 406] on textarea "в верхний колонтитул на первую страницу написать - Переведено с английского язы…" at bounding box center [1115, 372] width 712 height 126
type textarea "x"
type textarea "в верхний колонтитул на первую страницу написать - Переведено с английского язы…"
type textarea "x"
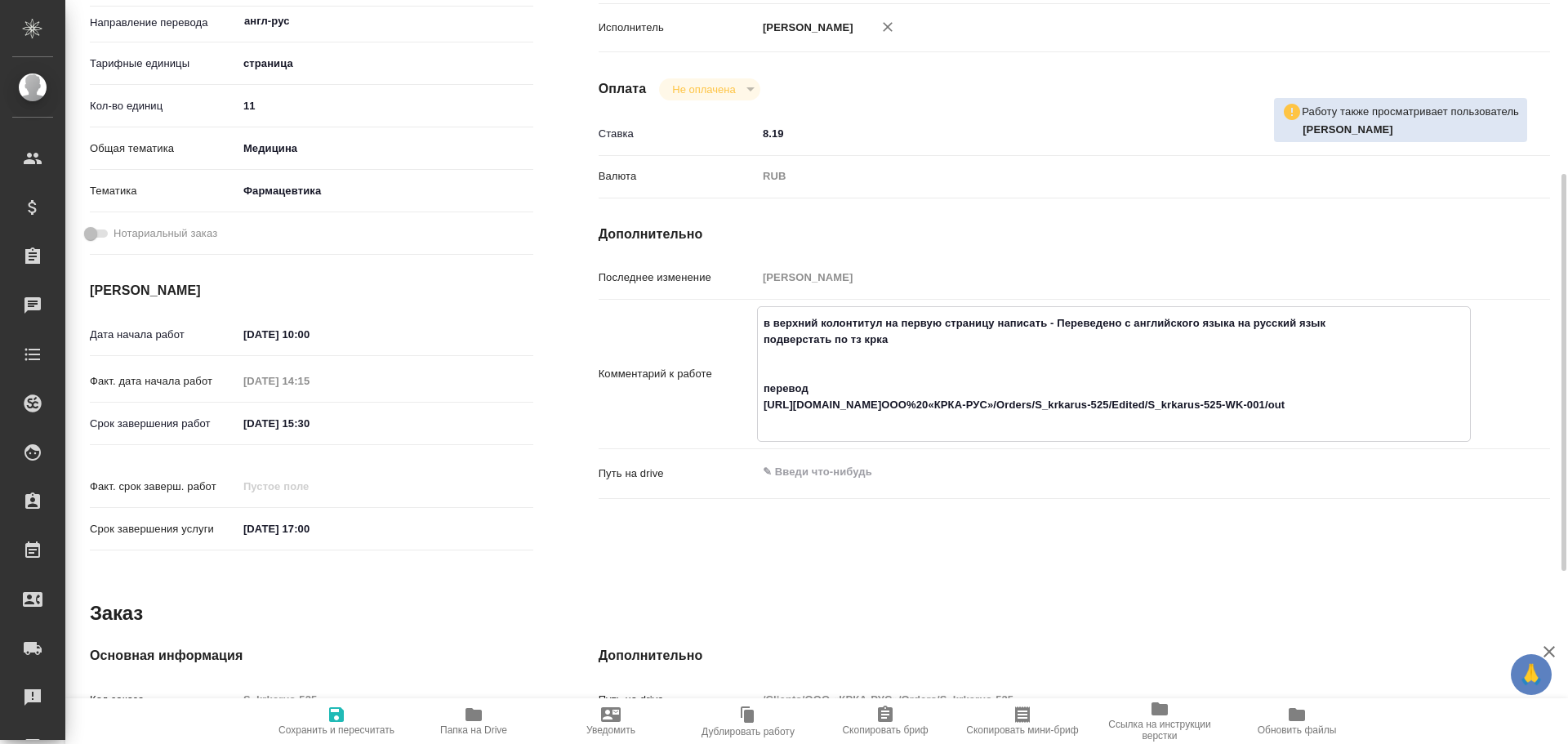
type textarea "x"
type textarea "в верхний колонтитул на первую страницу написать - Переведено с английского язы…"
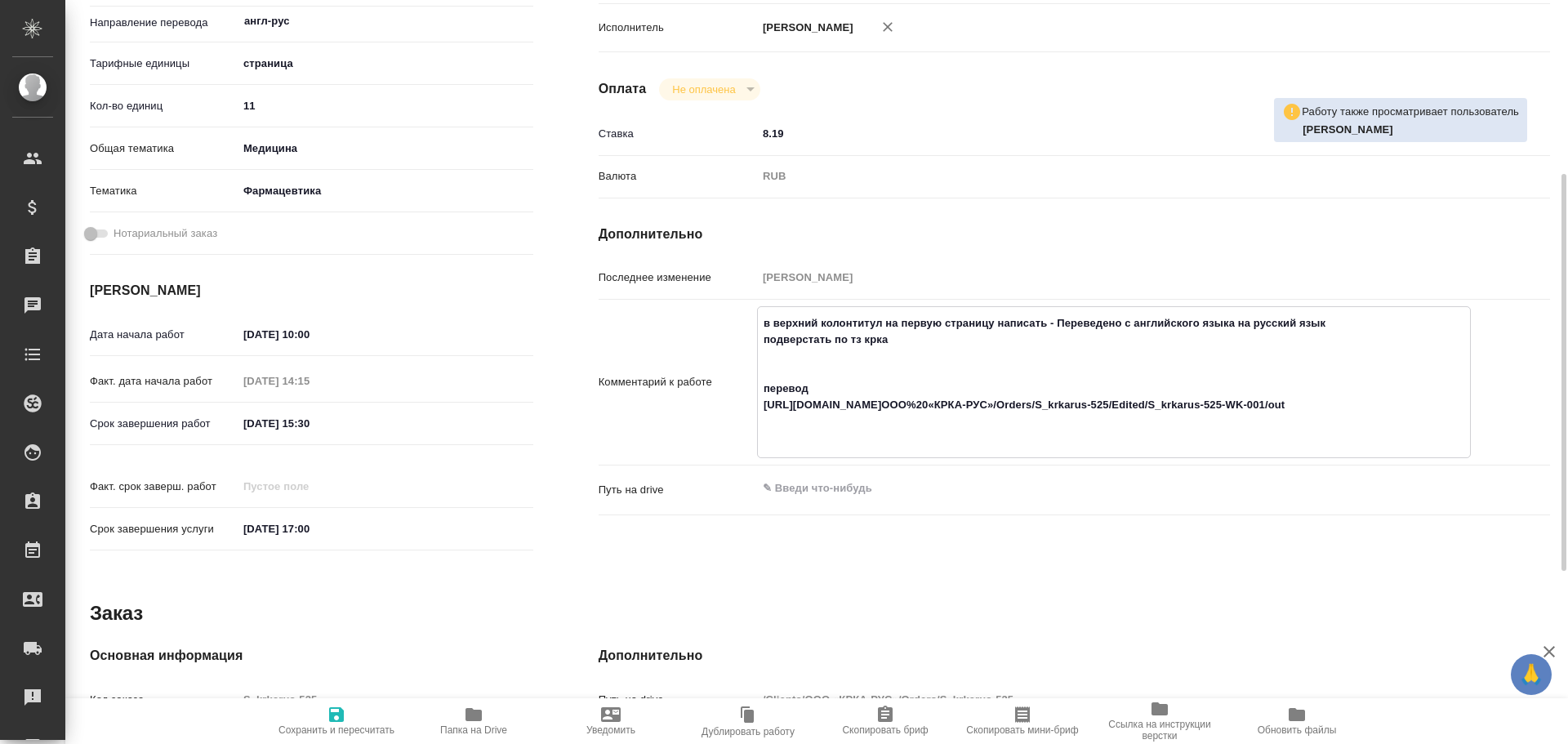
type textarea "x"
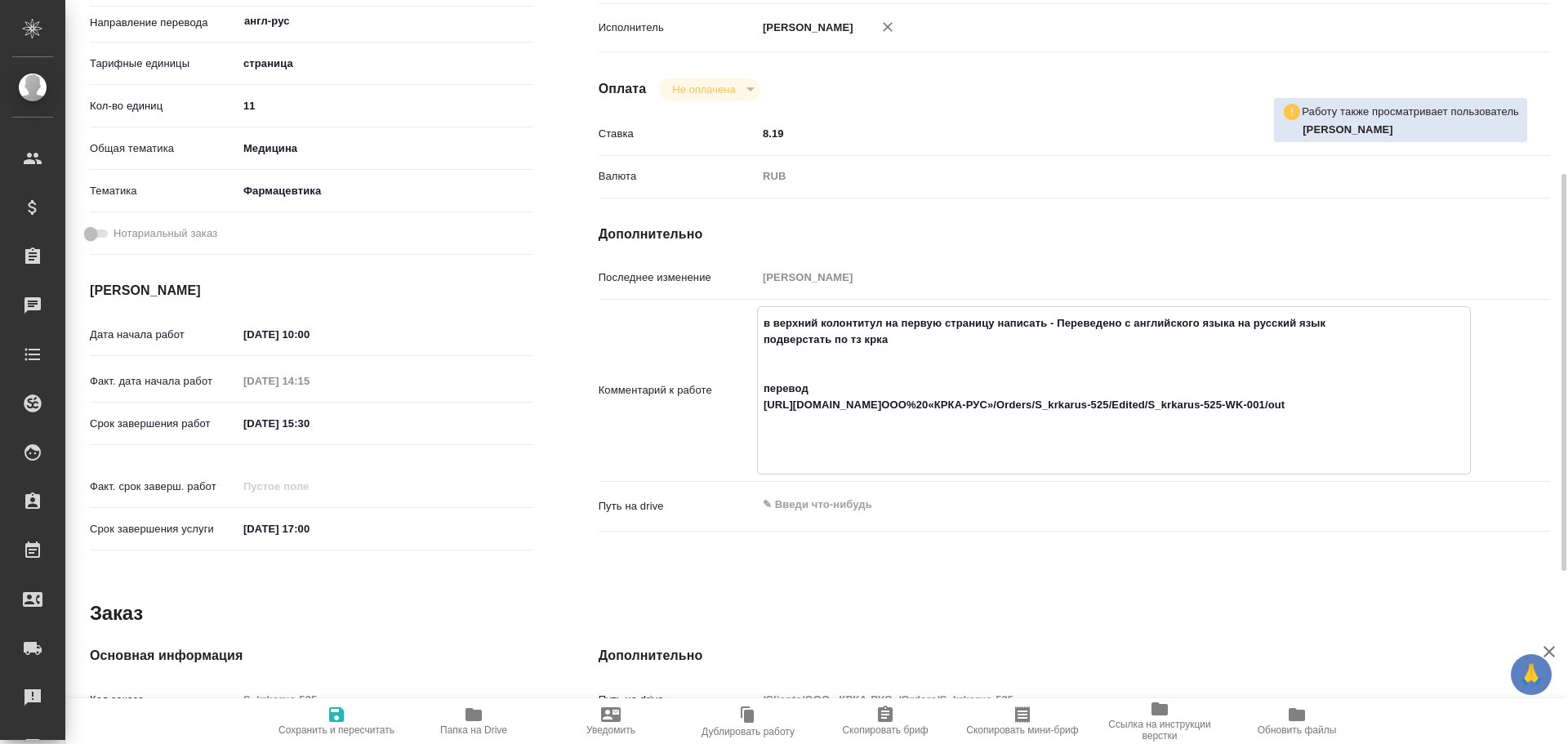
type textarea "в верхний колонтитул на первую страницу написать - Переведено с английского язы…"
type textarea "x"
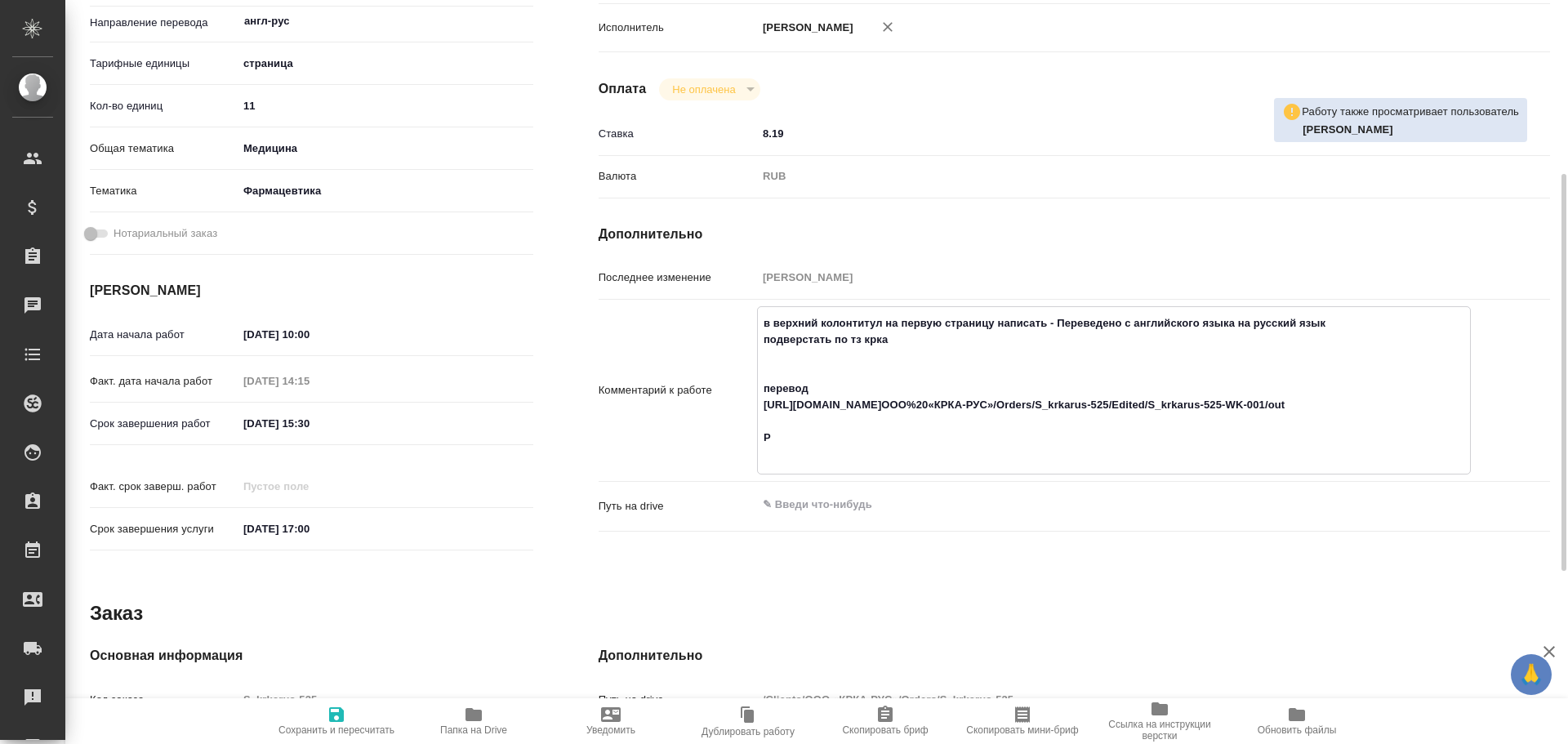
type textarea "x"
type textarea "в верхний колонтитул на первую страницу написать - Переведено с английского язы…"
type textarea "x"
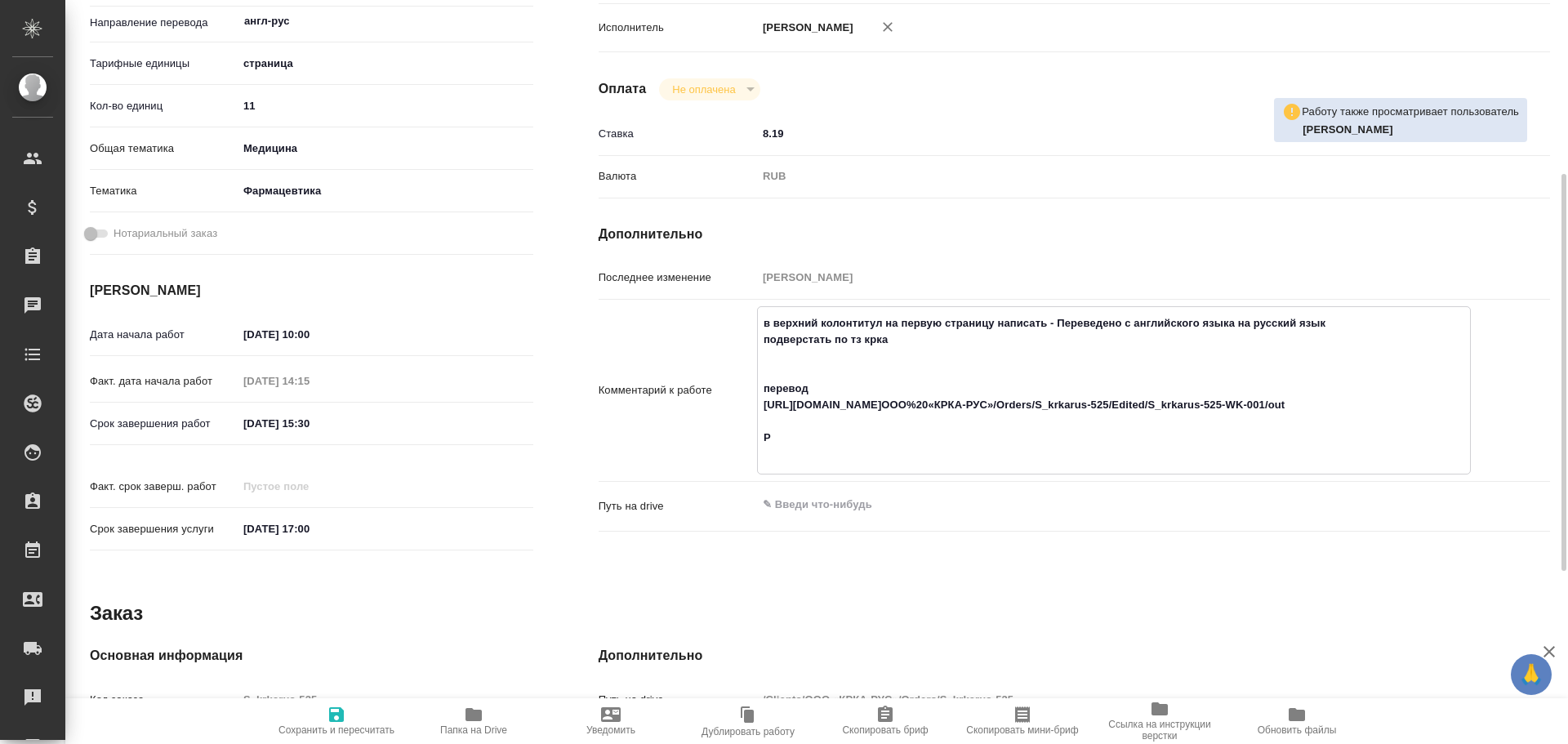
type textarea "x"
type textarea "в верхний колонтитул на первую страницу написать - Переведено с английского язы…"
type textarea "x"
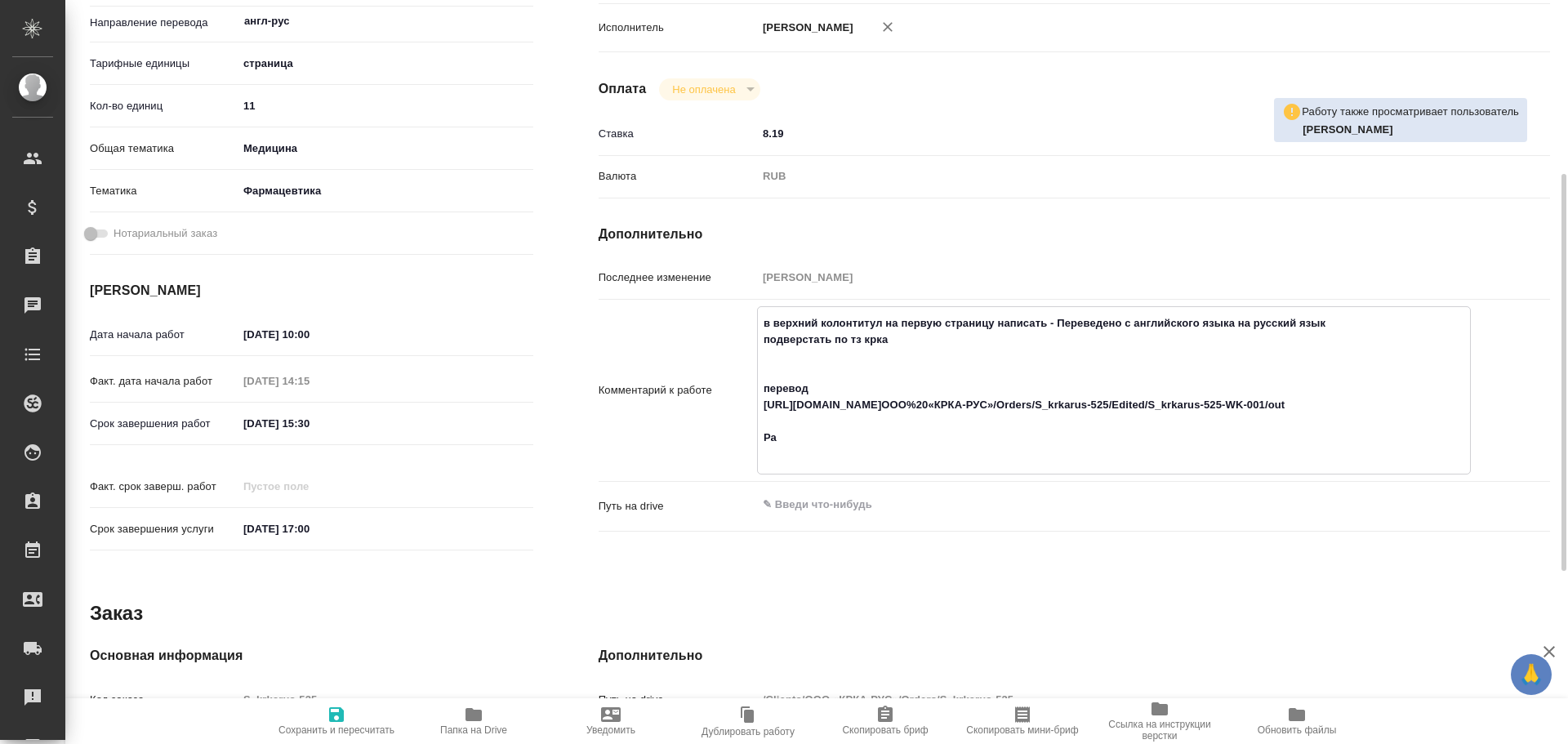
type textarea "x"
type textarea "в верхний колонтитул на первую страницу написать - Переведено с английского язы…"
type textarea "x"
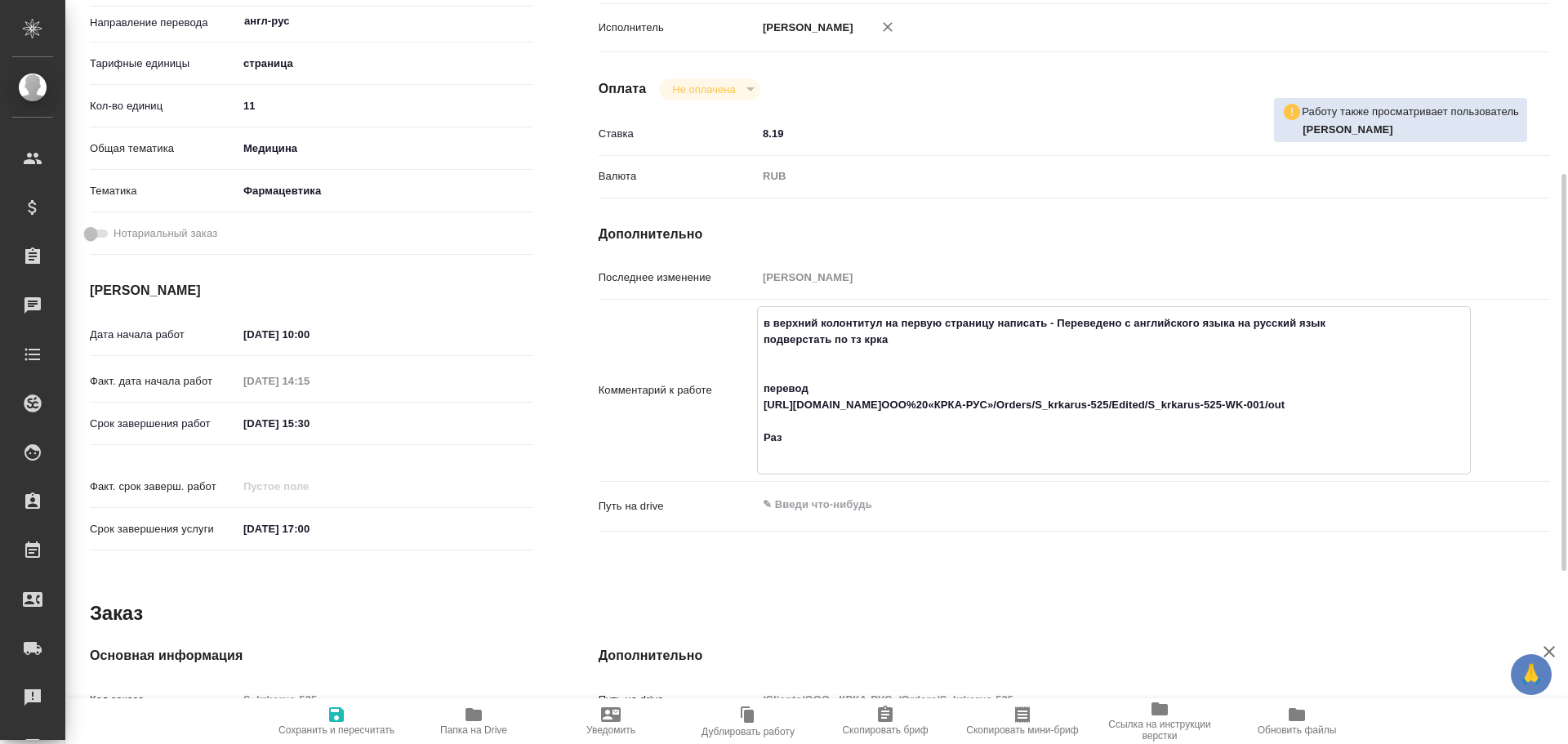
type textarea "x"
type textarea "в верхний колонтитул на первую страницу написать - Переведено с английского язы…"
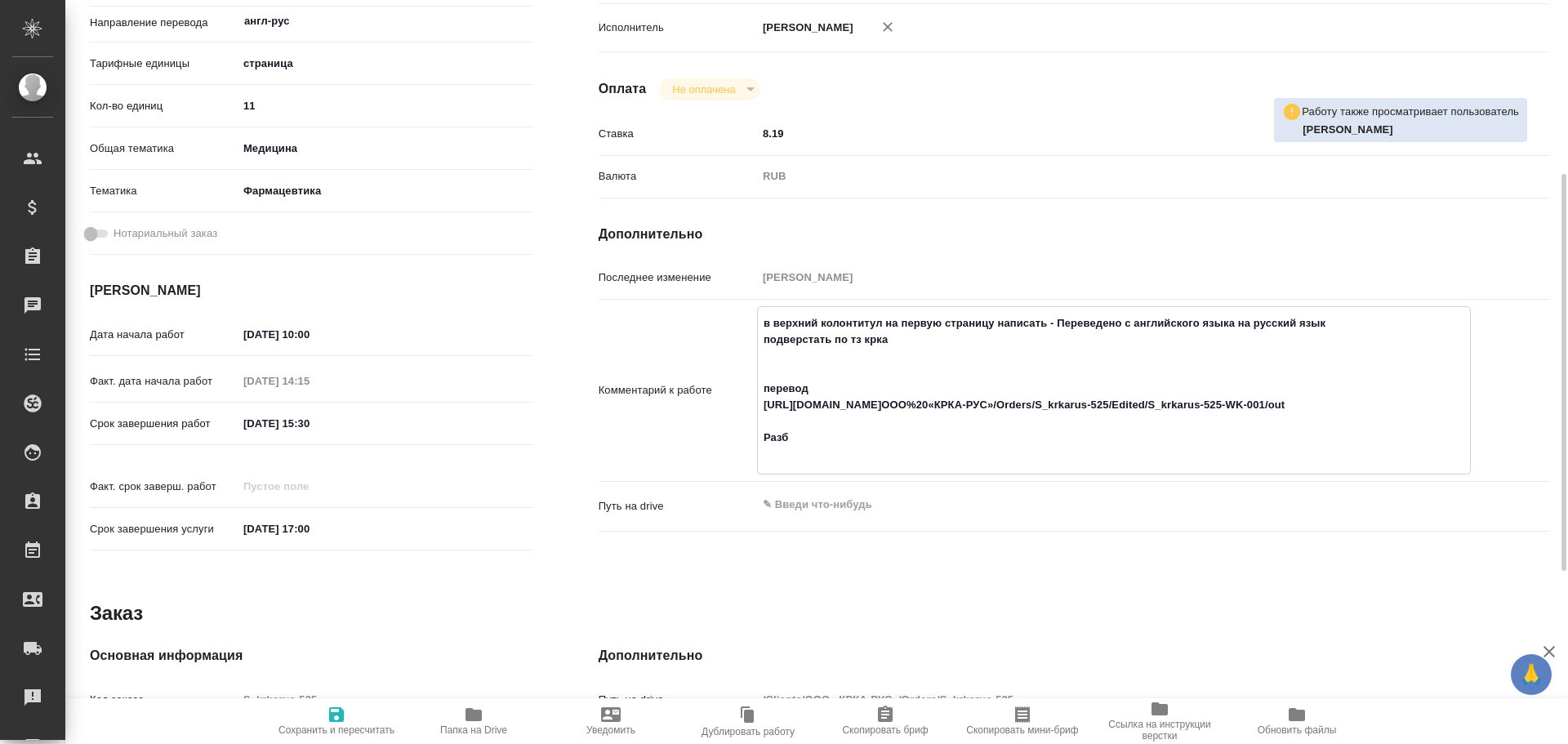
type textarea "x"
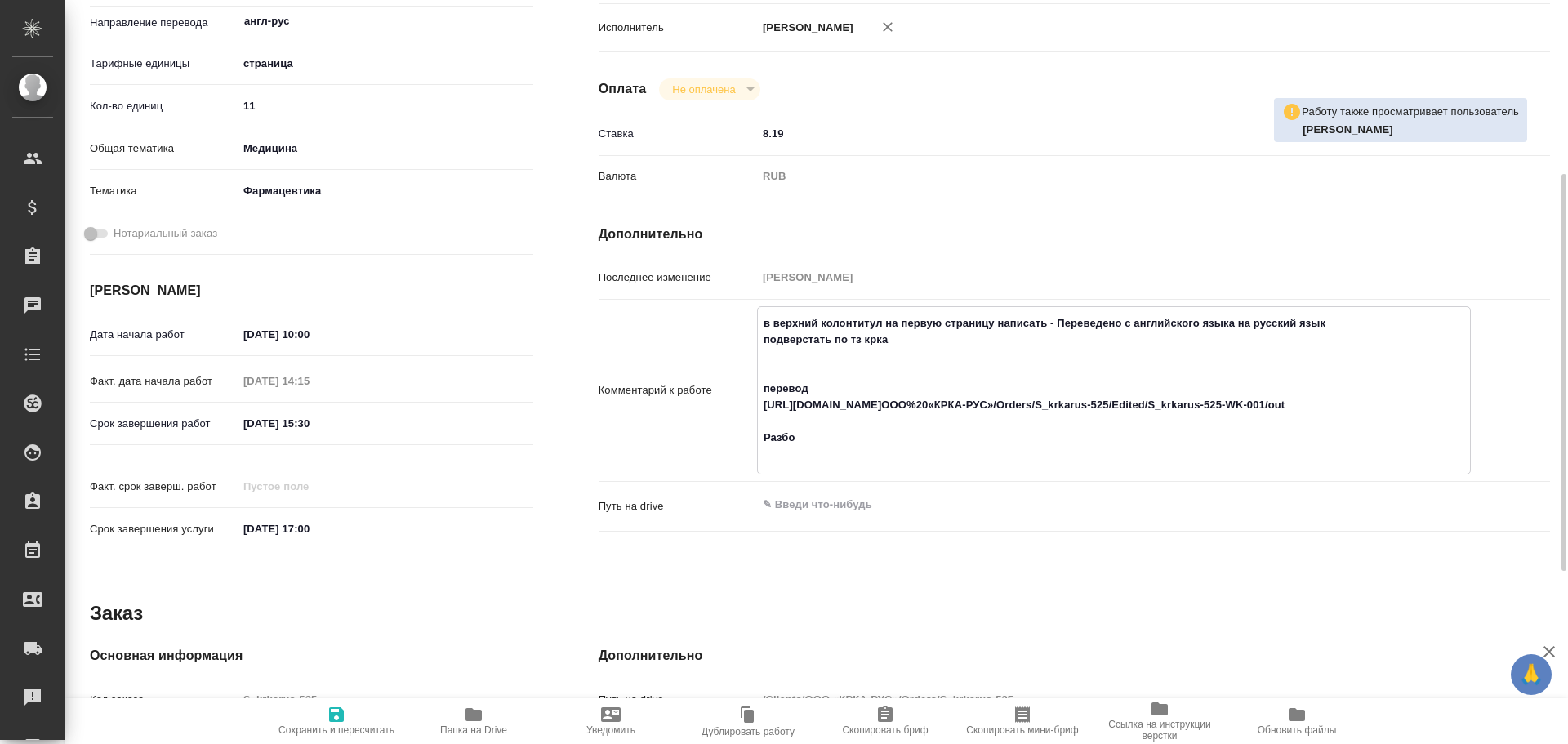
type textarea "в верхний колонтитул на первую страницу написать - Переведено с английского язы…"
type textarea "x"
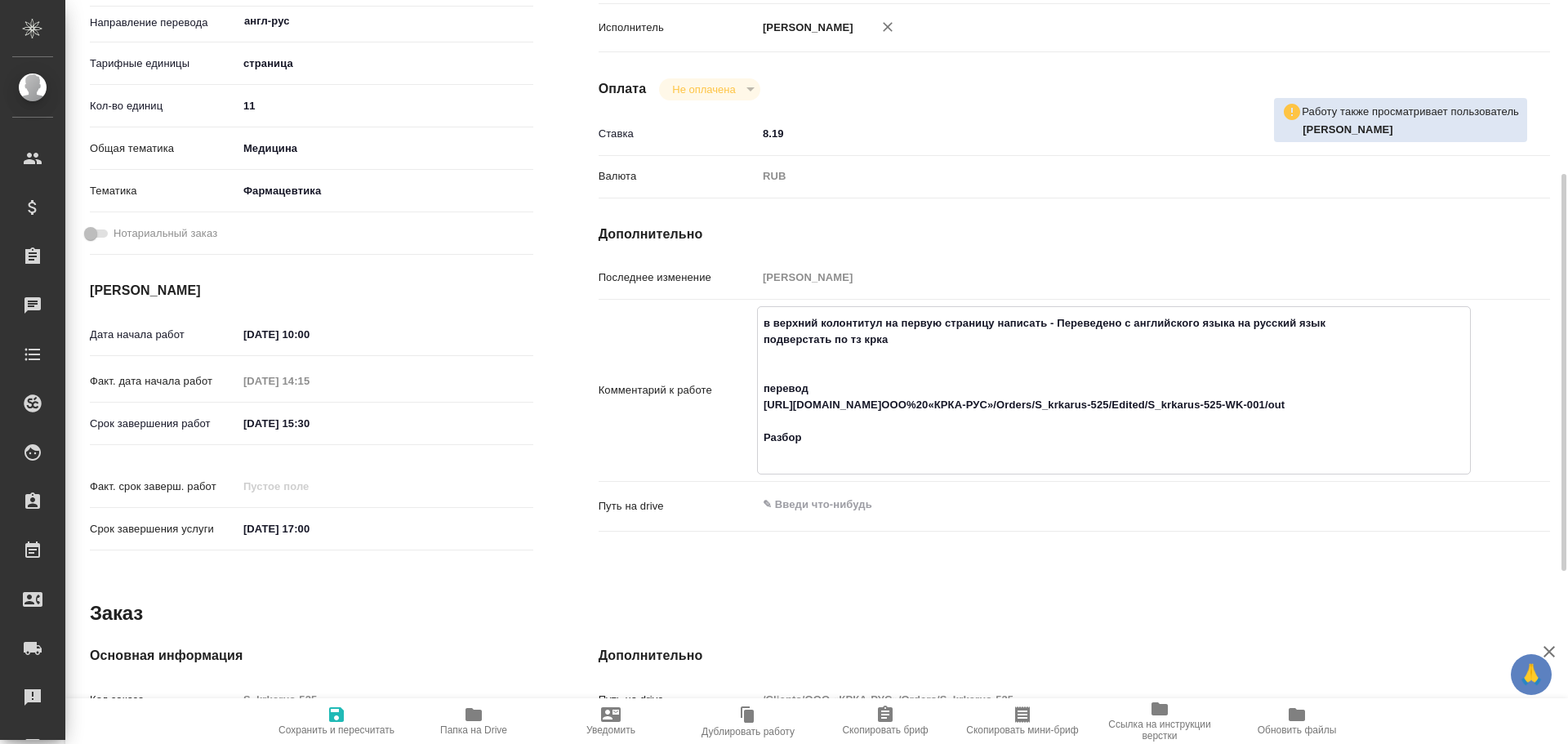
type textarea "x"
type textarea "в верхний колонтитул на первую страницу написать - Переведено с английского язы…"
type textarea "x"
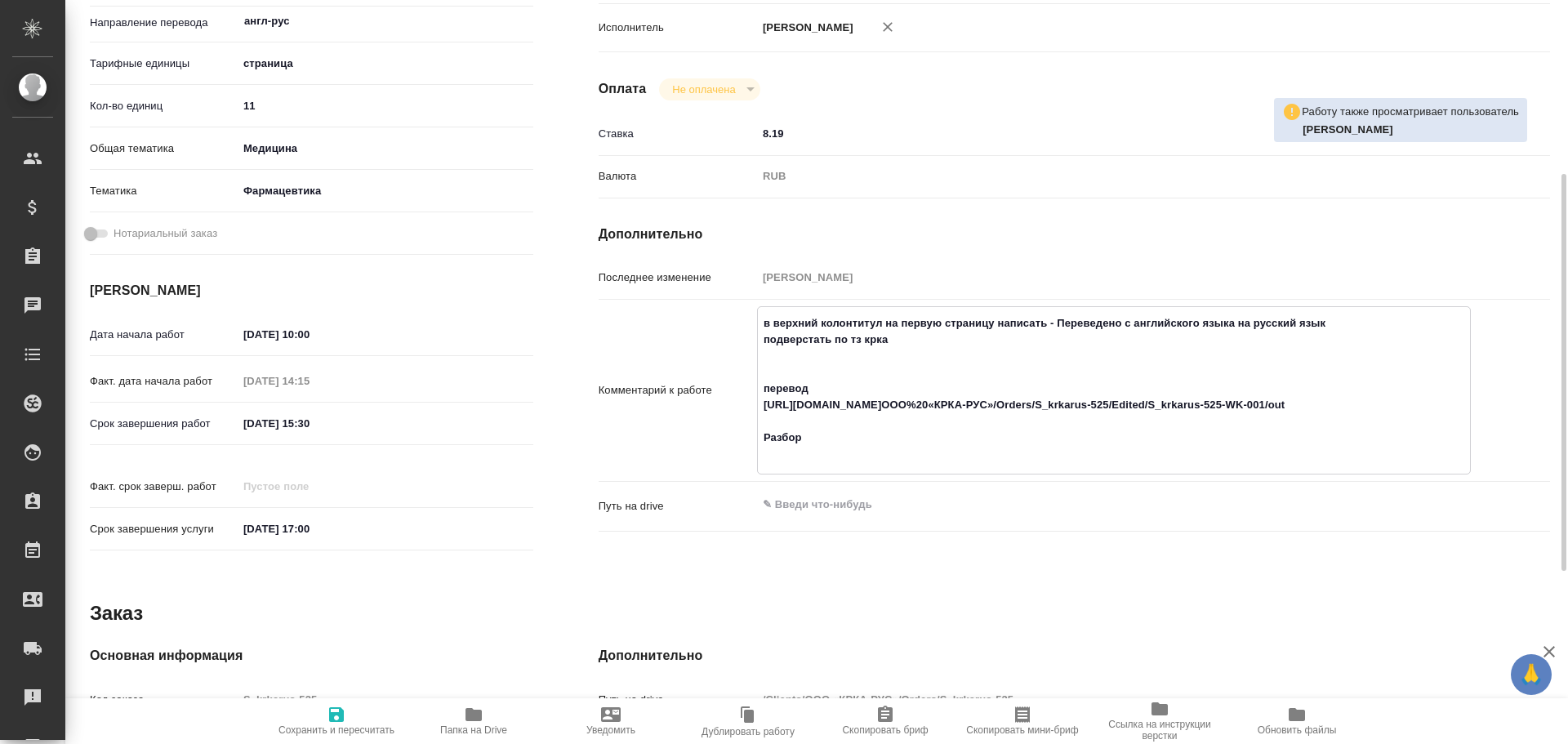
type textarea "x"
paste textarea "https://drive.awatera.com/f/10596968"
type textarea "x"
type textarea "в верхний колонтитул на первую страницу написать - Переведено с английского язы…"
type textarea "x"
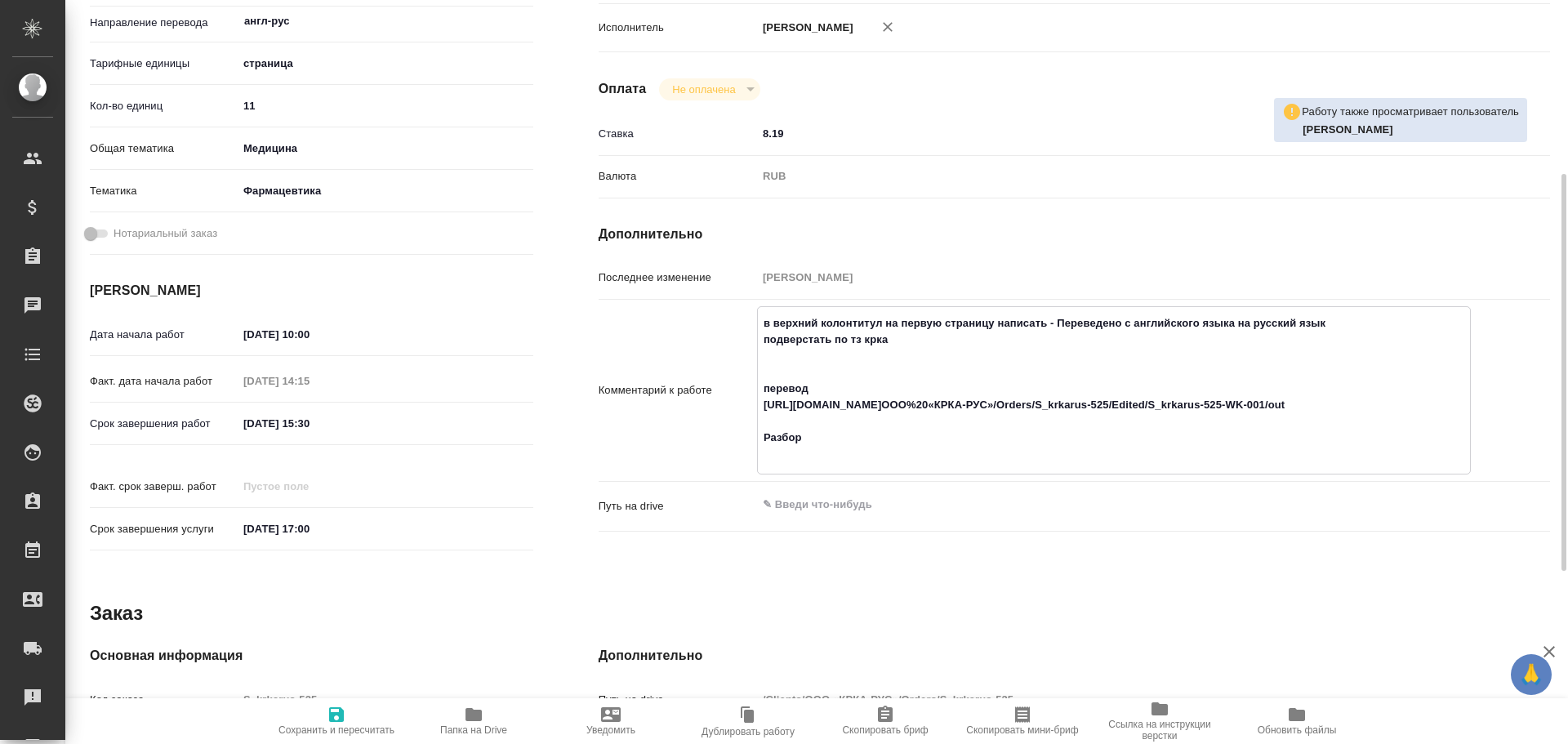
type textarea "x"
type textarea "в верхний колонтитул на первую страницу написать - Переведено с английского язы…"
type textarea "x"
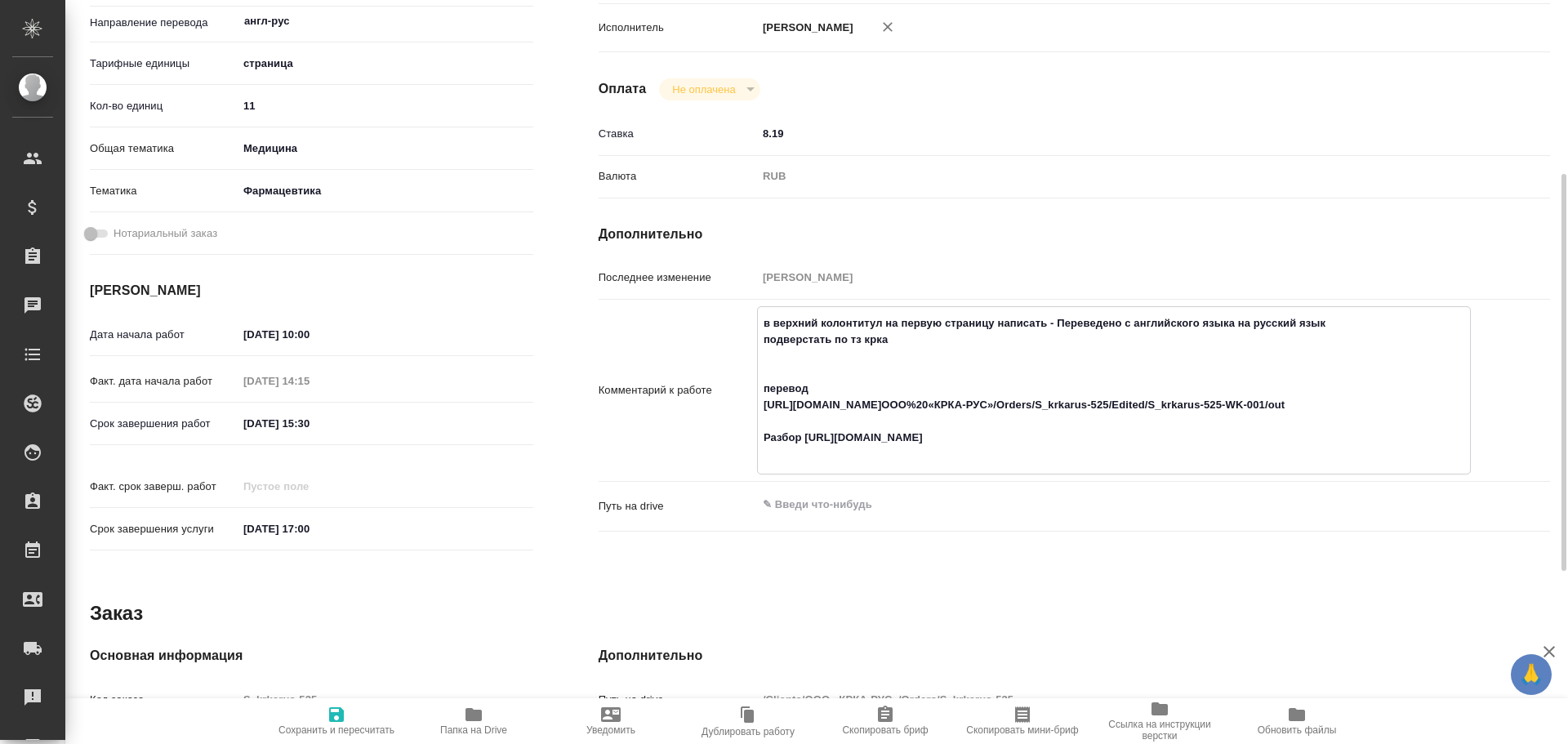
click at [333, 723] on icon "button" at bounding box center [336, 714] width 20 height 20
type textarea "x"
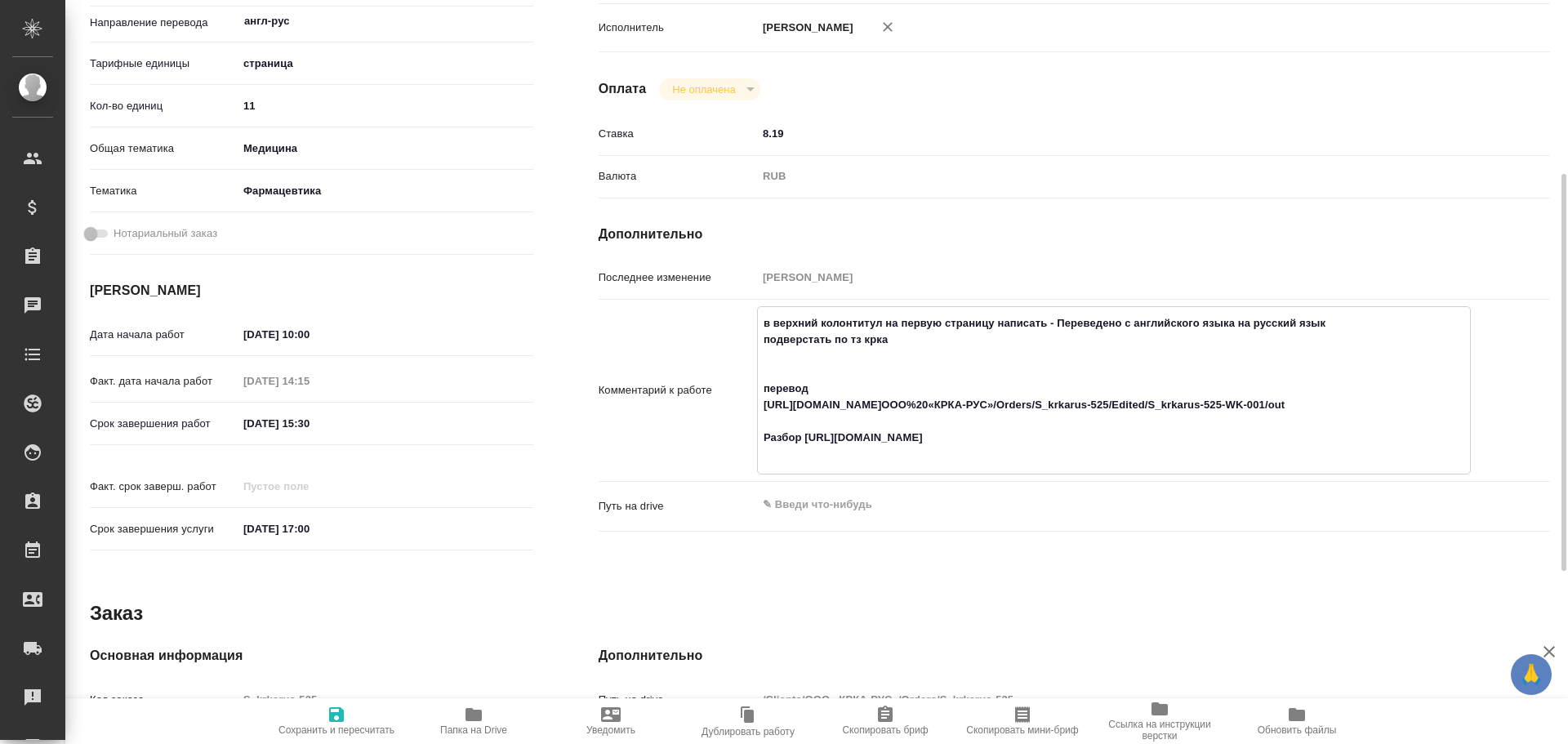
type textarea "x"
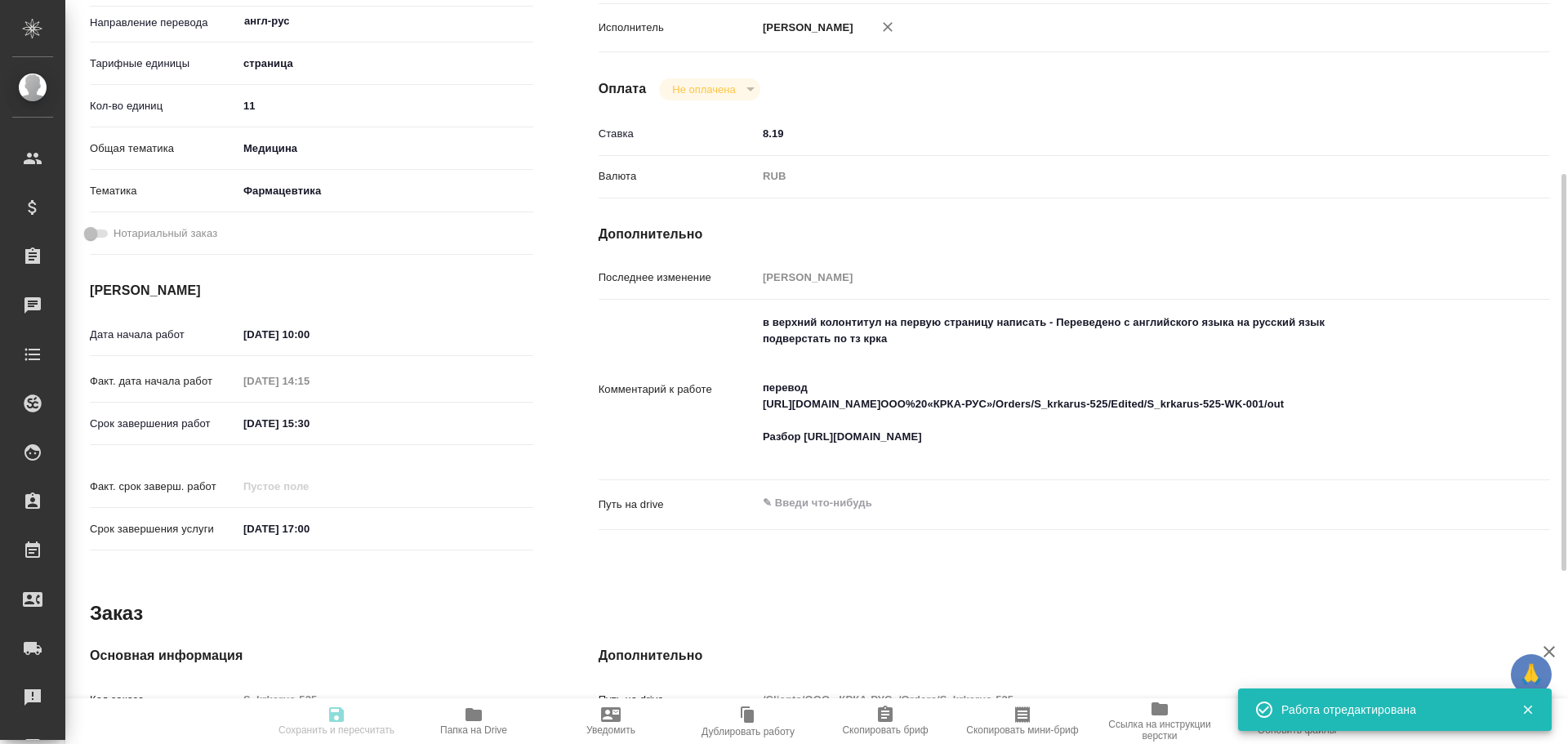
type textarea "x"
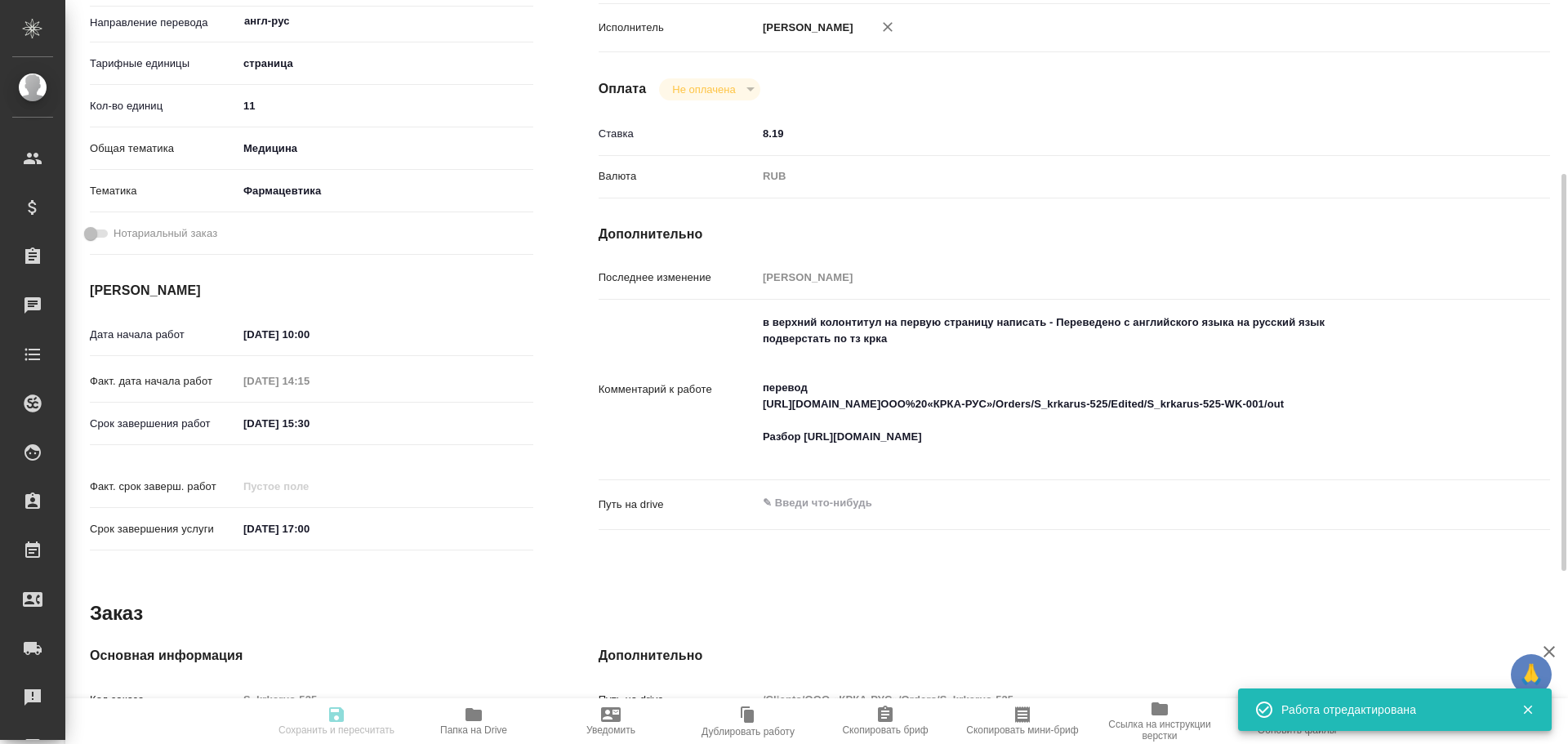
type textarea "x"
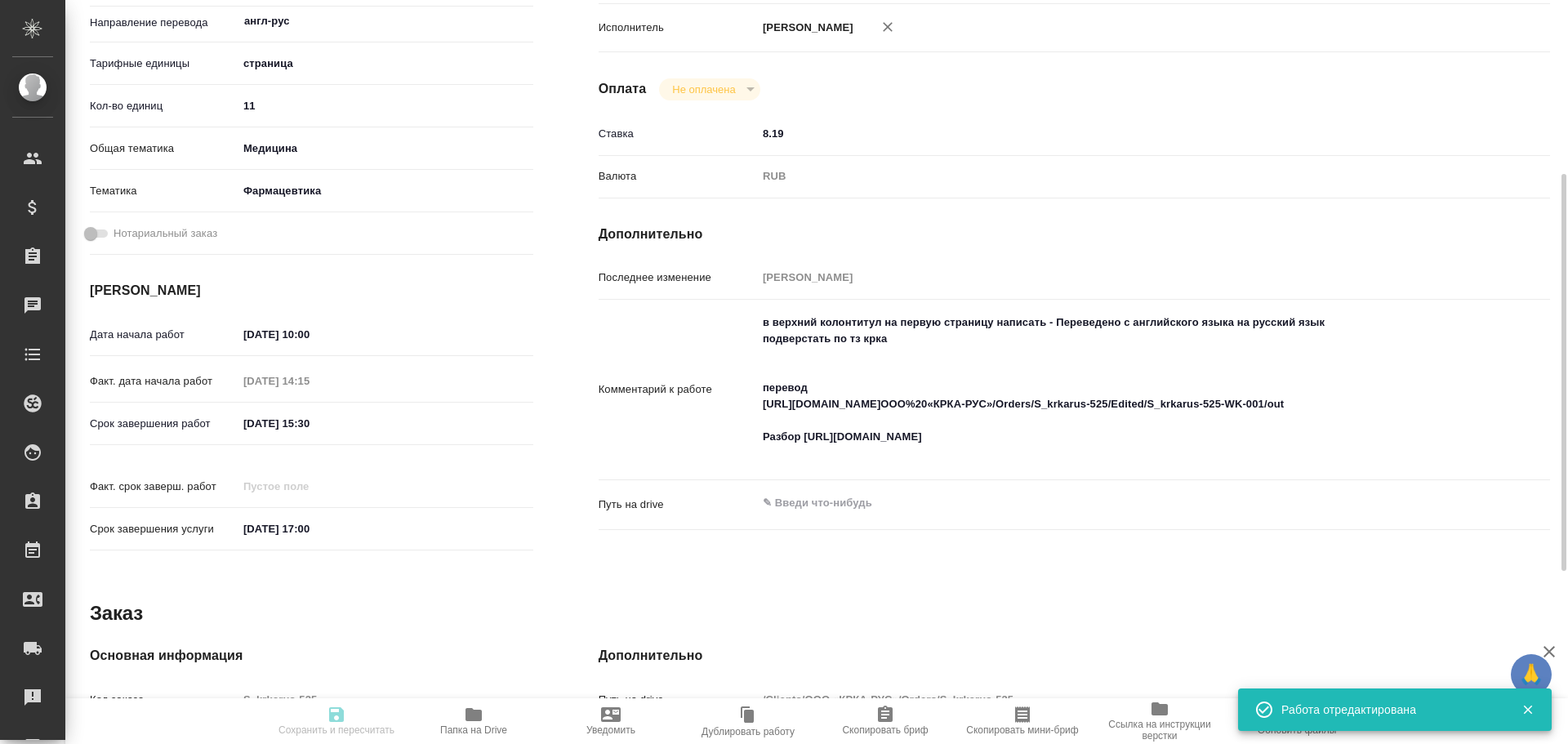
type input "inProgress"
type textarea "Подверстка"
type textarea "x"
type input "англ-рус"
type input "5a8b1489cc6b4906c91bfdb2"
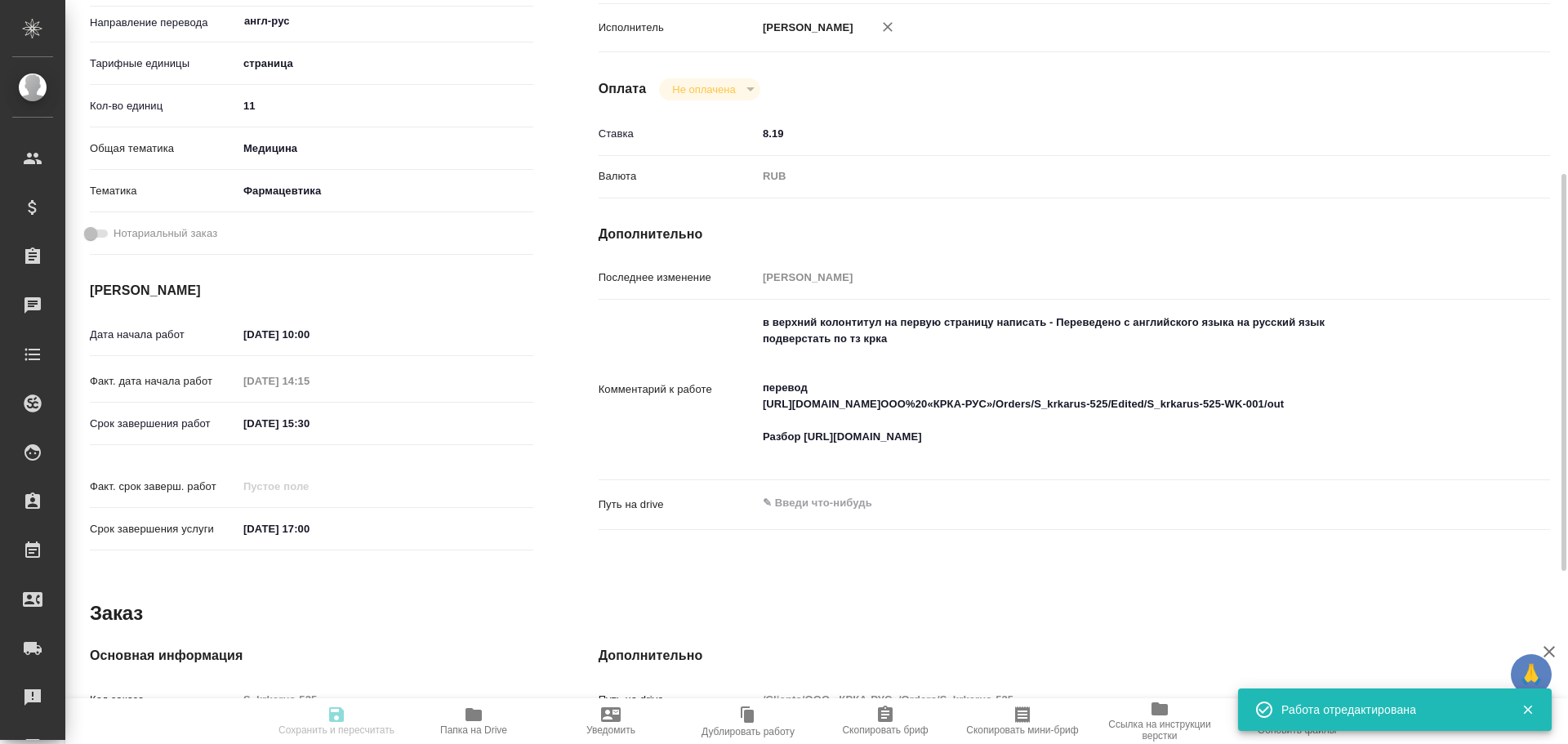
type input "11"
type input "med"
type input "6149832f2b7be24903fd7a82"
type input "08.10.2025 10:00"
type input "08.10.2025 14:15"
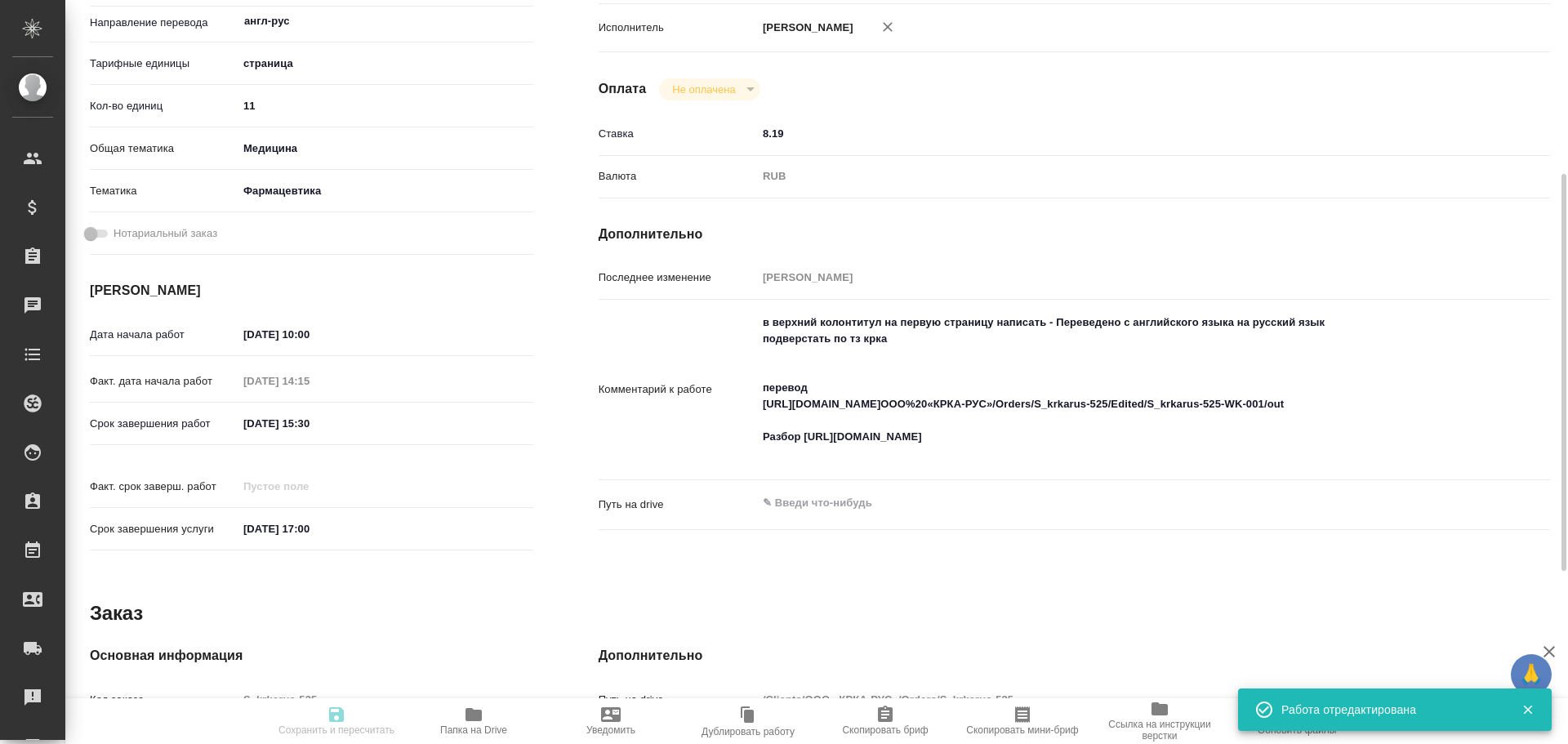
type input "09.10.2025 15:30"
type input "09.10.2025 17:00"
type input "DTPqa"
type input "notPayed"
type input "8.19"
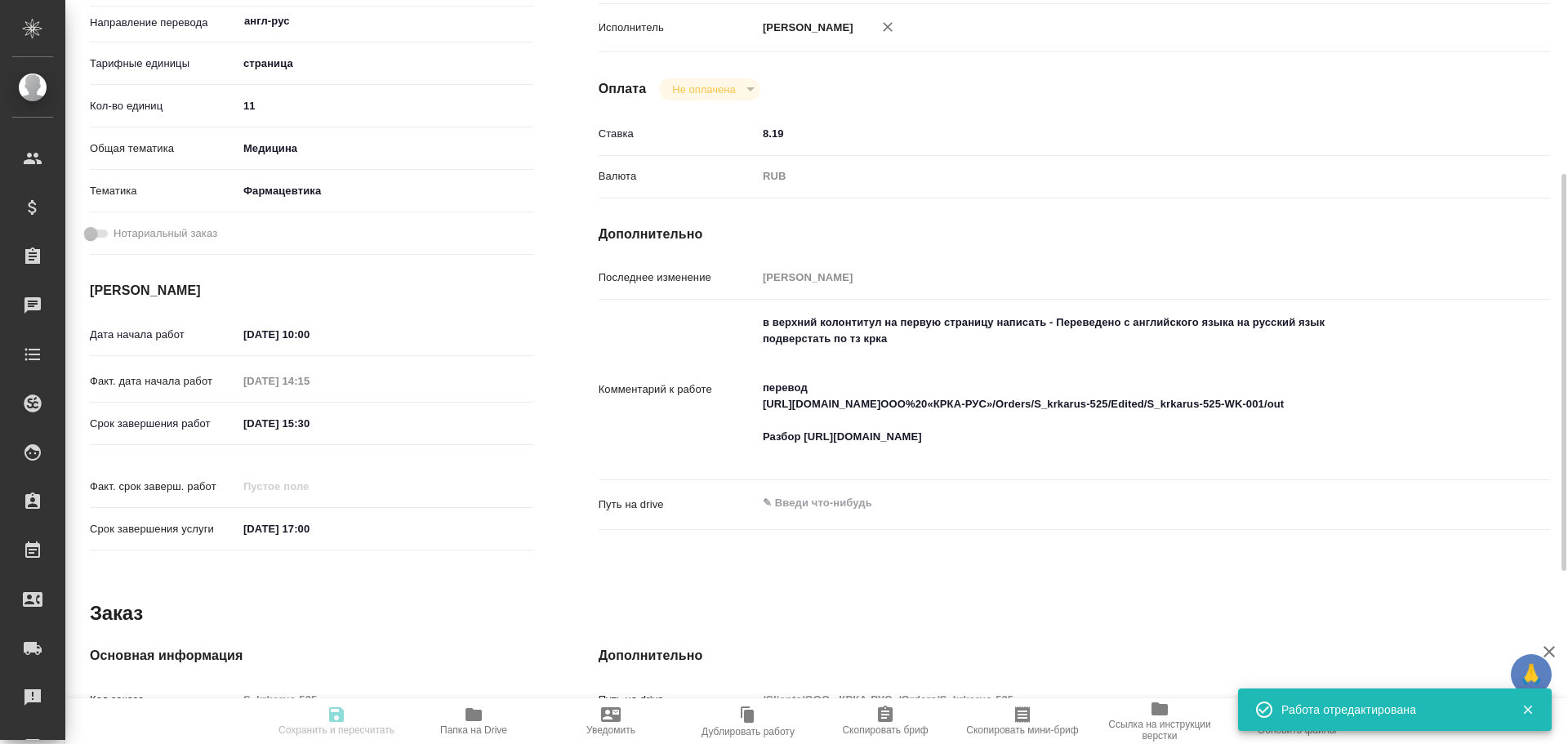
type input "RUB"
type input "Чулец Елена"
type textarea "в верхний колонтитул на первую страницу написать - Переведено с английского язы…"
type textarea "x"
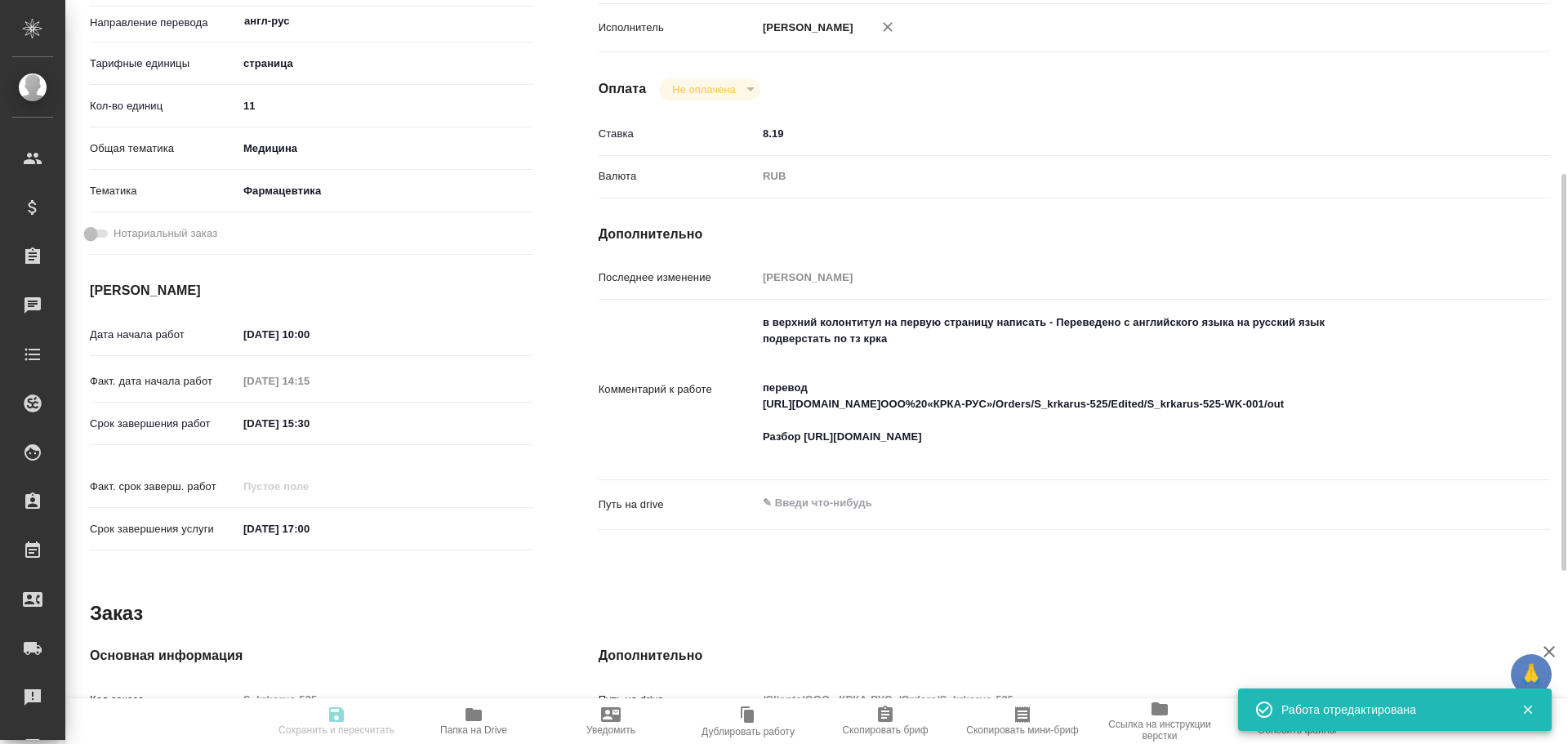
type input "S_krkarus-525"
type input "Верстка макета средней сложности (MS Word)"
type input "Приемка разверстки, Приемка подверстки, Верстка макета средней сложности (MS Wo…"
type input "Сайдашева Диляра"
type input "Петрова Валерия"
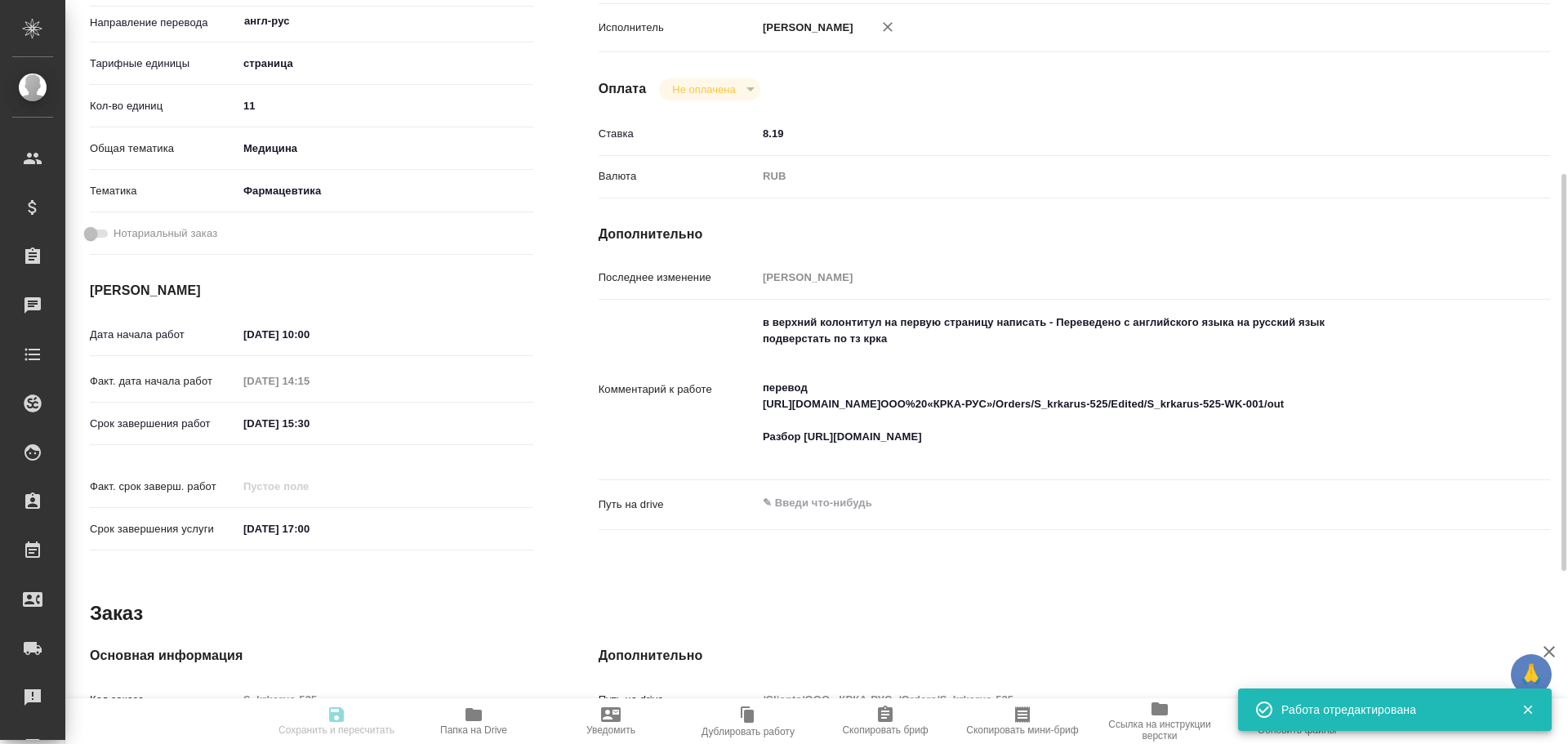
type input "/Clients/ООО «КРКА-РУС»/Orders/S_krkarus-525"
type textarea "x"
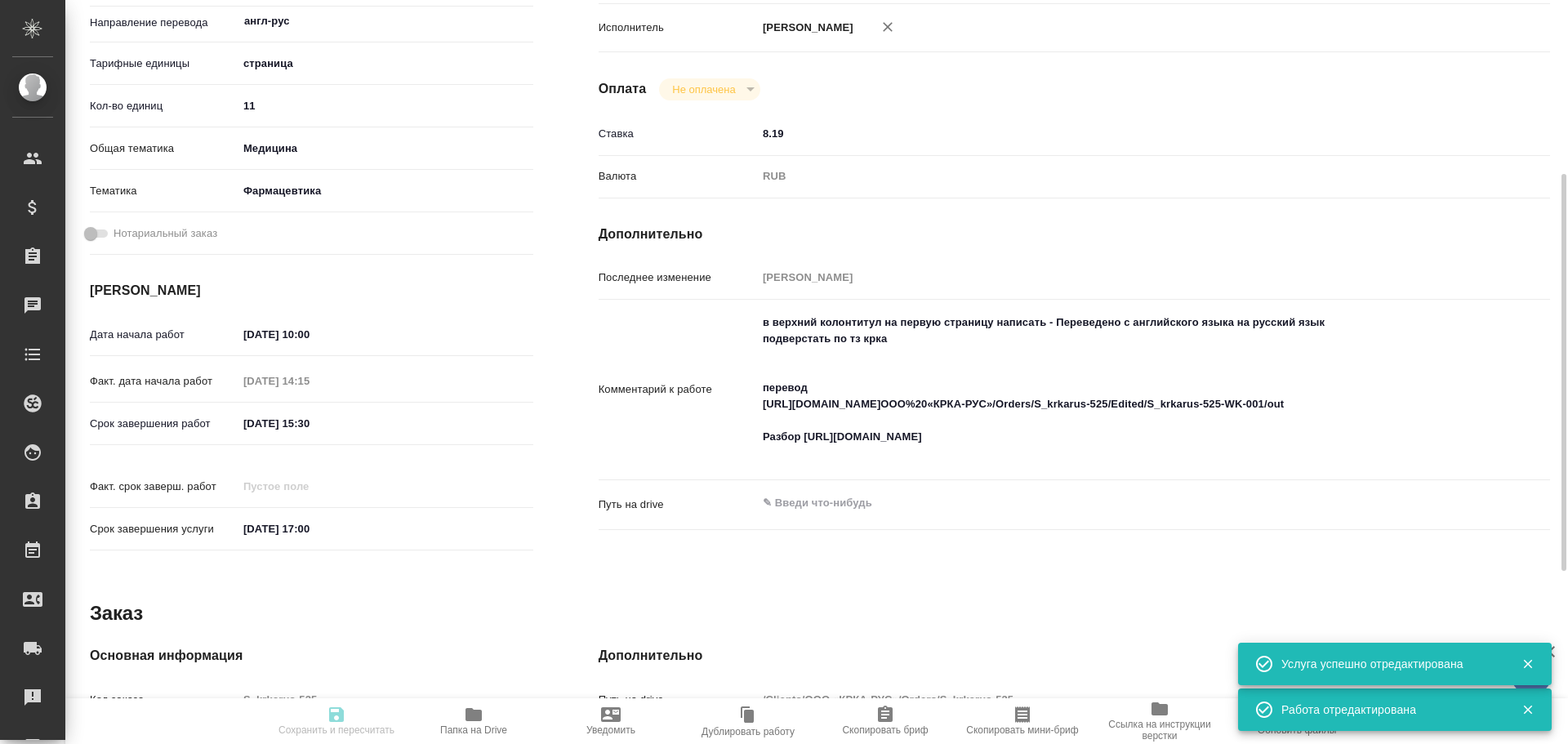
type textarea "x"
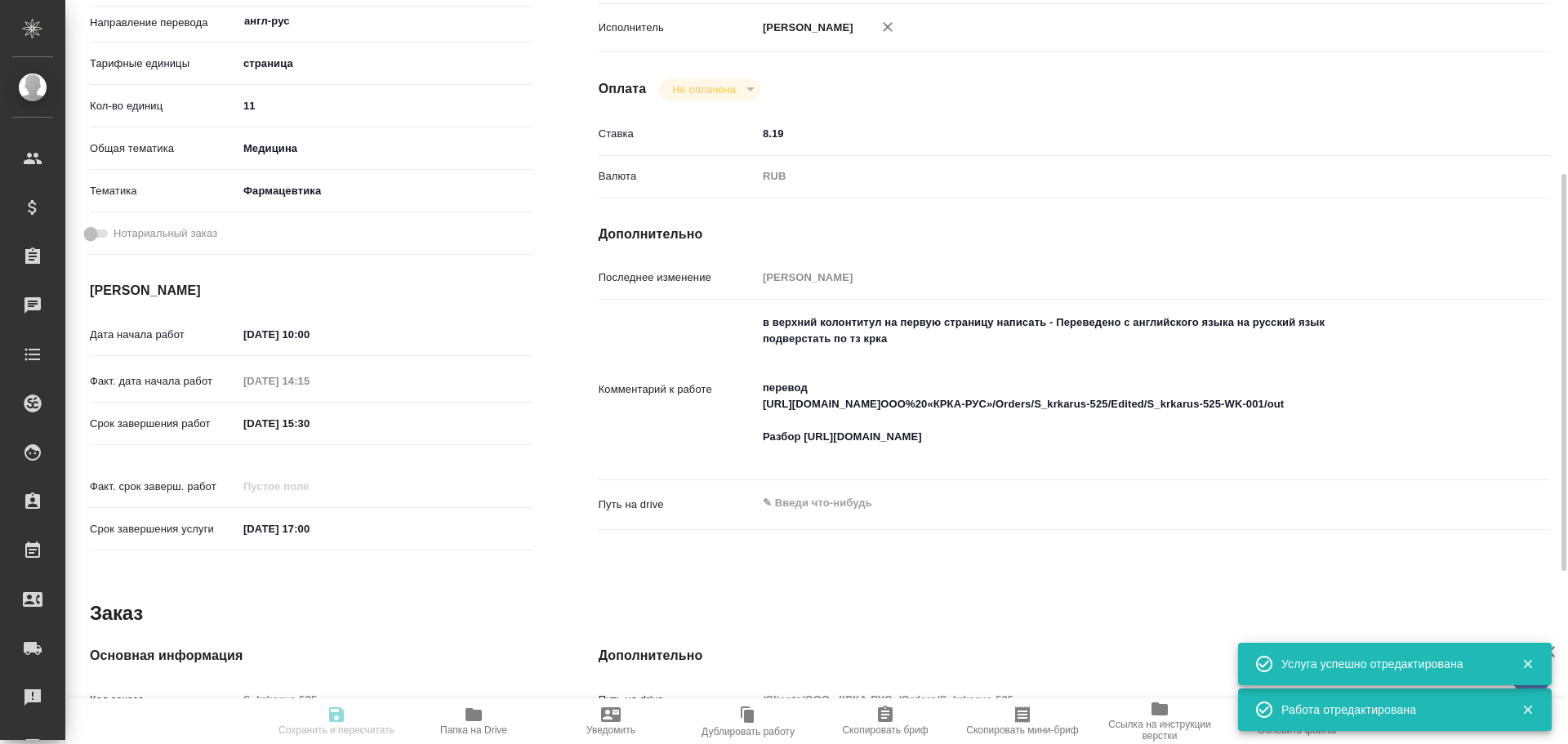
type textarea "x"
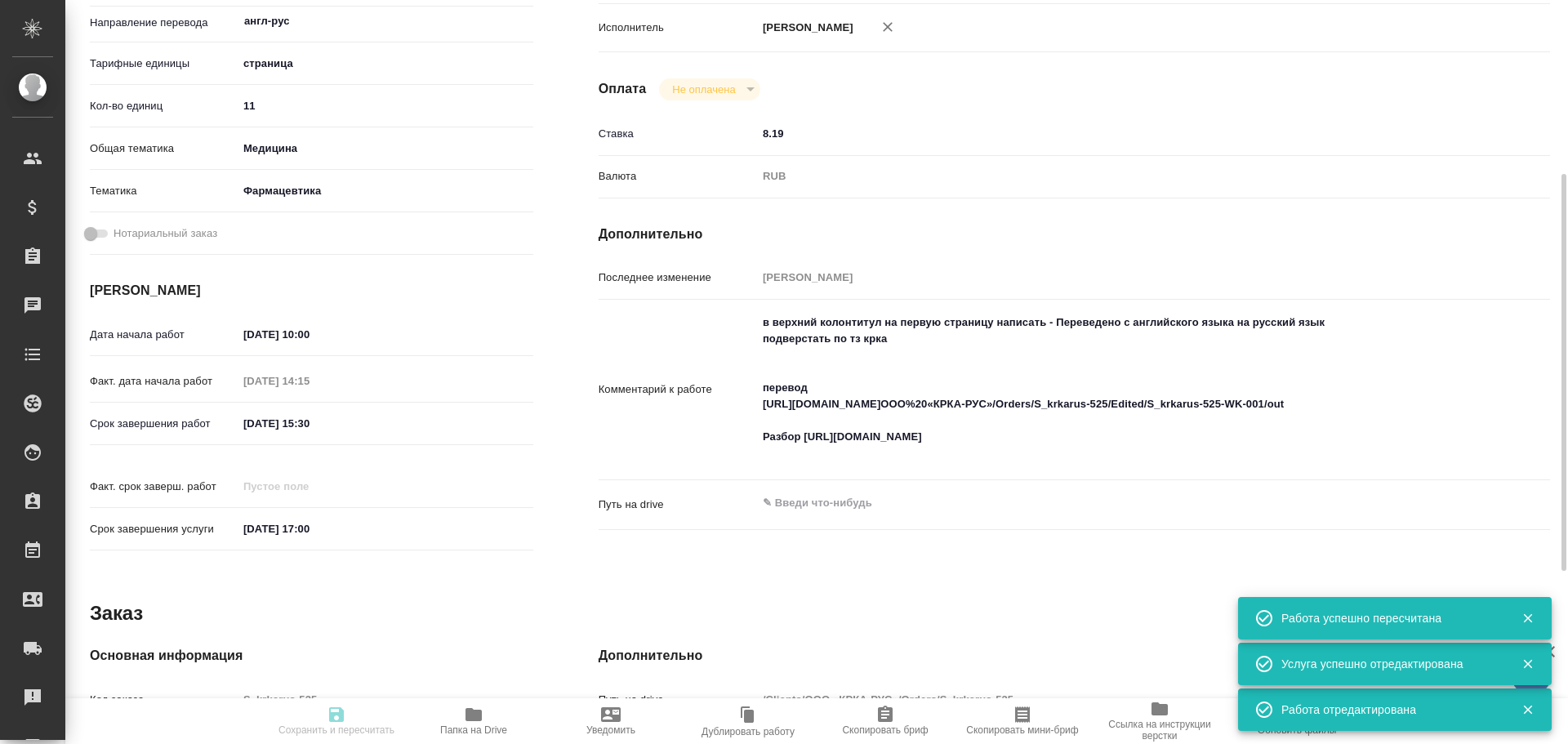
type input "inProgress"
type textarea "Подверстка"
type textarea "x"
type input "англ-рус"
type input "5a8b1489cc6b4906c91bfdb2"
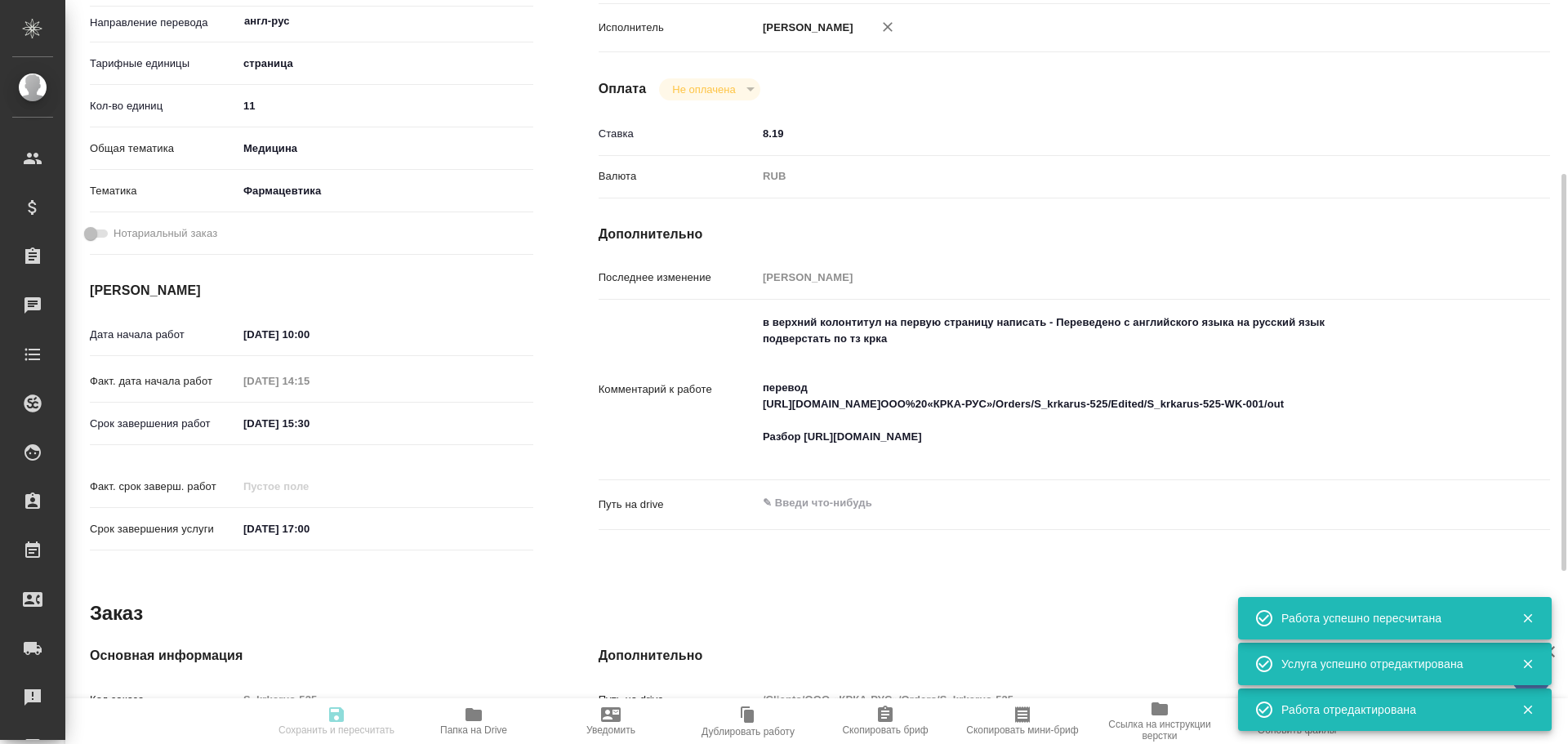
type input "11"
type input "med"
type input "6149832f2b7be24903fd7a82"
type input "08.10.2025 10:00"
type input "08.10.2025 14:15"
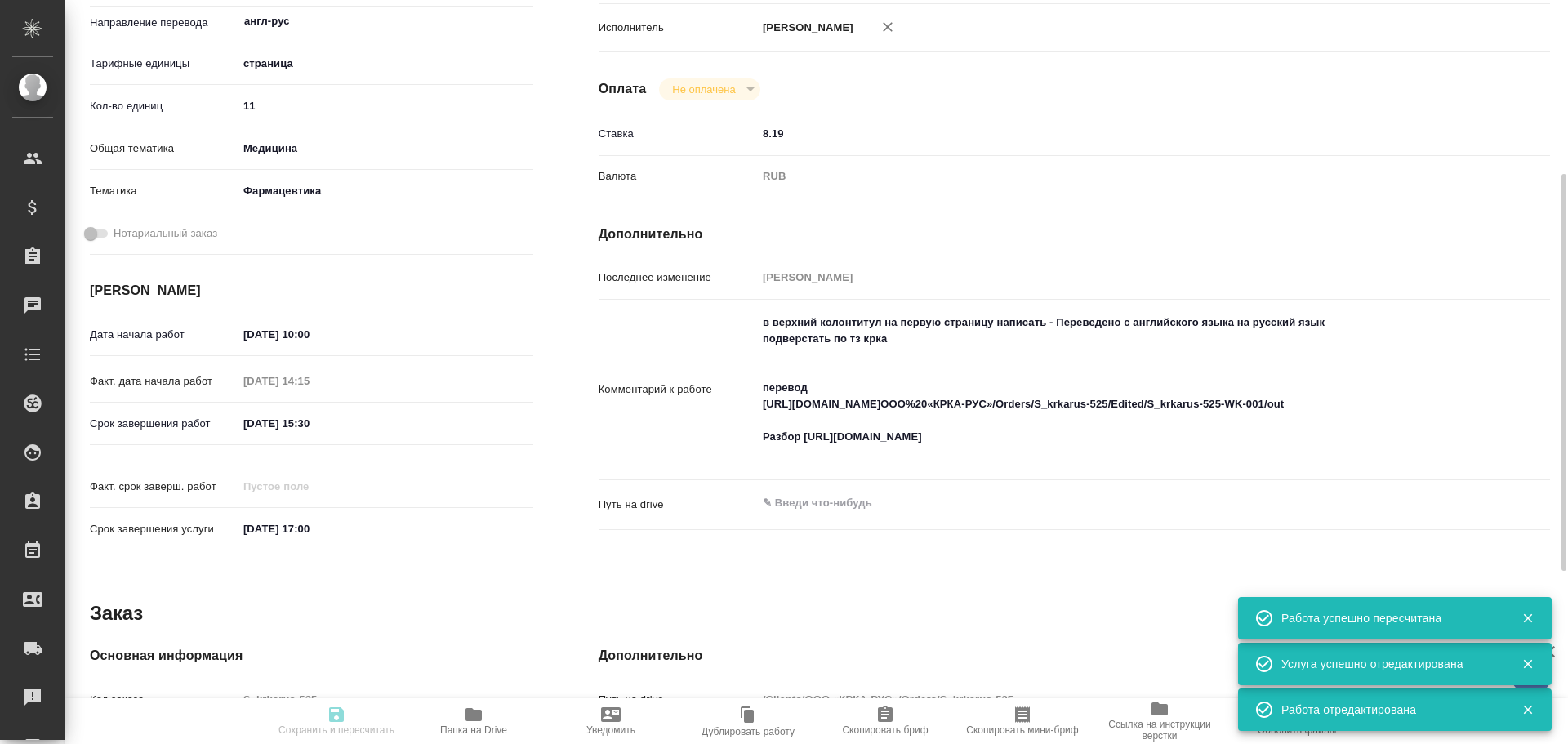
type input "09.10.2025 15:30"
type input "09.10.2025 17:00"
type input "DTPqa"
type input "notPayed"
type input "8.19"
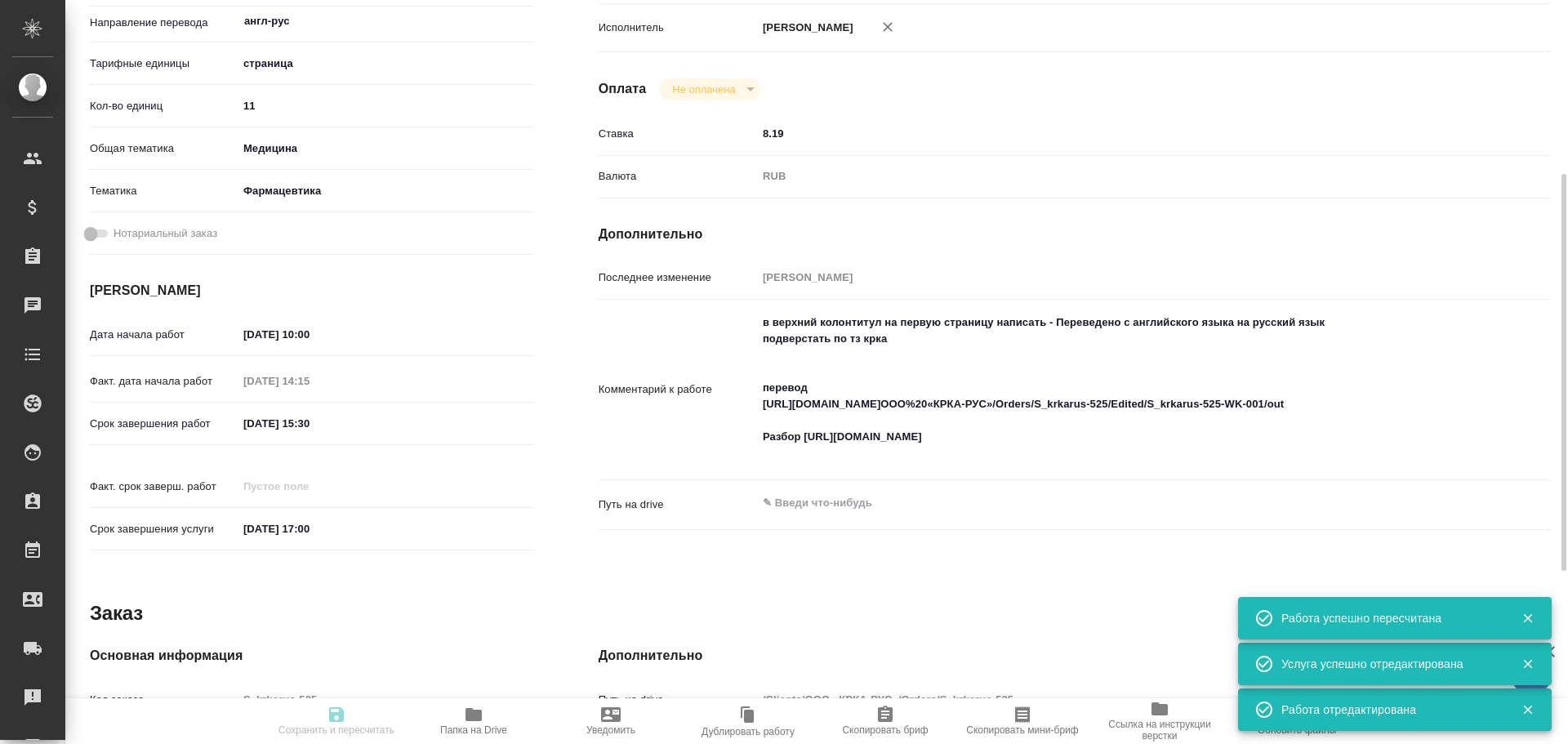
type input "RUB"
type input "Чулец Елена"
type textarea "в верхний колонтитул на первую страницу написать - Переведено с английского язы…"
type textarea "x"
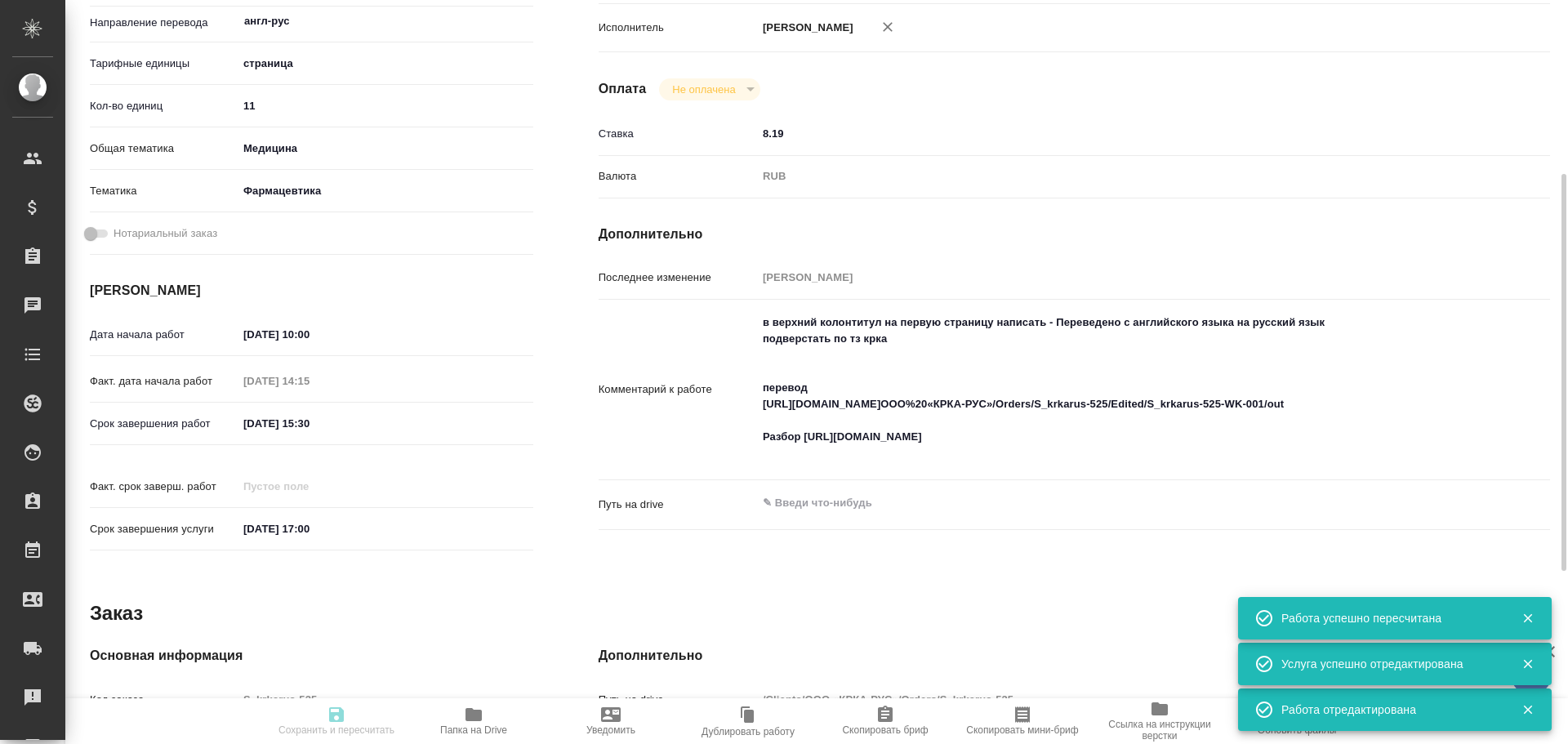
type input "S_krkarus-525"
type input "Верстка макета средней сложности (MS Word)"
type input "Приемка разверстки, Приемка подверстки, Верстка макета средней сложности (MS Wo…"
type input "Сайдашева Диляра"
type input "Петрова Валерия"
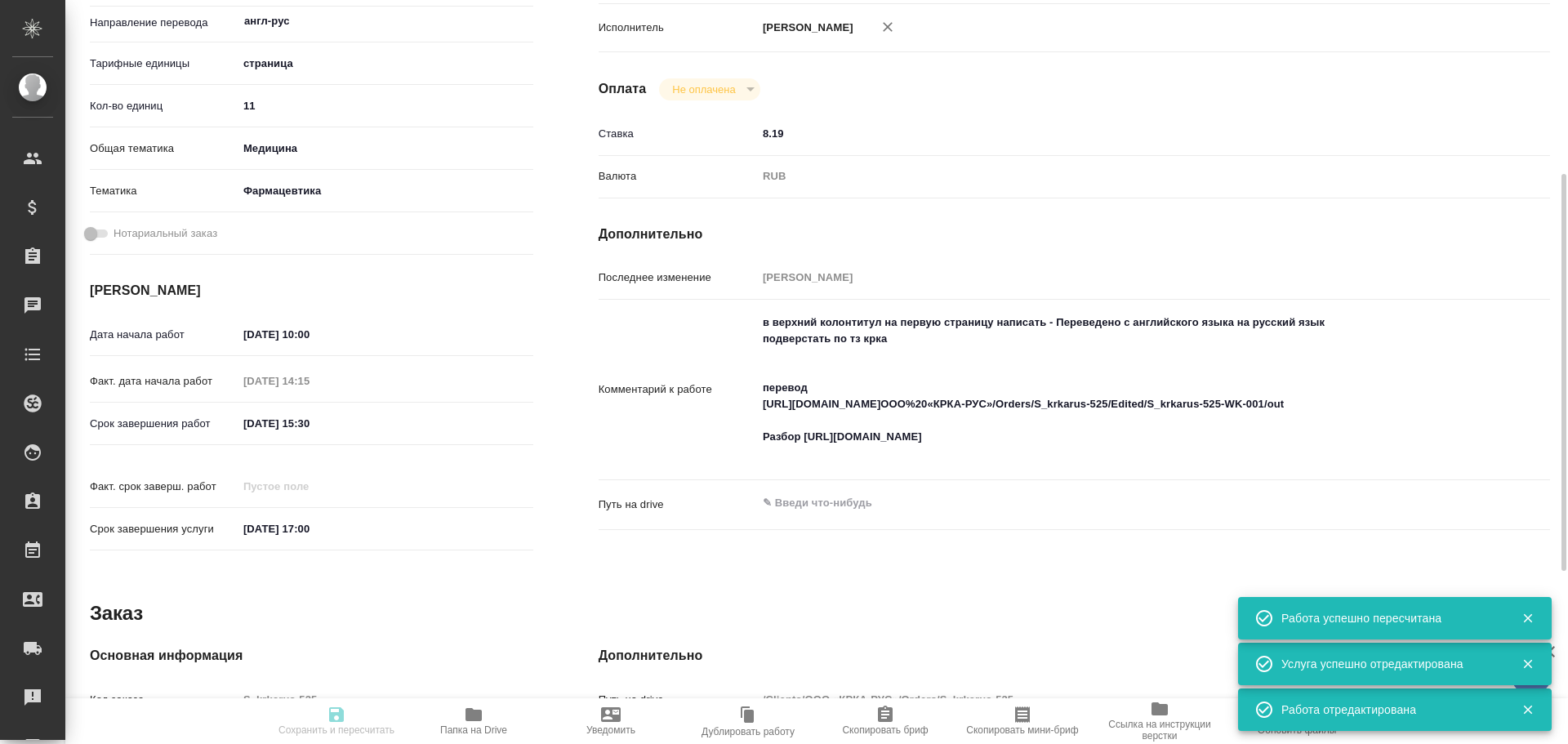
type input "/Clients/ООО «КРКА-РУС»/Orders/S_krkarus-525"
type textarea "x"
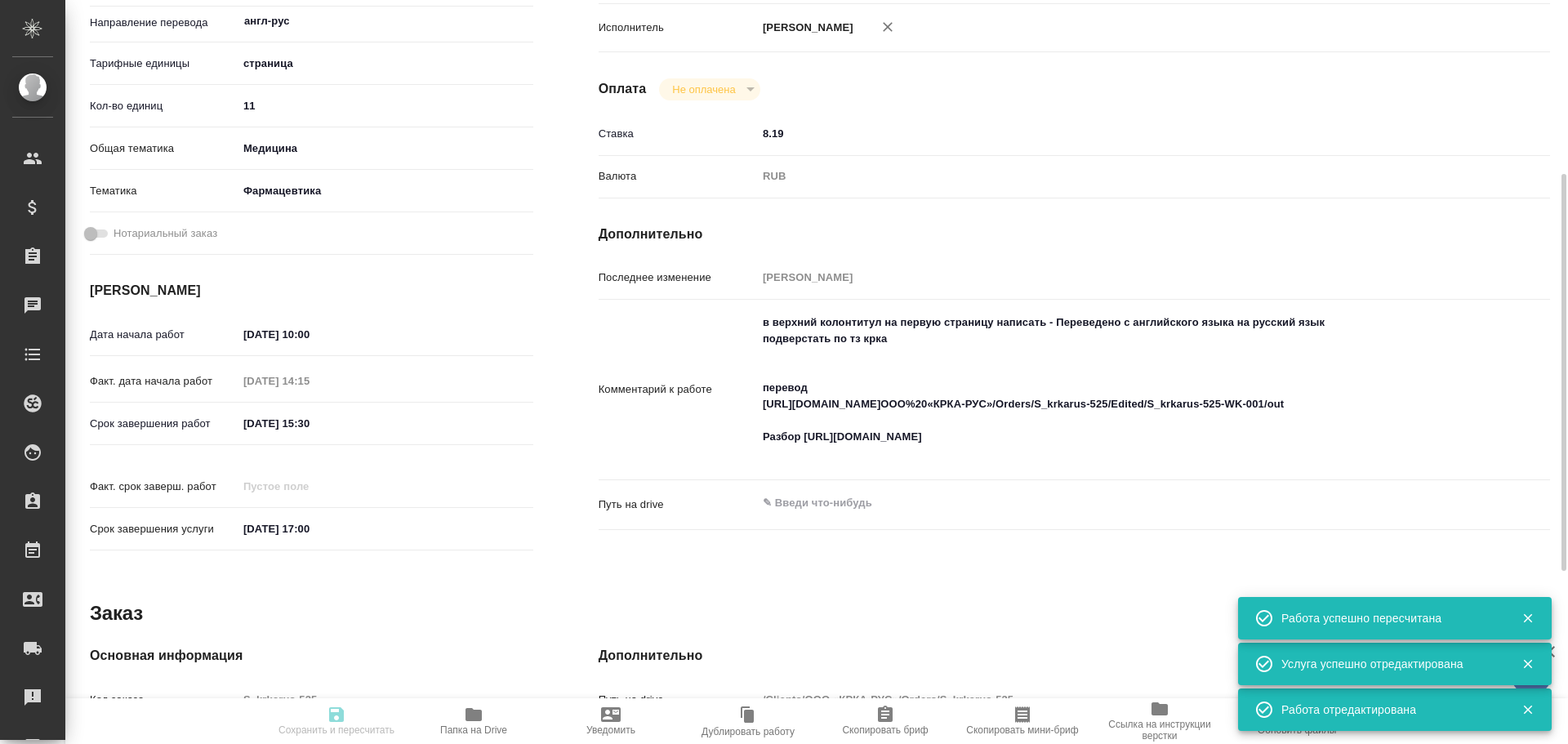
type textarea "x"
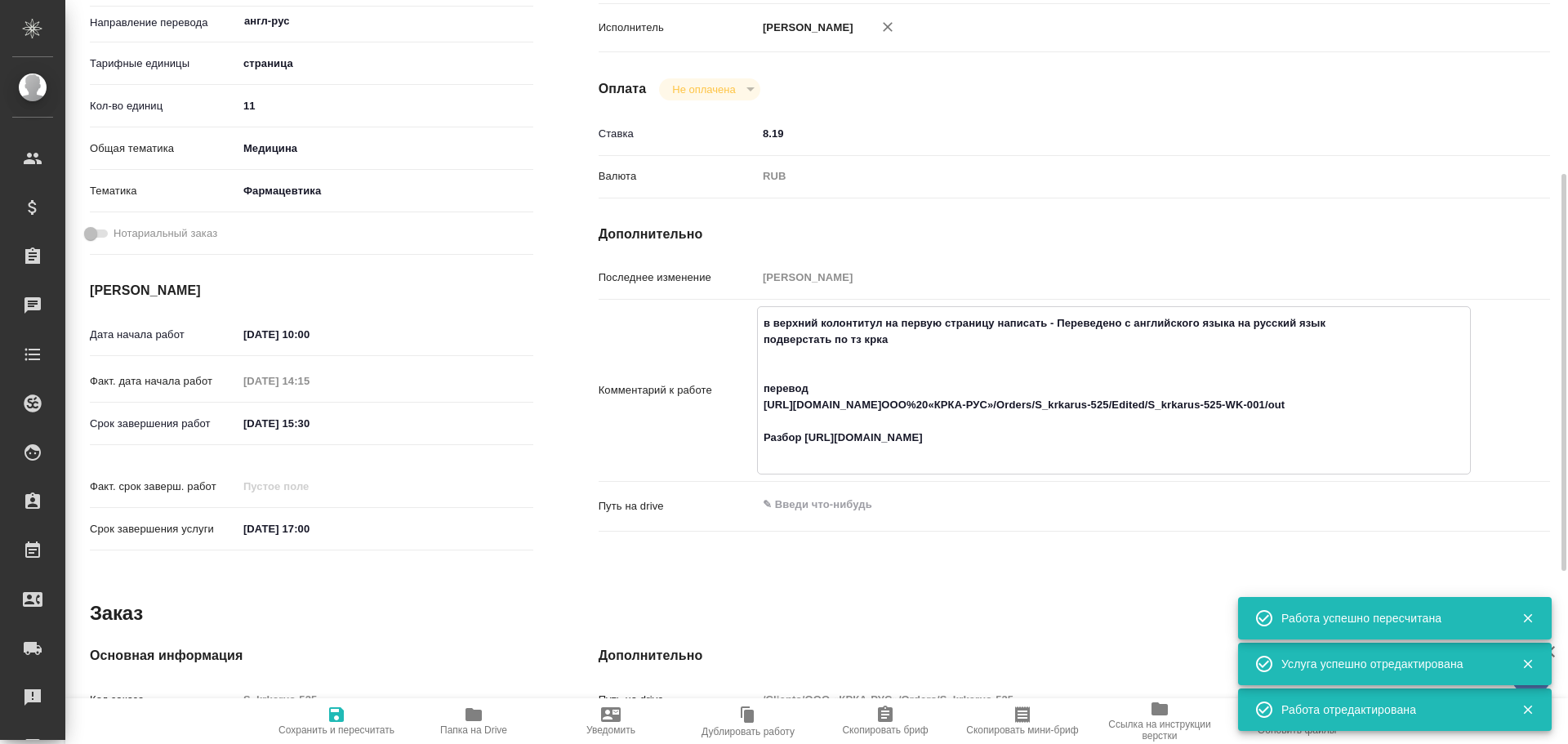
type textarea "x"
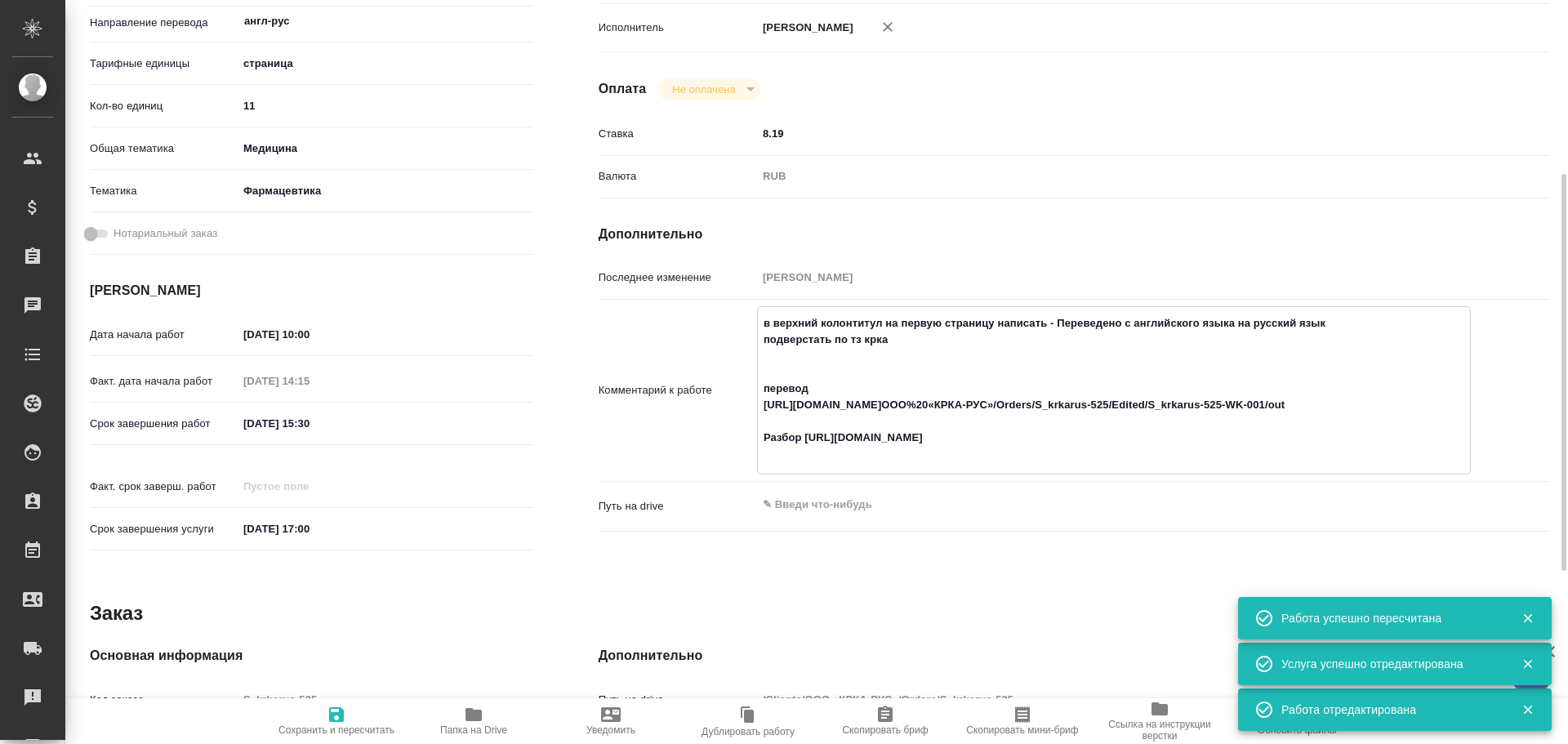
type textarea "x"
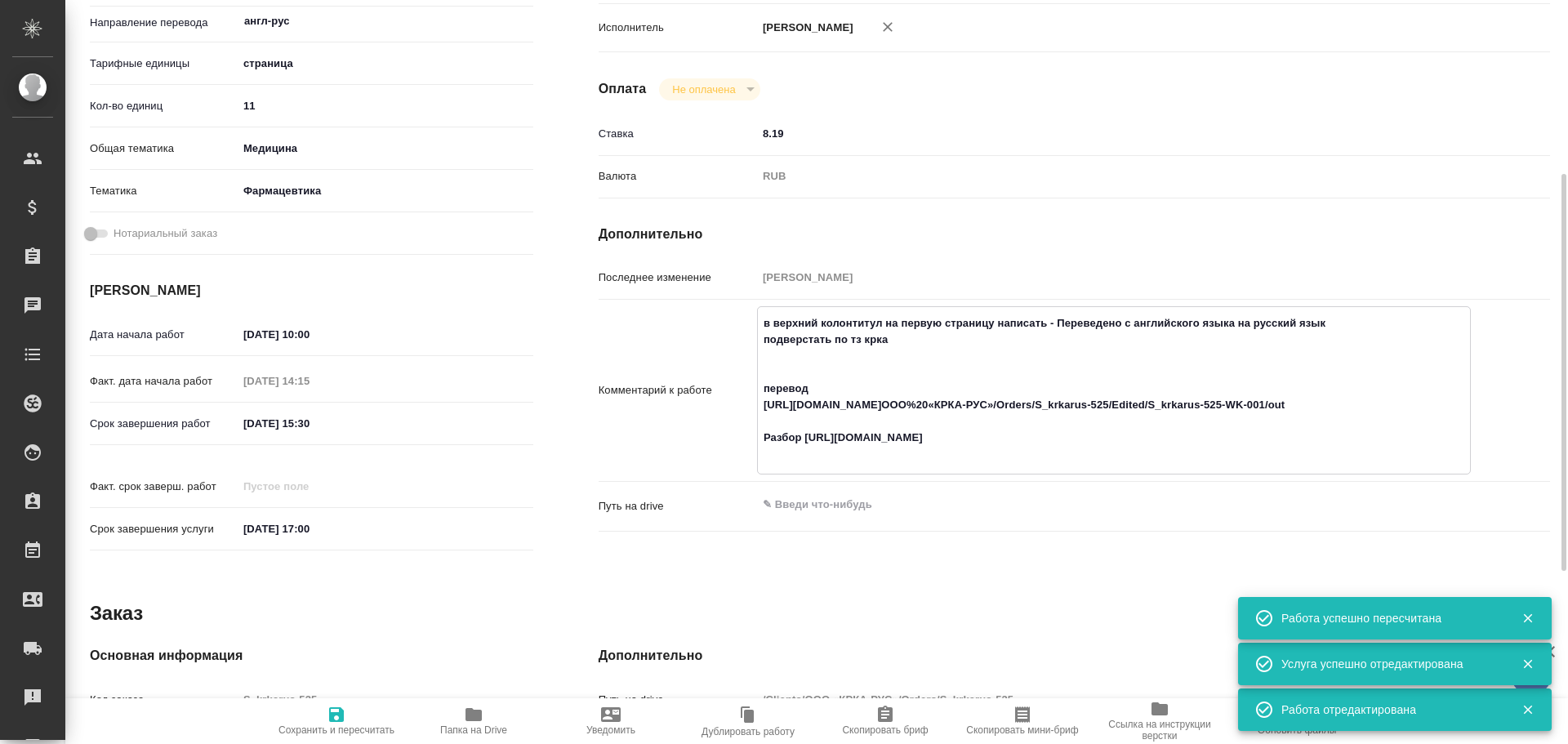
type textarea "x"
drag, startPoint x: 804, startPoint y: 434, endPoint x: 1002, endPoint y: 433, distance: 198.0
click at [1002, 433] on textarea "в верхний колонтитул на первую страницу написать - Переведено с английского язы…" at bounding box center [1115, 388] width 712 height 158
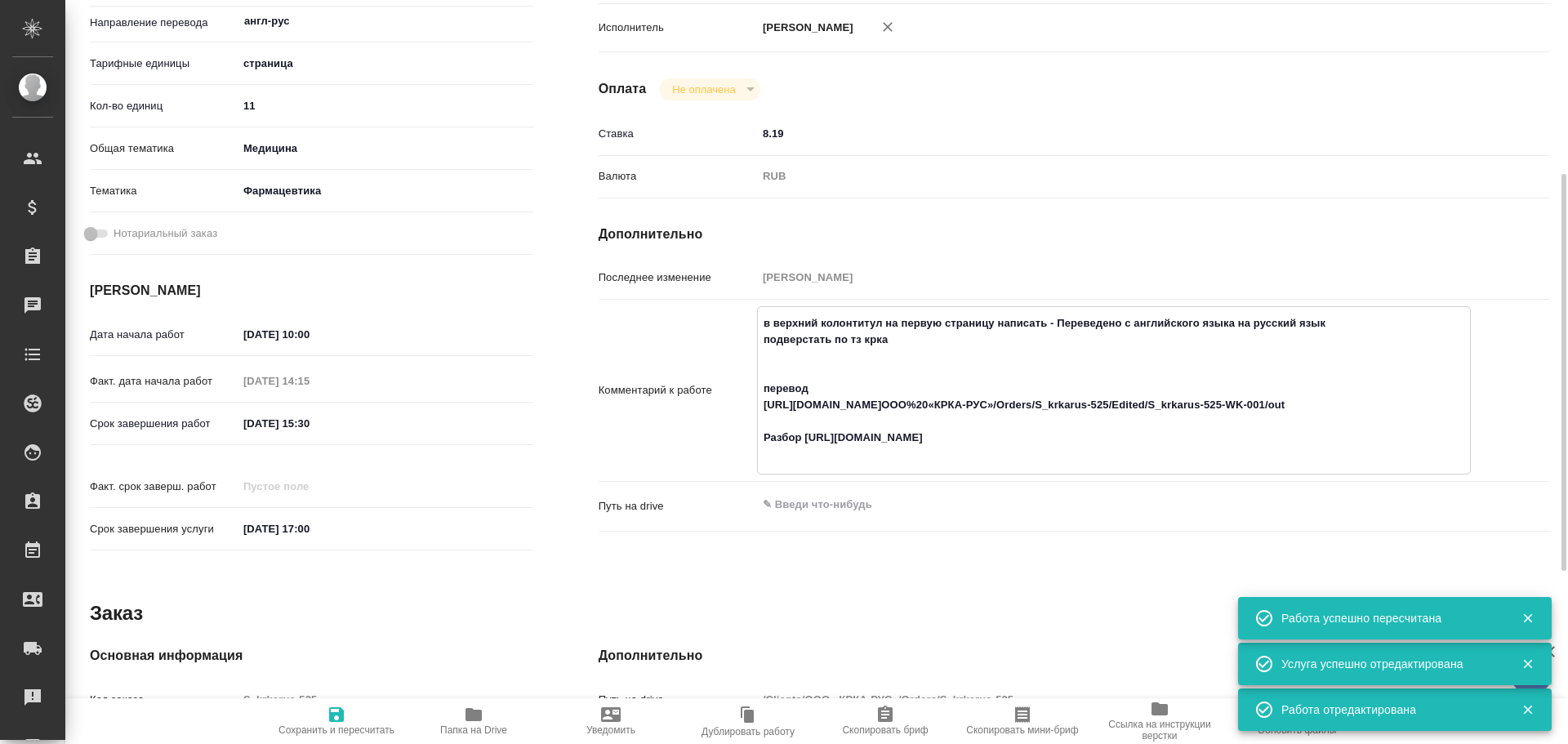
type textarea "x"
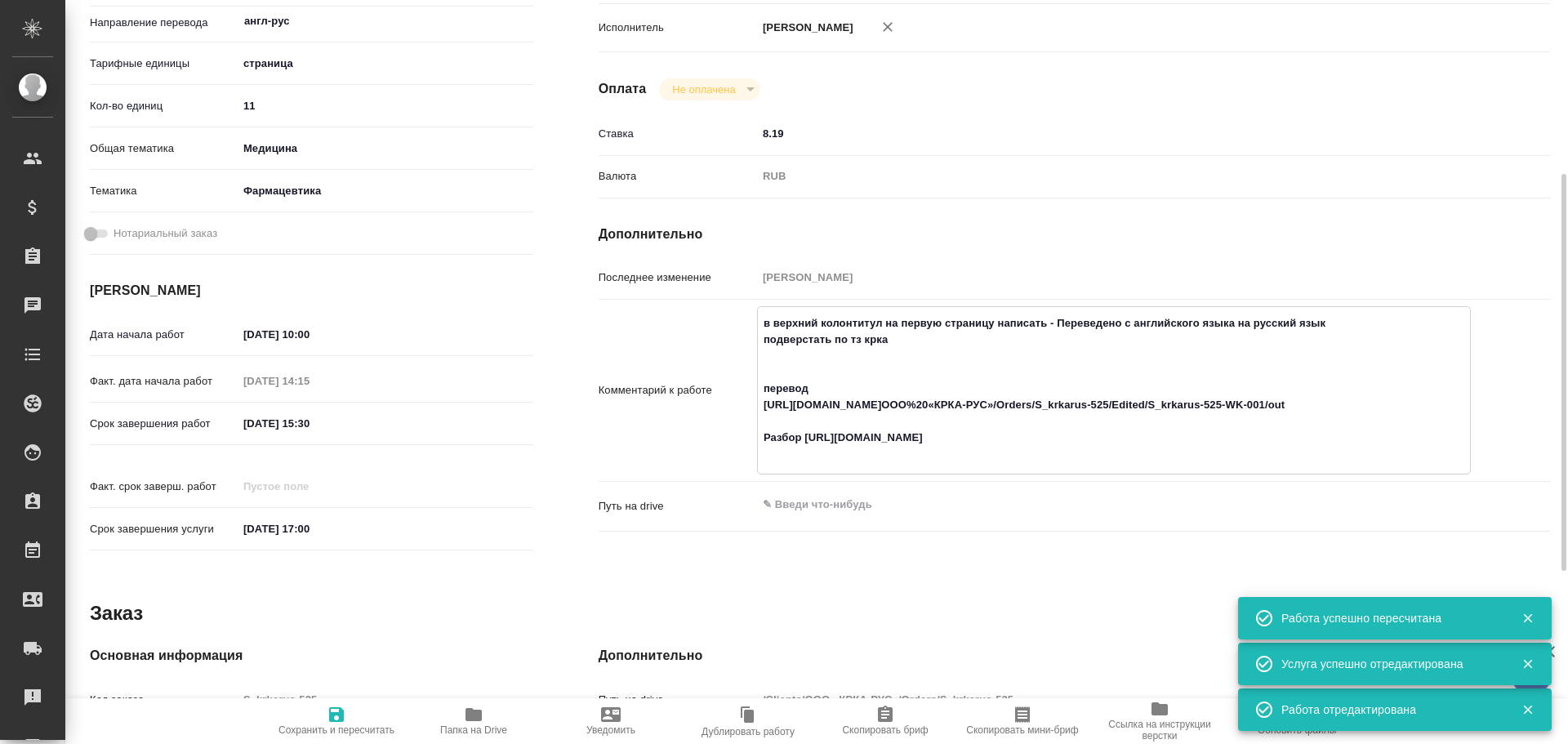
type textarea "x"
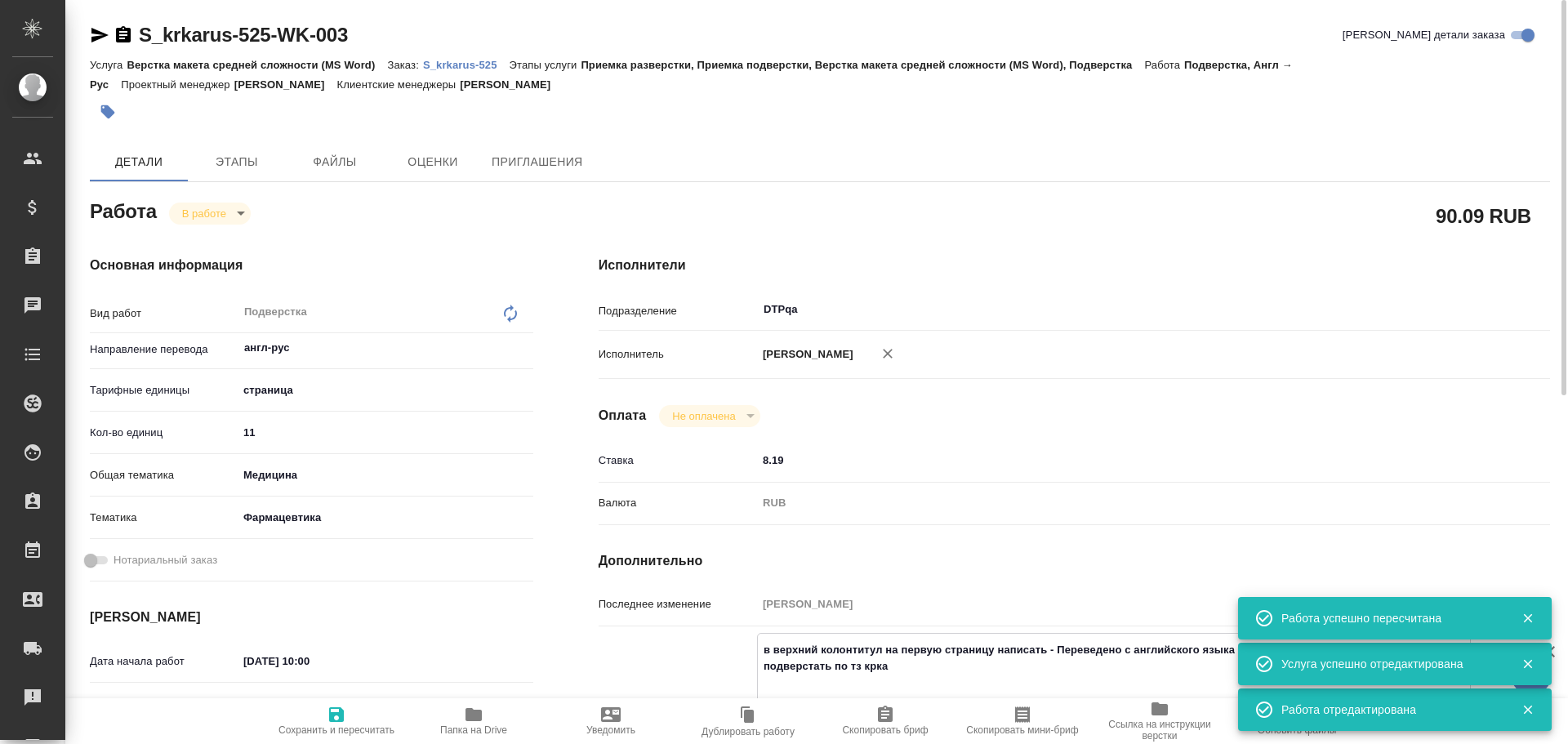
click at [201, 208] on body "🙏 .cls-1 fill:#fff; AWATERA Chulets Elena Клиенты Спецификации Заказы 0 Чаты To…" at bounding box center [784, 372] width 1568 height 744
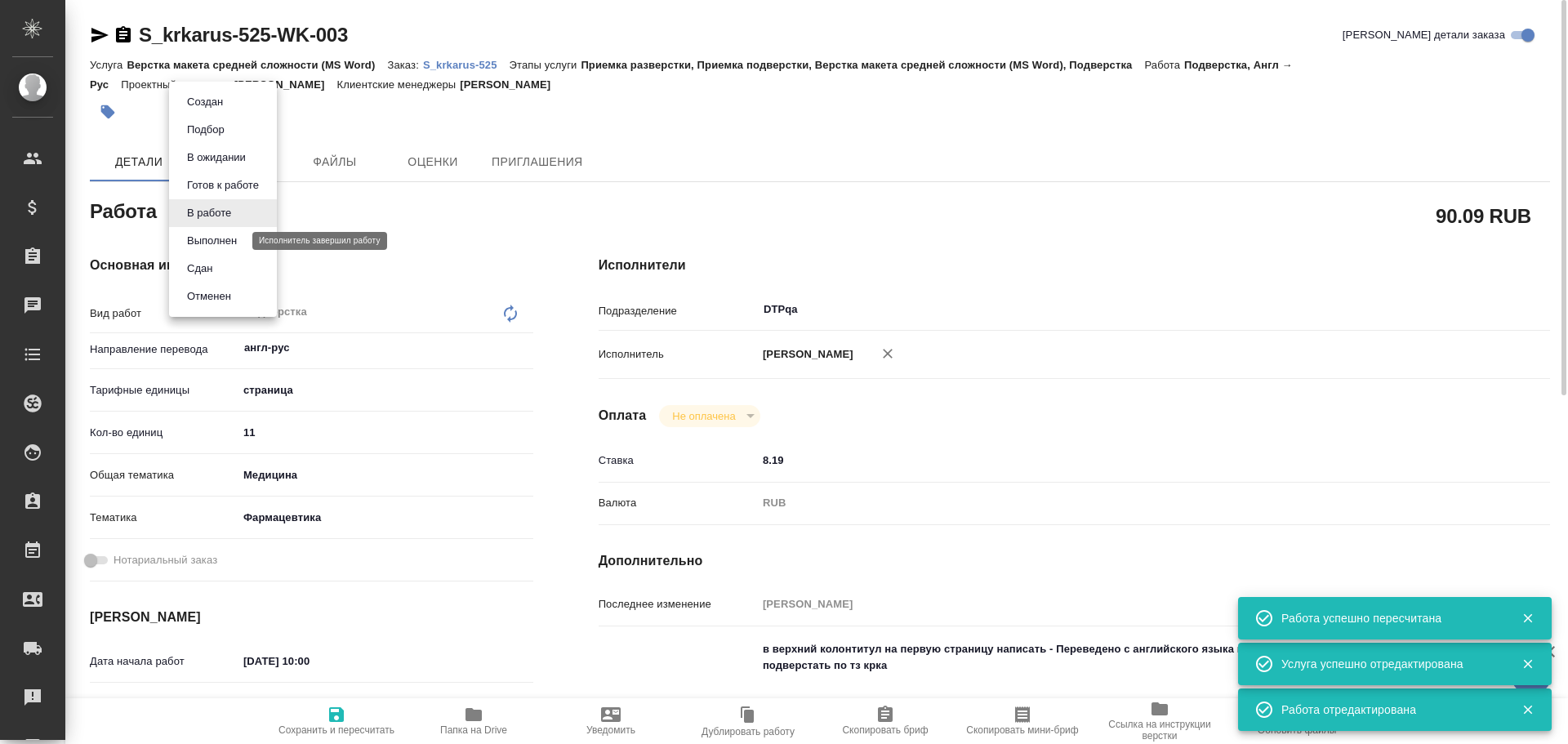
click at [211, 234] on button "Выполнен" at bounding box center [212, 241] width 60 height 18
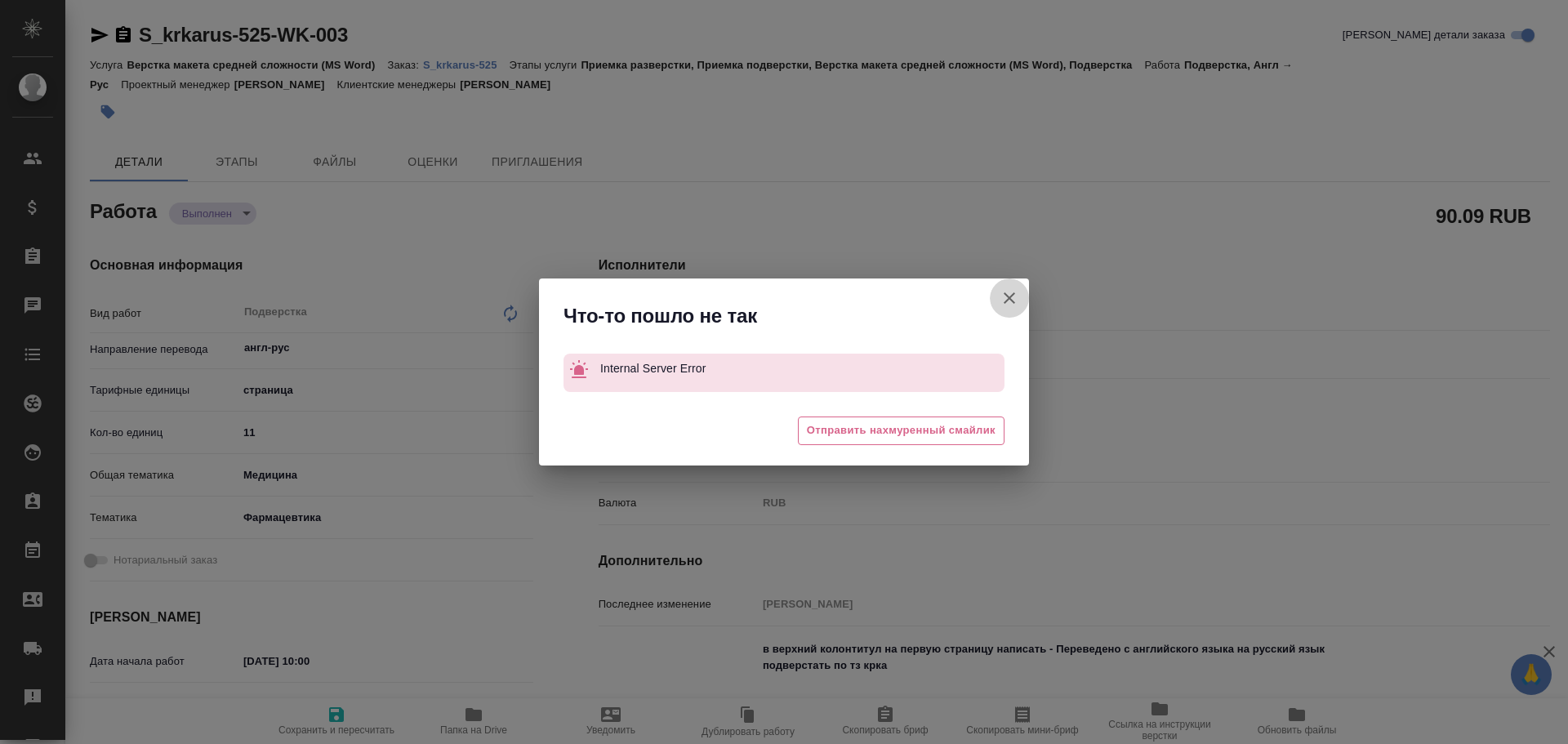
click at [1003, 298] on icon "button" at bounding box center [1010, 298] width 20 height 20
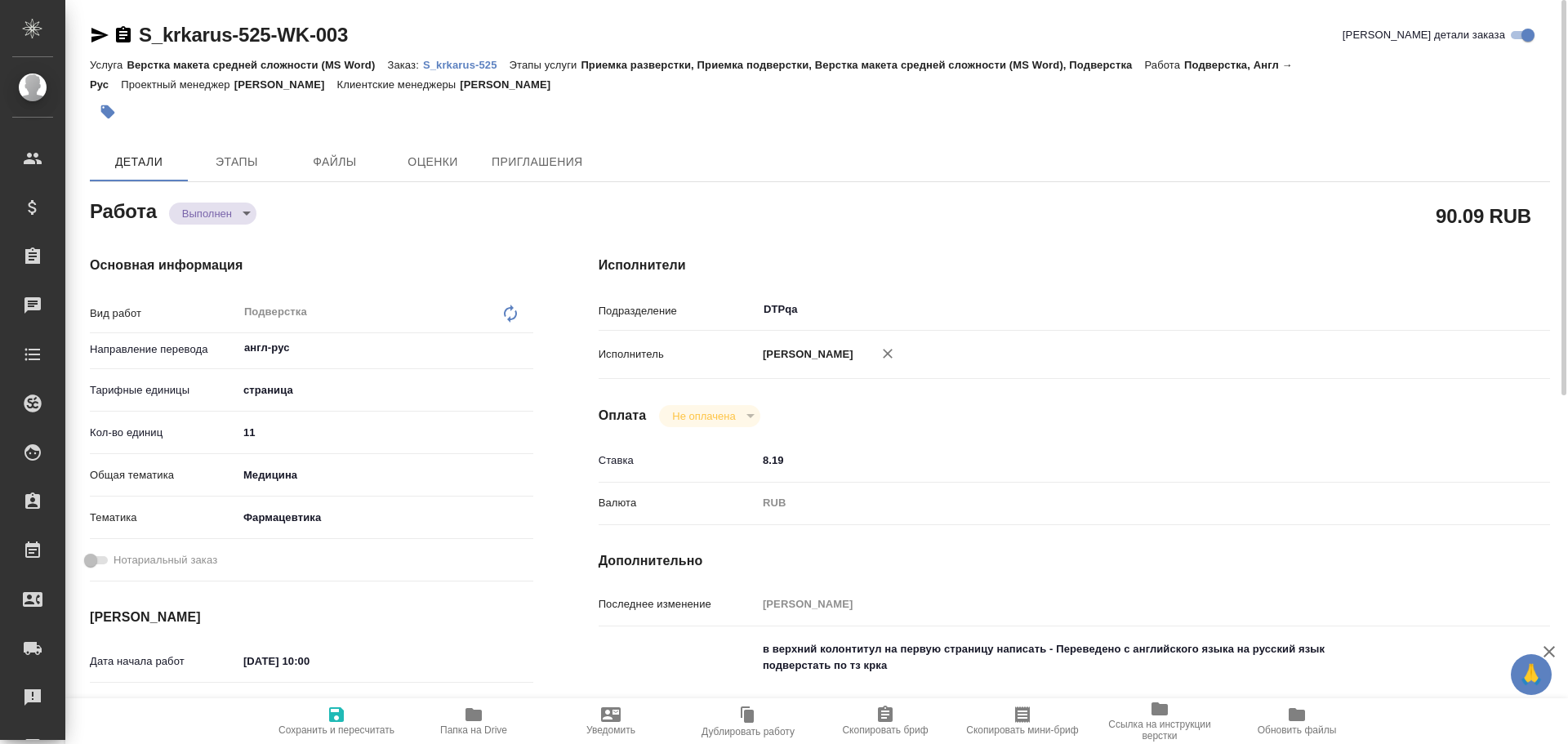
click at [343, 720] on icon "button" at bounding box center [336, 714] width 14 height 14
